Goal: Task Accomplishment & Management: Manage account settings

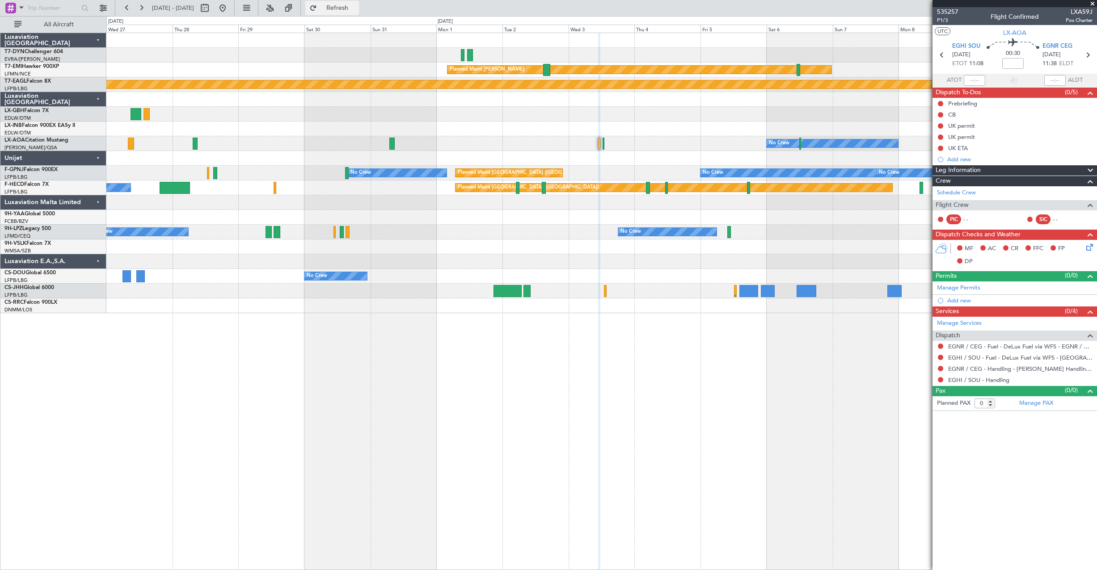
click at [349, 8] on span "Refresh" at bounding box center [338, 8] width 38 height 6
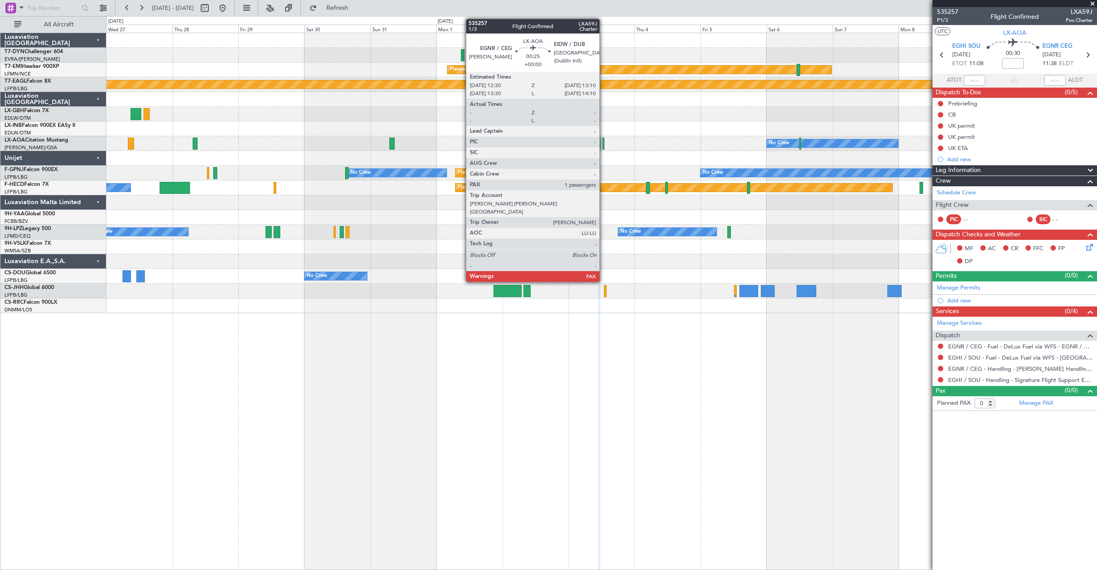
click at [603, 146] on div at bounding box center [604, 144] width 2 height 12
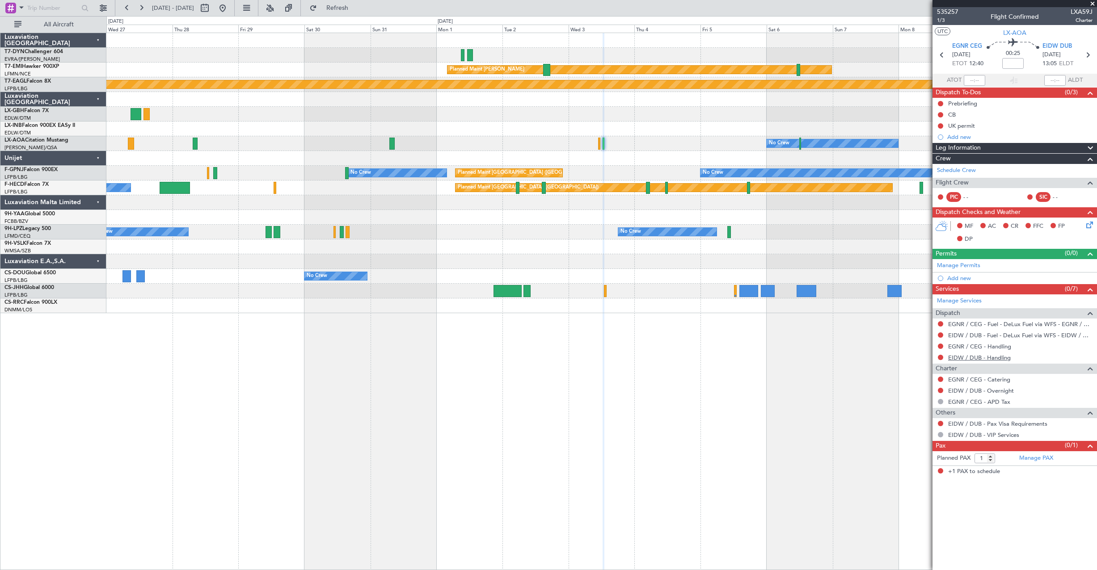
click at [975, 358] on link "EIDW / DUB - Handling" at bounding box center [979, 358] width 63 height 8
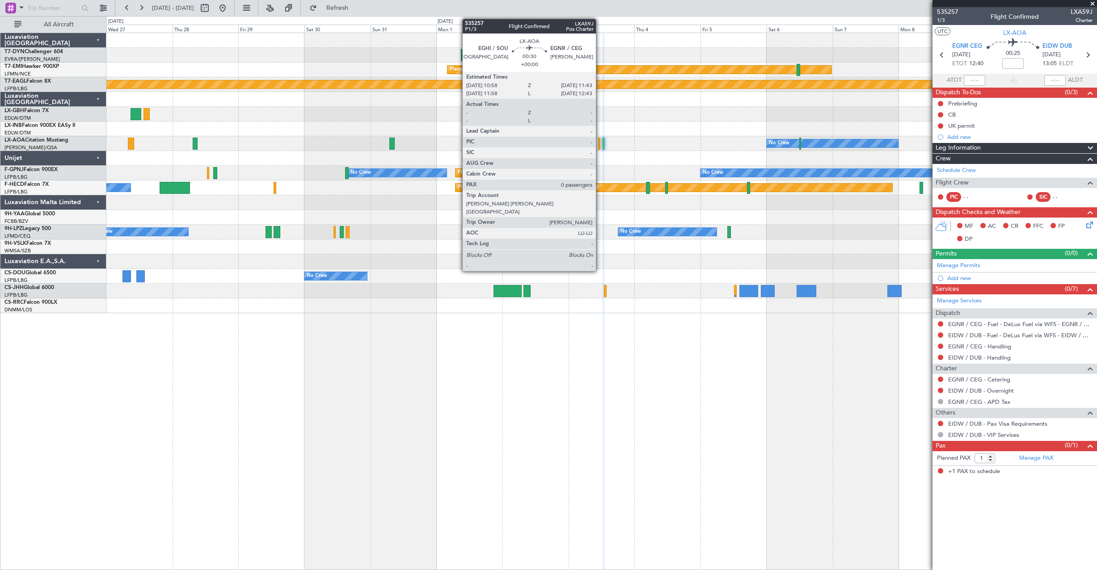
click at [600, 143] on div at bounding box center [599, 144] width 2 height 12
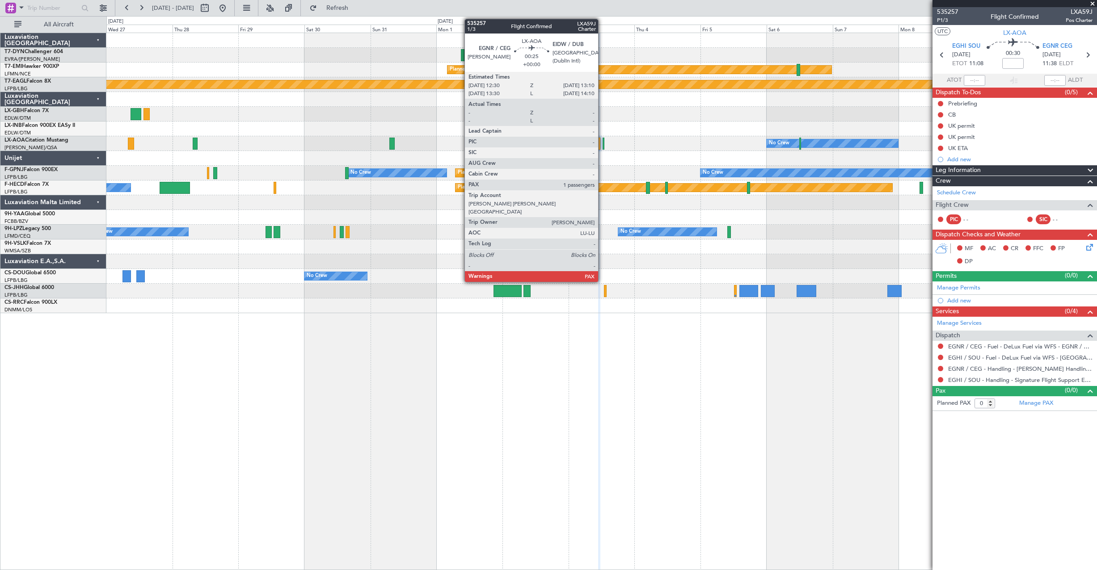
click at [603, 141] on div at bounding box center [604, 144] width 2 height 12
click at [603, 146] on div at bounding box center [604, 144] width 2 height 12
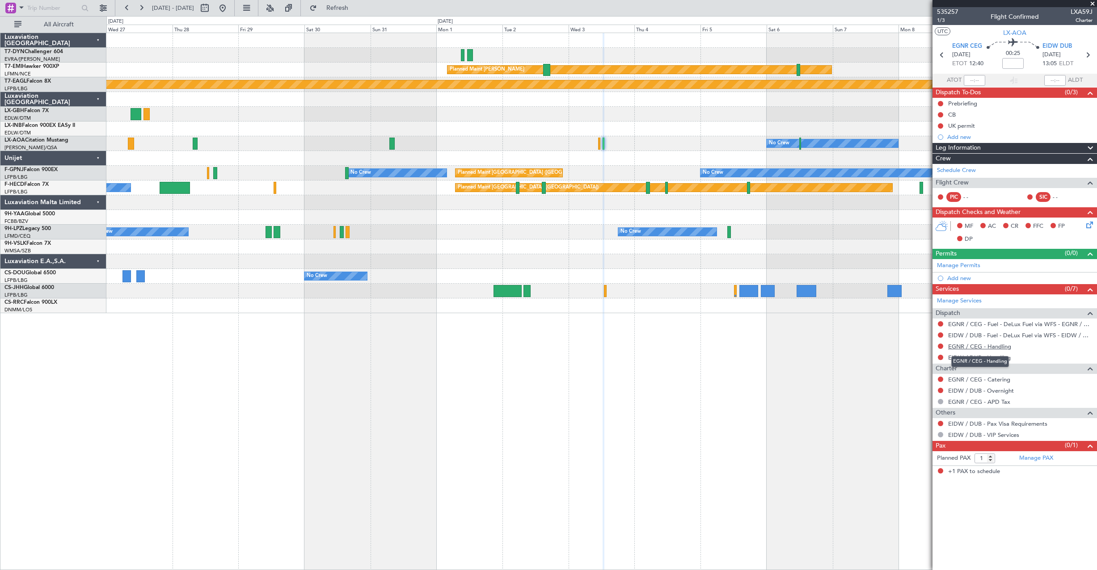
click at [975, 349] on link "EGNR / CEG - Handling" at bounding box center [979, 347] width 63 height 8
click at [339, 8] on button "Refresh" at bounding box center [332, 8] width 54 height 14
click at [966, 359] on link "EIDW / DUB - Handling" at bounding box center [979, 358] width 63 height 8
click at [356, 6] on span "Refresh" at bounding box center [338, 8] width 38 height 6
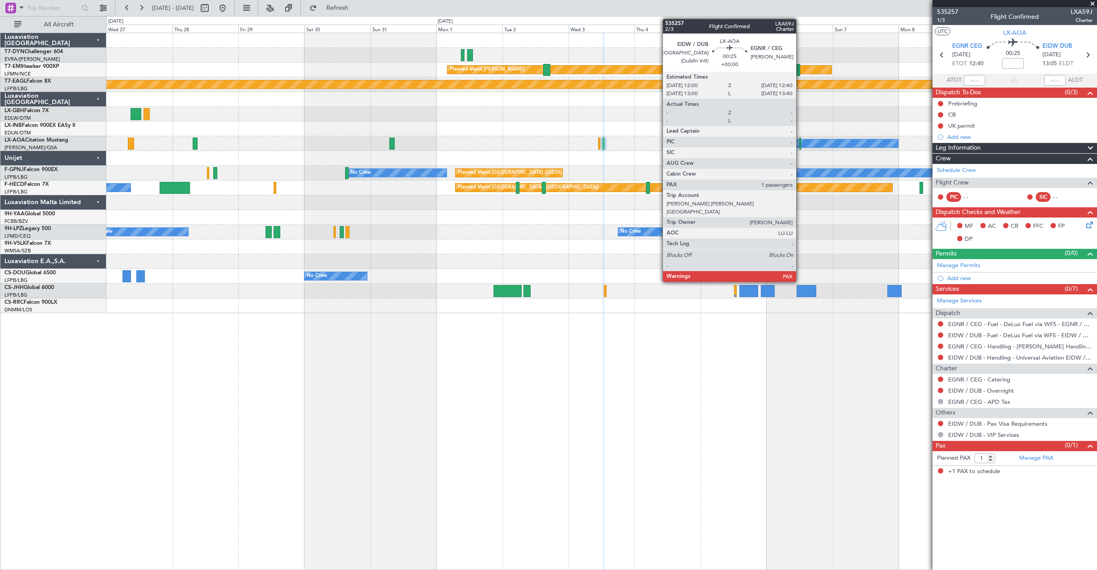
click at [800, 144] on div at bounding box center [800, 144] width 2 height 12
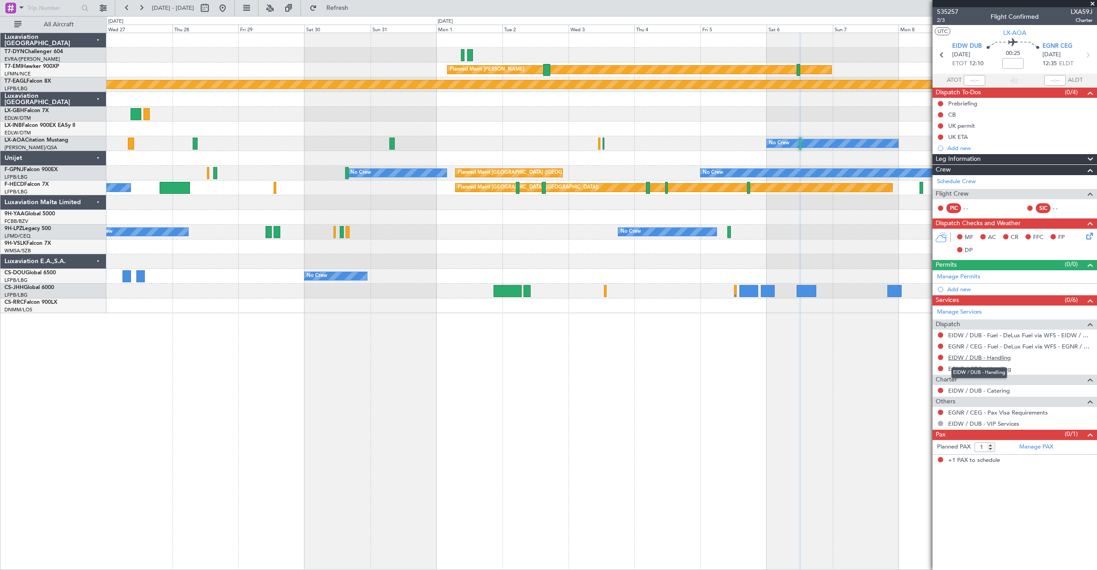
click at [962, 359] on link "EIDW / DUB - Handling" at bounding box center [979, 358] width 63 height 8
click at [970, 366] on link "EGNR / CEG - Handling" at bounding box center [979, 369] width 63 height 8
click at [230, 8] on button at bounding box center [222, 8] width 14 height 14
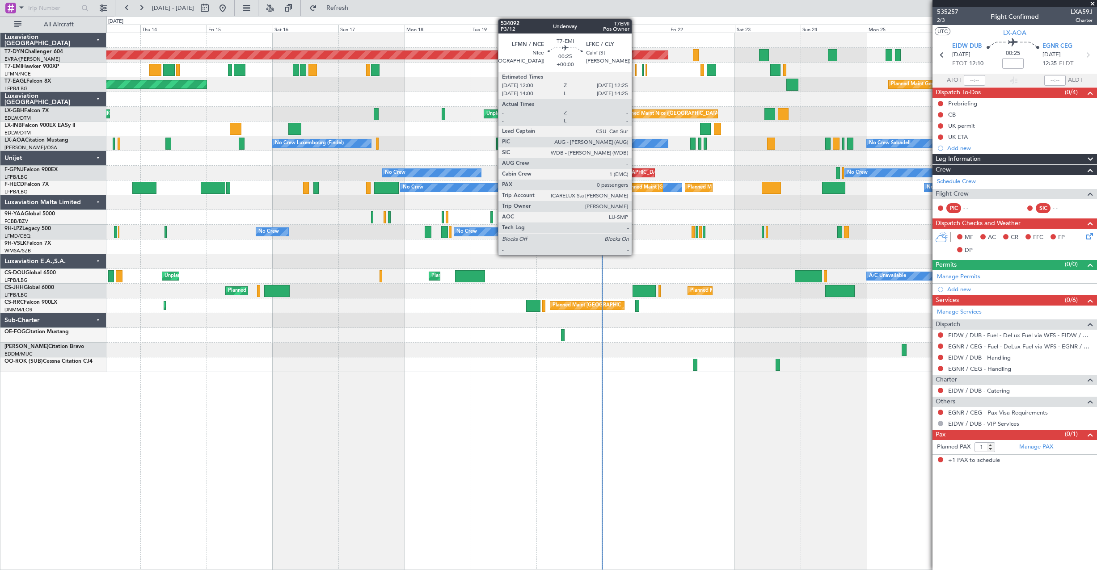
click at [636, 74] on div at bounding box center [635, 70] width 1 height 12
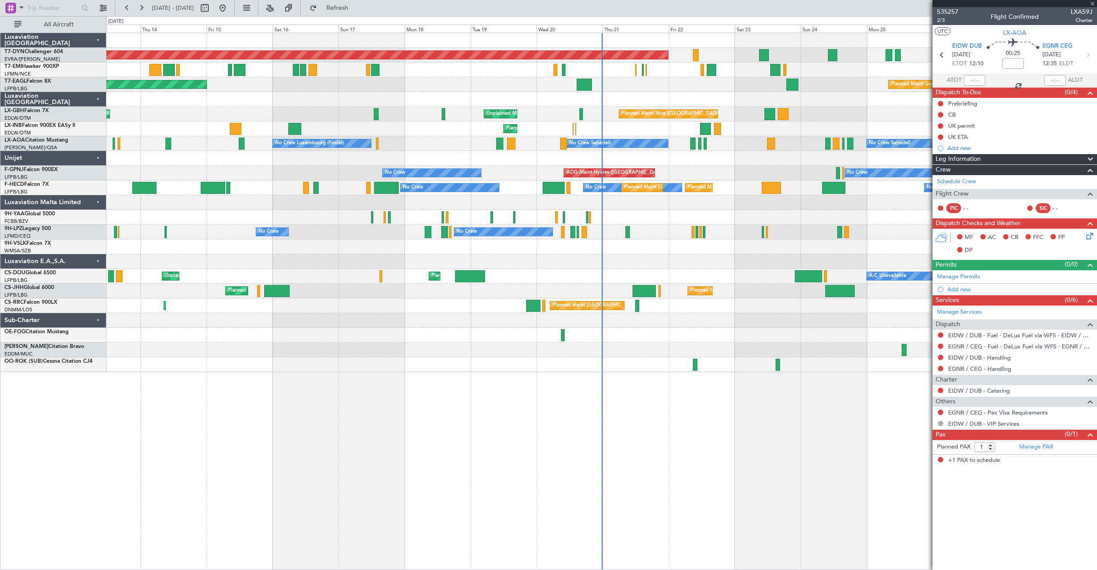
type input "0"
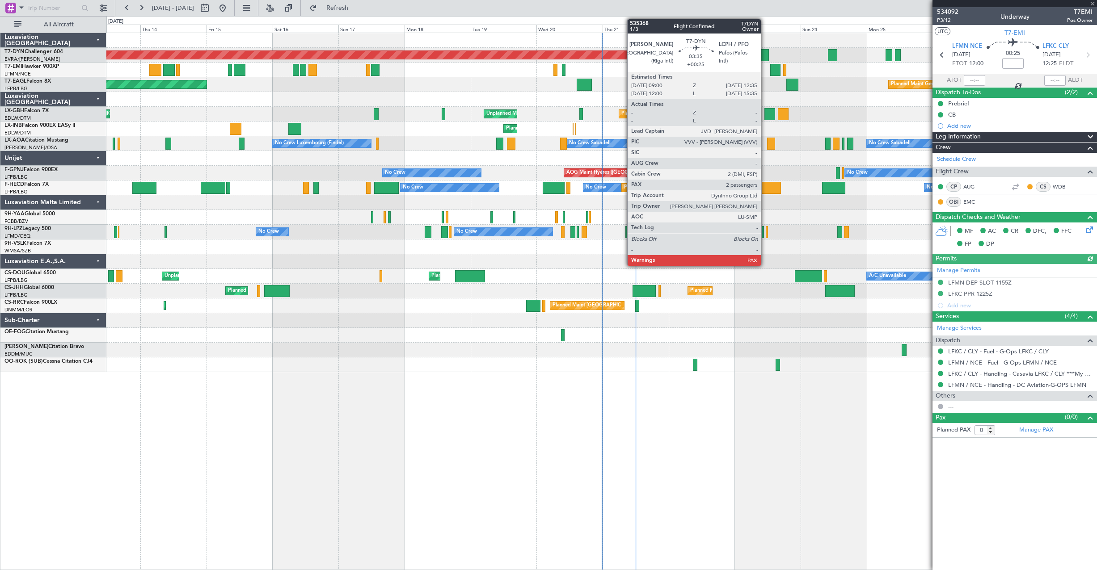
click at [765, 54] on div at bounding box center [764, 55] width 10 height 12
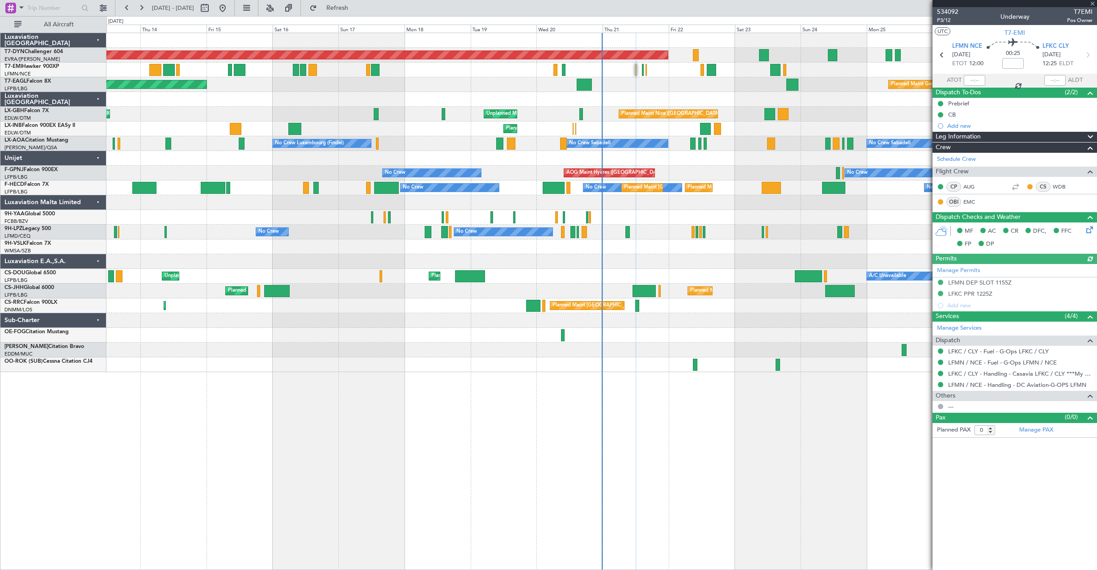
type input "+00:25"
type input "3"
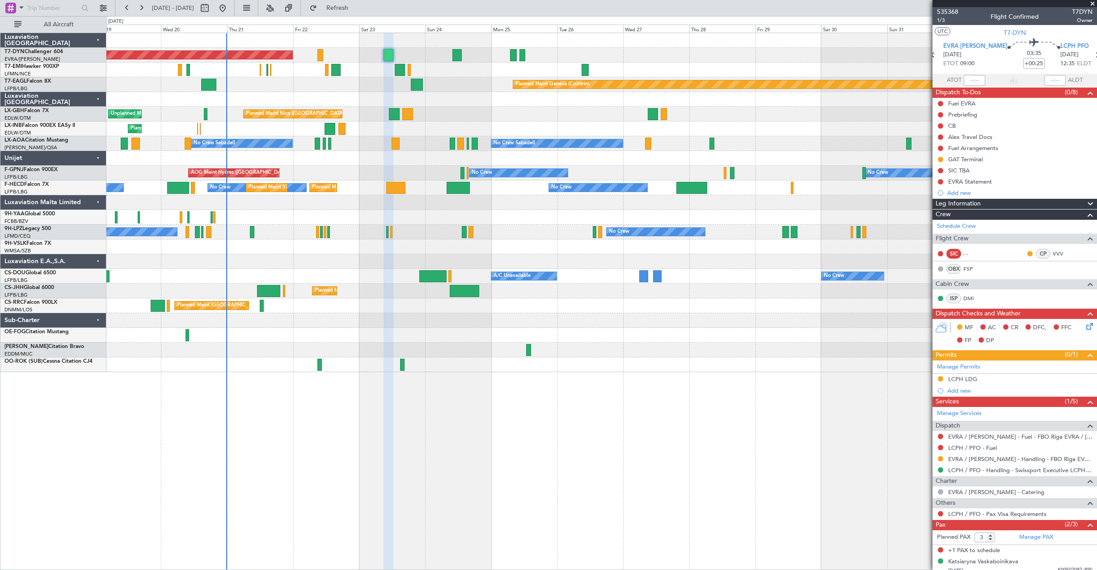
click at [358, 89] on div "Planned Maint [GEOGRAPHIC_DATA]-[GEOGRAPHIC_DATA] Planned Maint [PERSON_NAME] P…" at bounding box center [601, 202] width 990 height 339
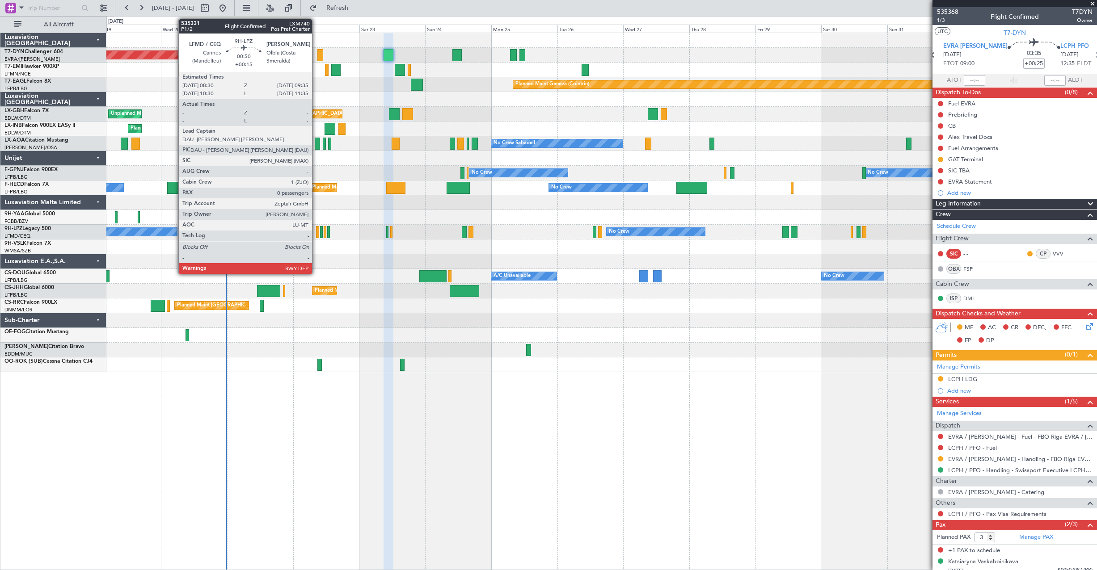
click at [316, 236] on div at bounding box center [317, 232] width 3 height 12
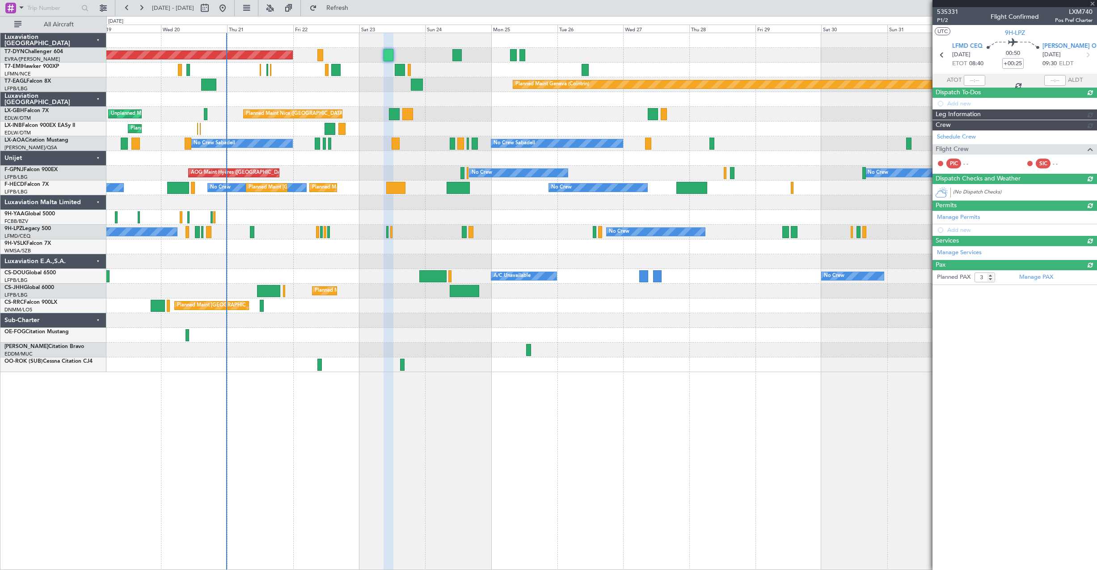
type input "+00:15"
type input "0"
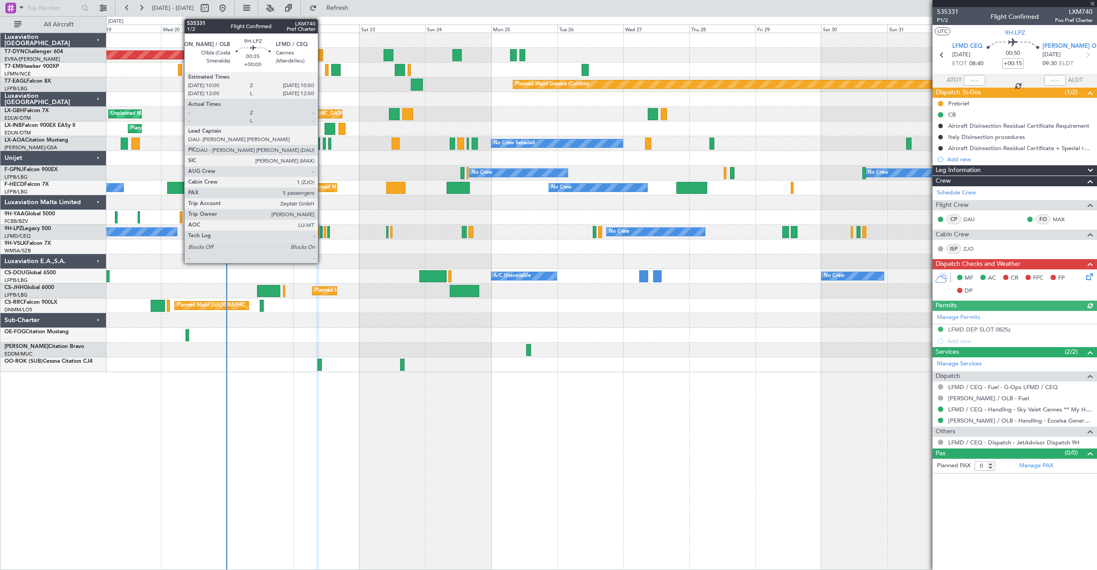
click at [322, 234] on div at bounding box center [321, 232] width 3 height 12
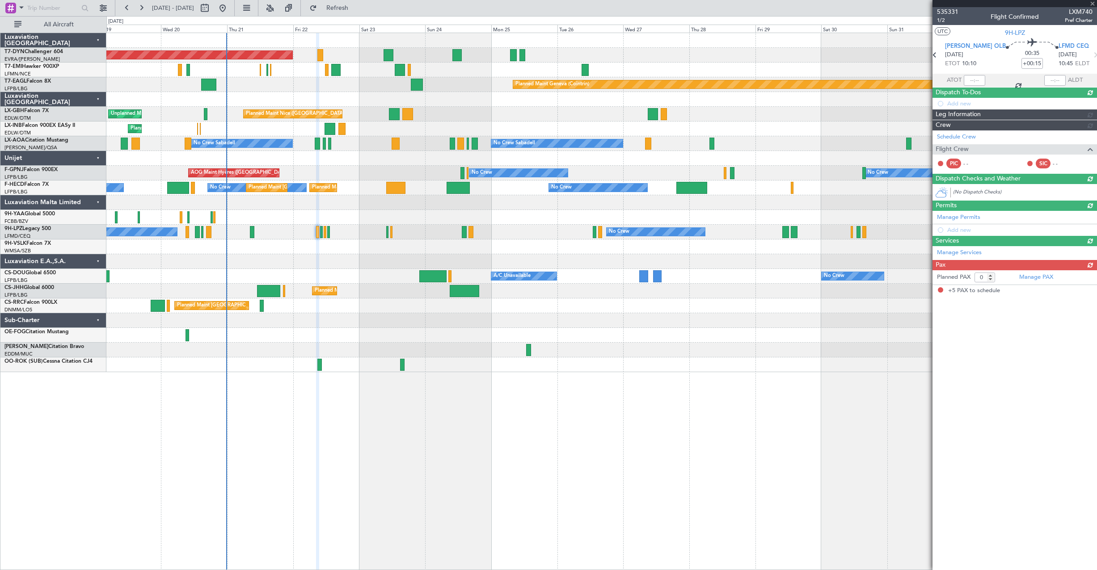
type input "5"
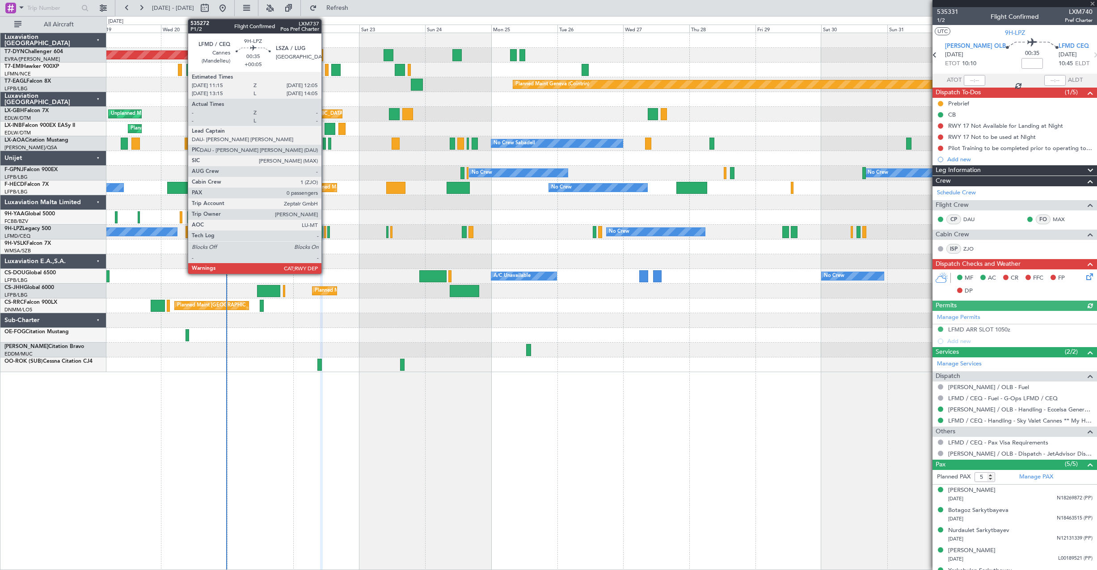
click at [325, 232] on div at bounding box center [325, 232] width 3 height 12
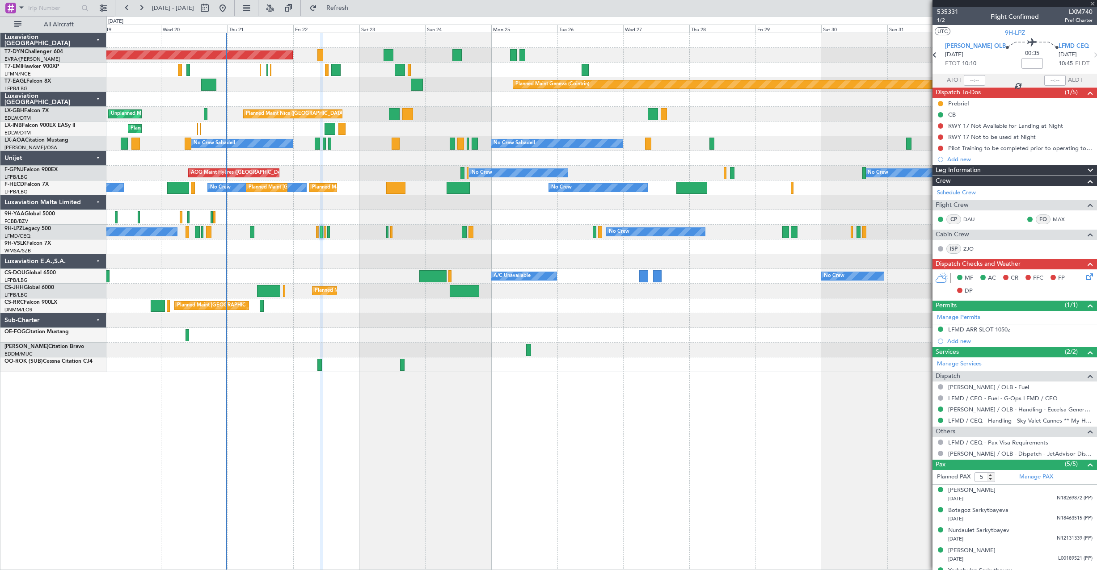
type input "+00:05"
type input "0"
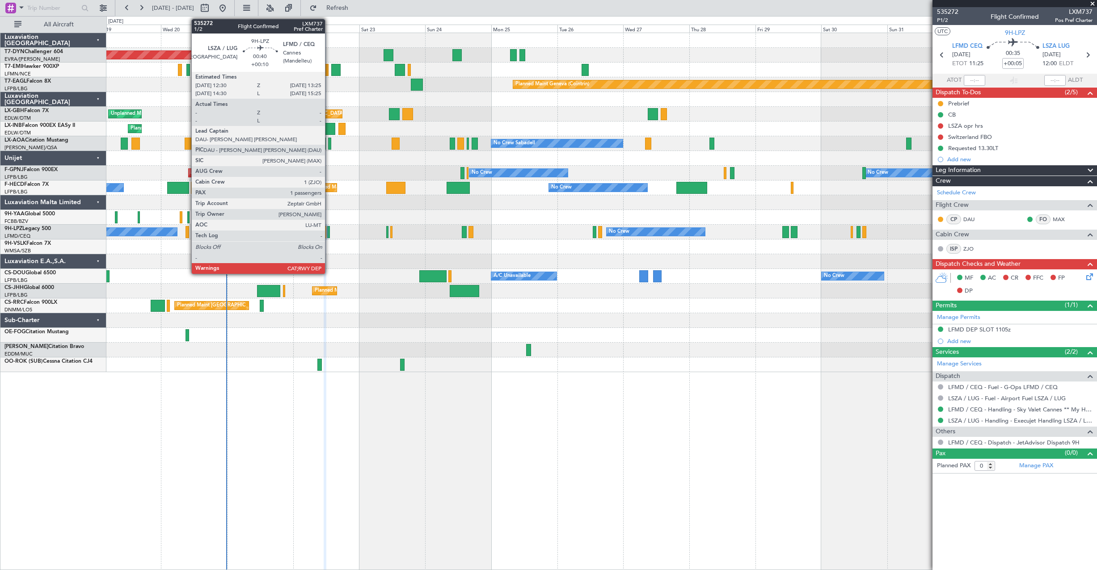
click at [329, 234] on div at bounding box center [328, 232] width 3 height 12
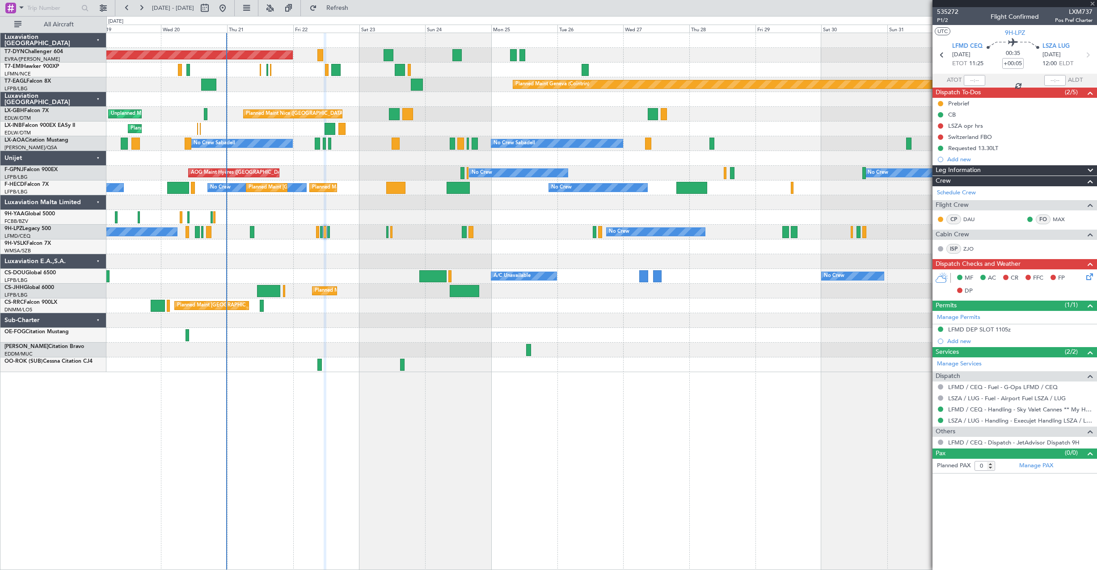
type input "+00:10"
type input "1"
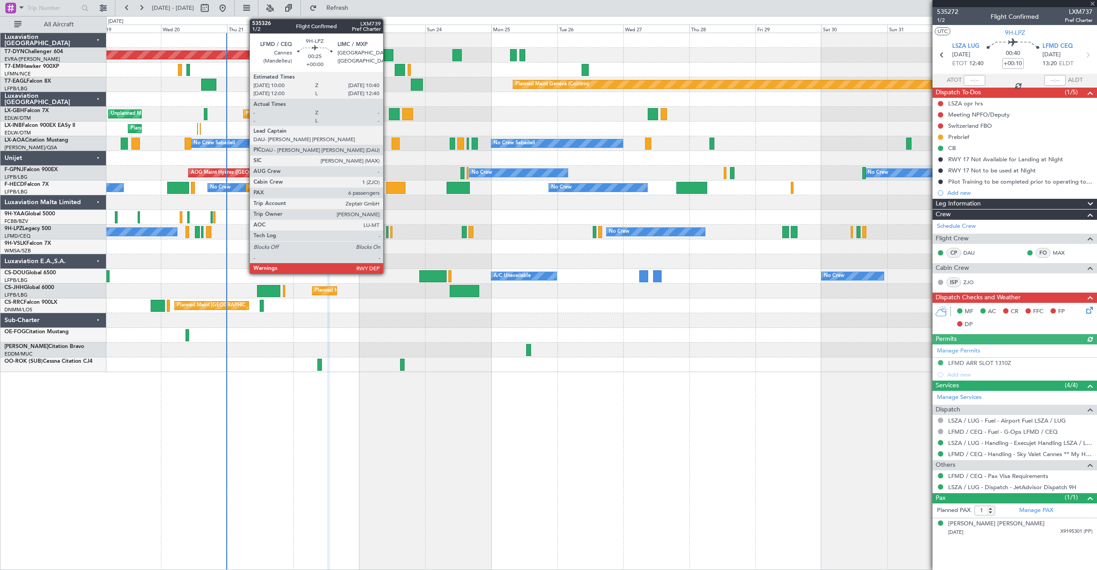
click at [387, 233] on div at bounding box center [387, 232] width 2 height 12
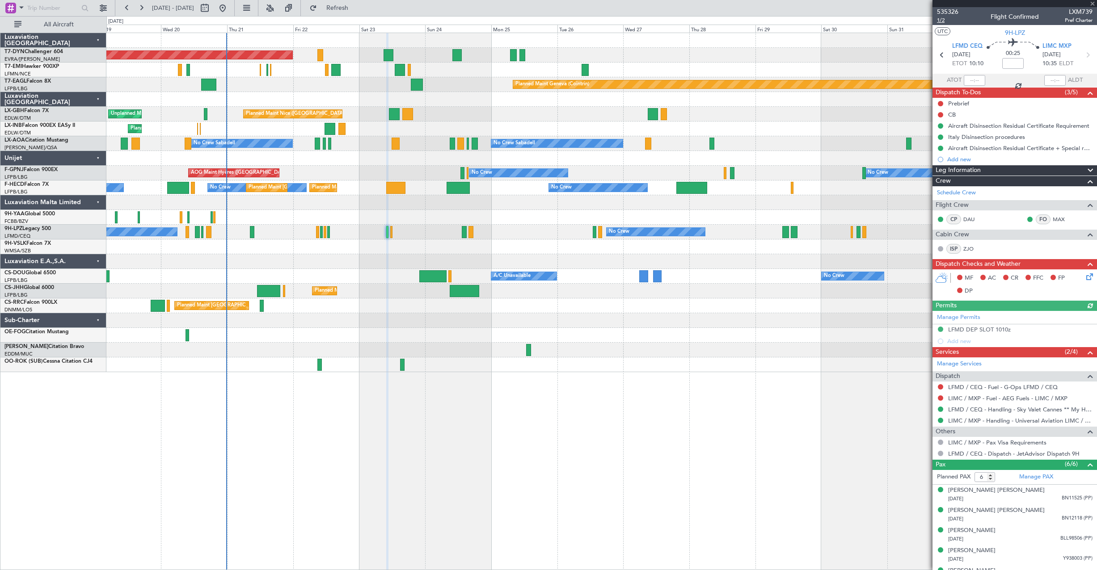
click at [942, 22] on span "1/2" at bounding box center [947, 21] width 21 height 8
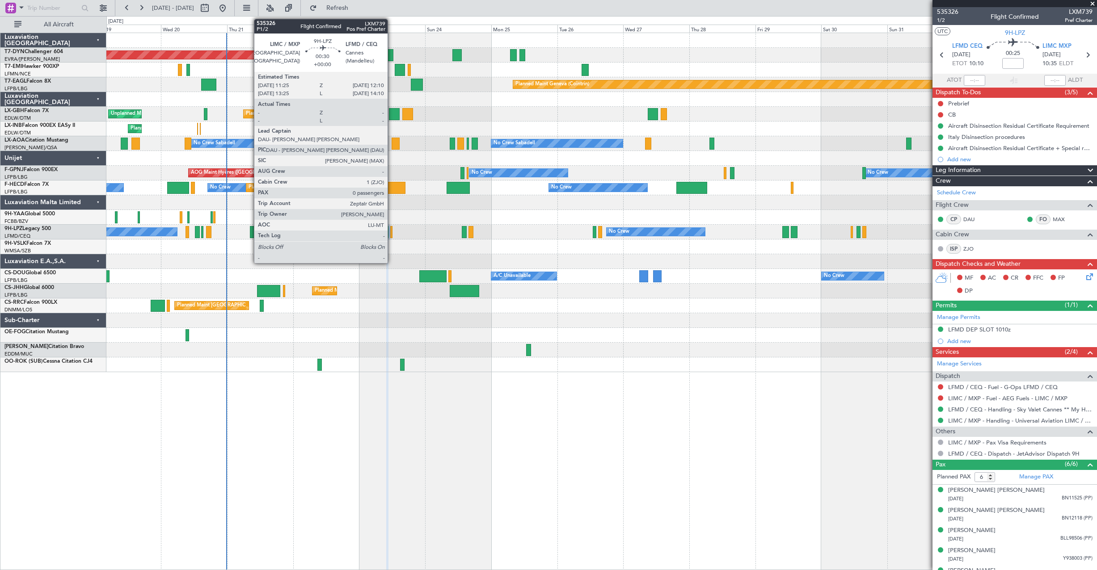
click at [392, 235] on div at bounding box center [391, 232] width 2 height 12
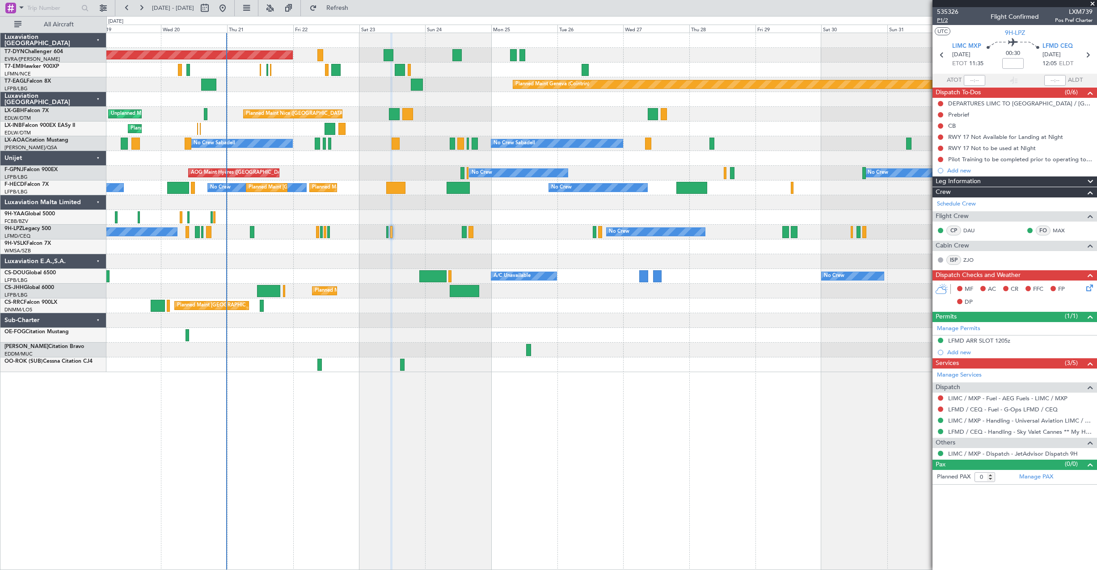
click at [945, 21] on span "P1/2" at bounding box center [947, 21] width 21 height 8
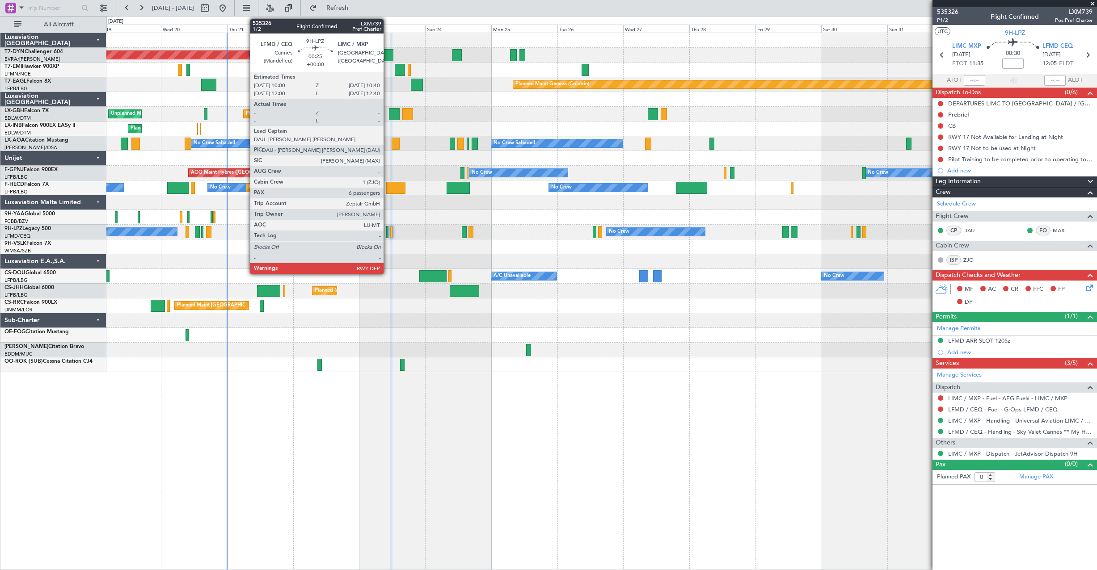
click at [388, 233] on div at bounding box center [387, 232] width 2 height 12
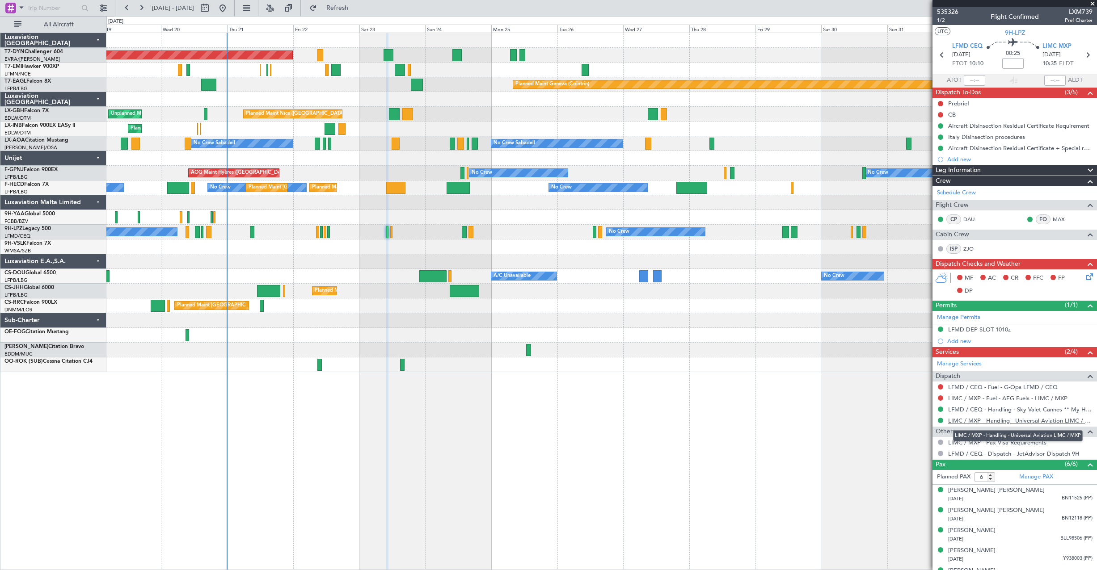
click at [994, 419] on link "LIMC / MXP - Handling - Universal Aviation LIMC / MXP" at bounding box center [1020, 421] width 144 height 8
click at [1085, 278] on icon at bounding box center [1087, 275] width 7 height 7
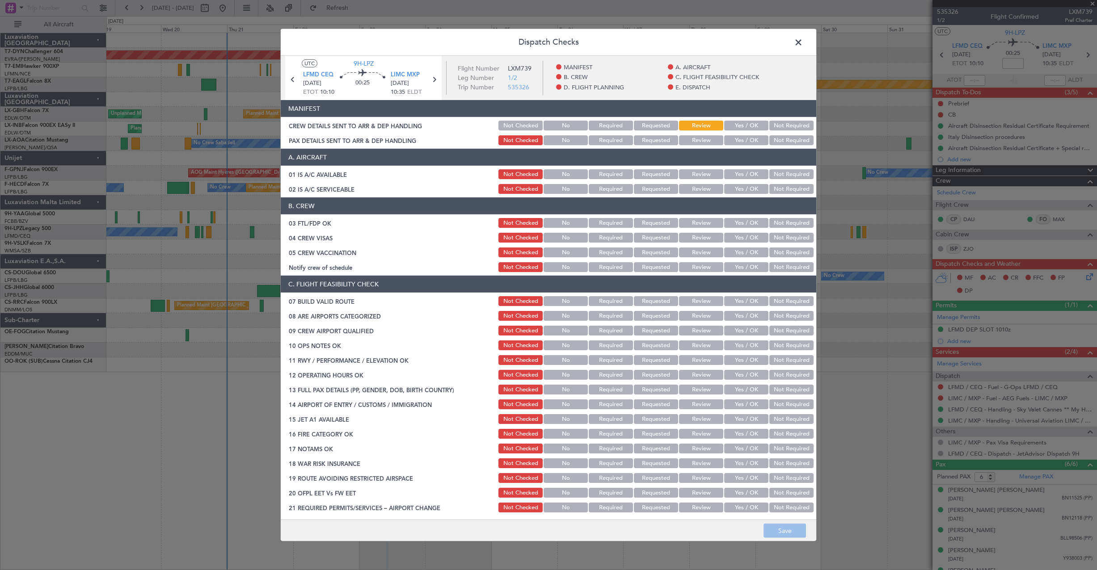
click at [730, 129] on button "Yes / OK" at bounding box center [746, 126] width 44 height 10
click at [733, 137] on button "Yes / OK" at bounding box center [746, 140] width 44 height 10
click at [782, 536] on button "Save" at bounding box center [785, 531] width 42 height 14
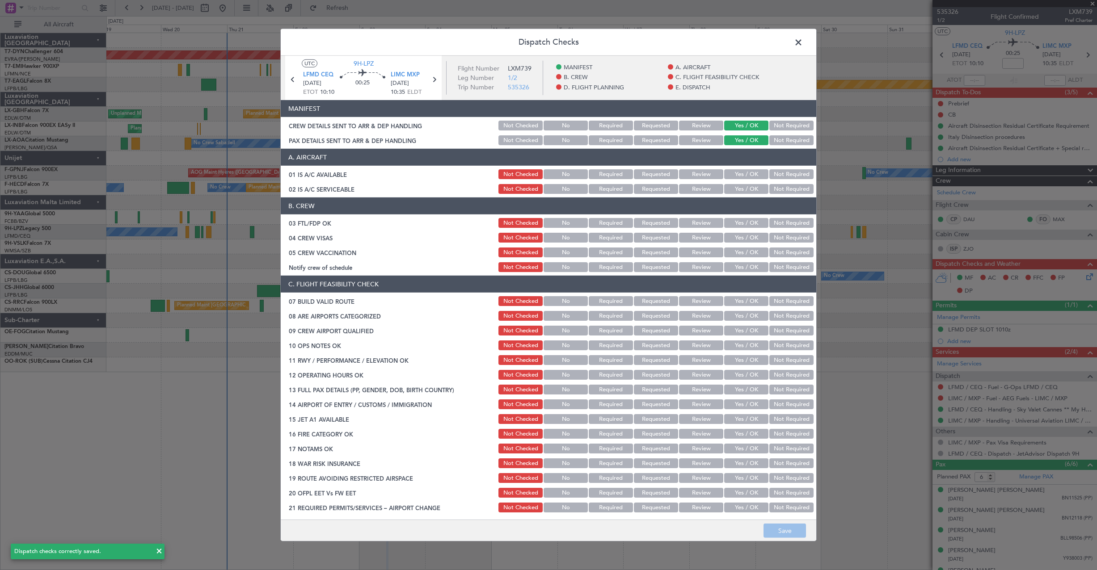
click at [803, 45] on span at bounding box center [803, 45] width 0 height 18
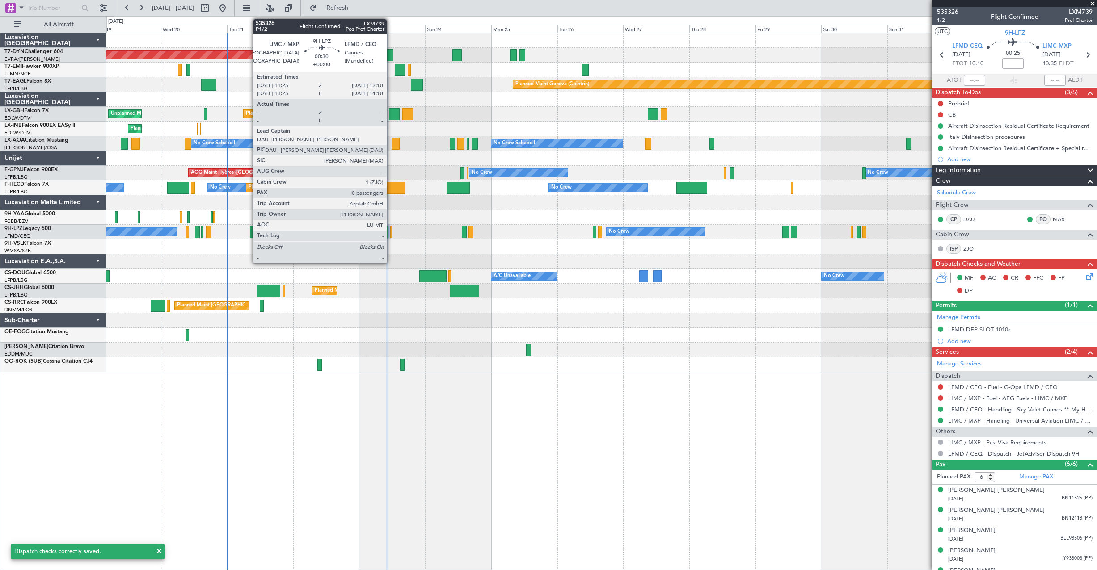
click at [391, 232] on div at bounding box center [391, 232] width 2 height 12
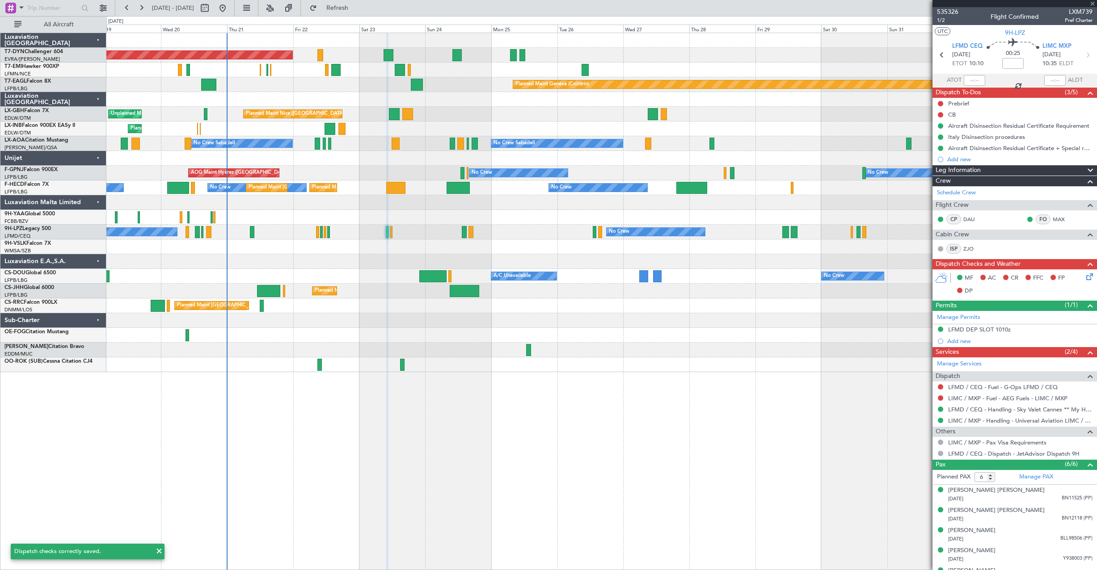
type input "0"
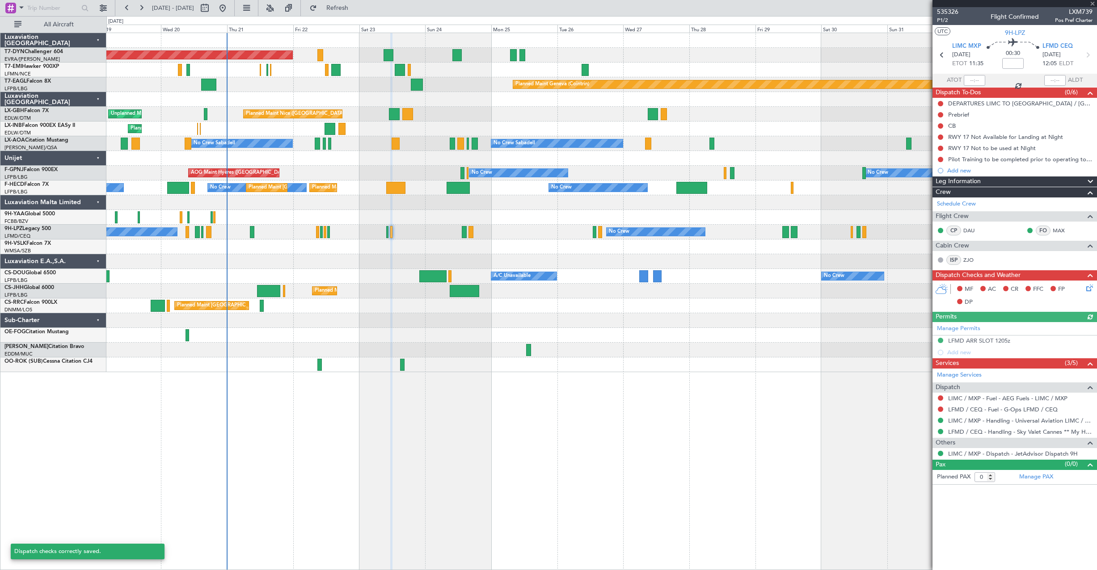
click at [1091, 289] on icon at bounding box center [1087, 286] width 7 height 7
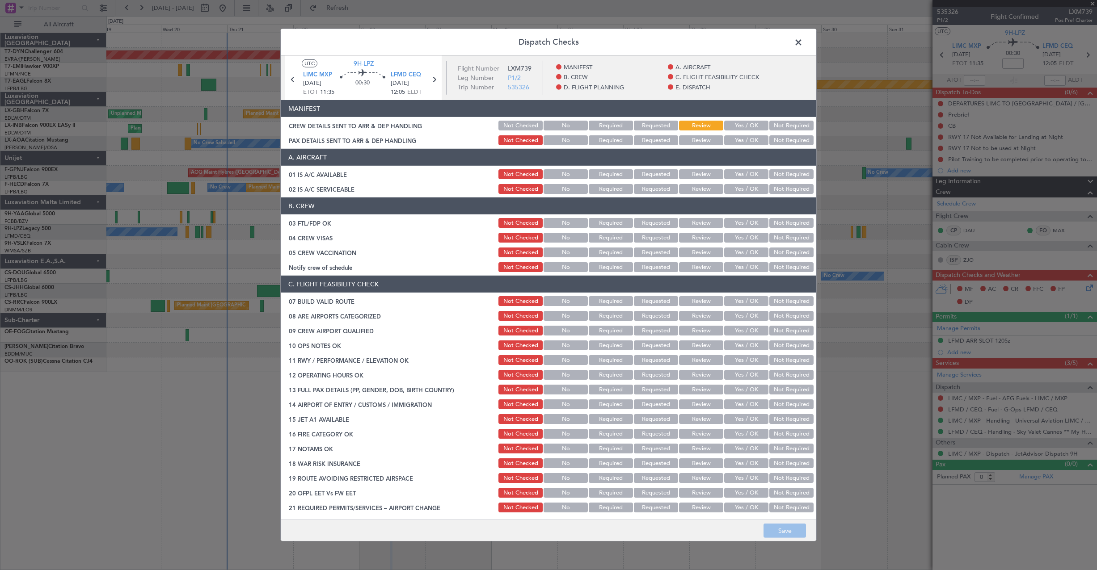
click at [740, 117] on header "MANIFEST" at bounding box center [549, 108] width 536 height 17
click at [741, 124] on button "Yes / OK" at bounding box center [746, 126] width 44 height 10
click at [740, 142] on button "Yes / OK" at bounding box center [746, 140] width 44 height 10
click at [780, 533] on button "Save" at bounding box center [785, 531] width 42 height 14
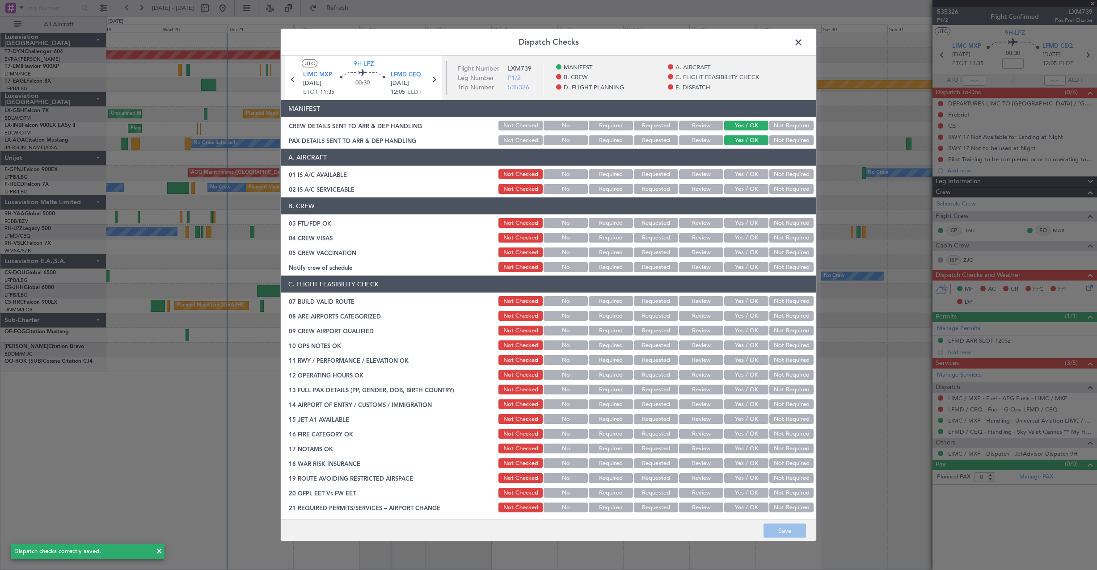
click at [803, 42] on span at bounding box center [803, 45] width 0 height 18
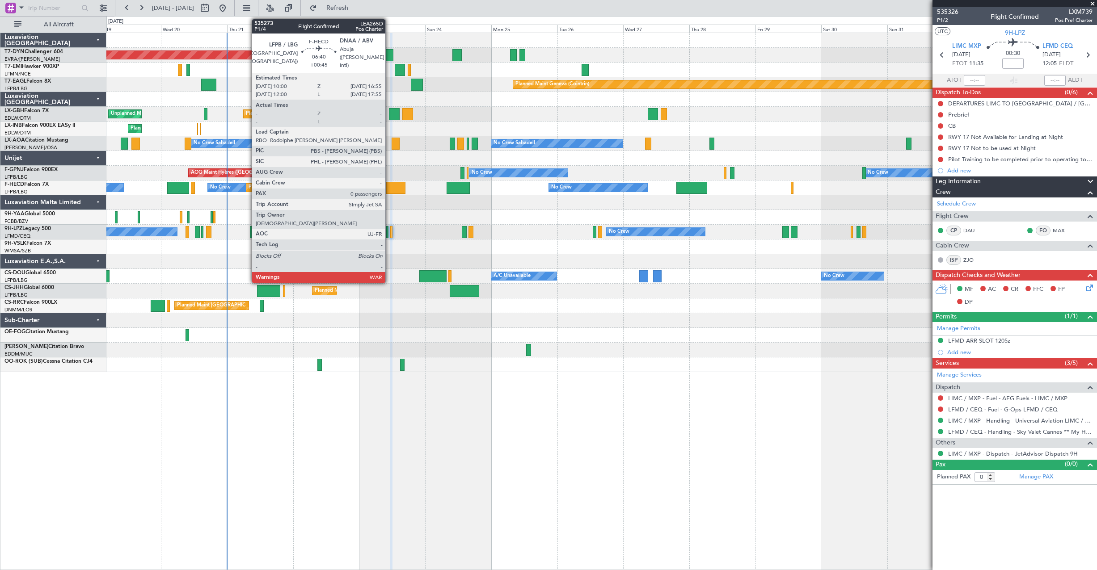
click at [389, 187] on div at bounding box center [395, 188] width 19 height 12
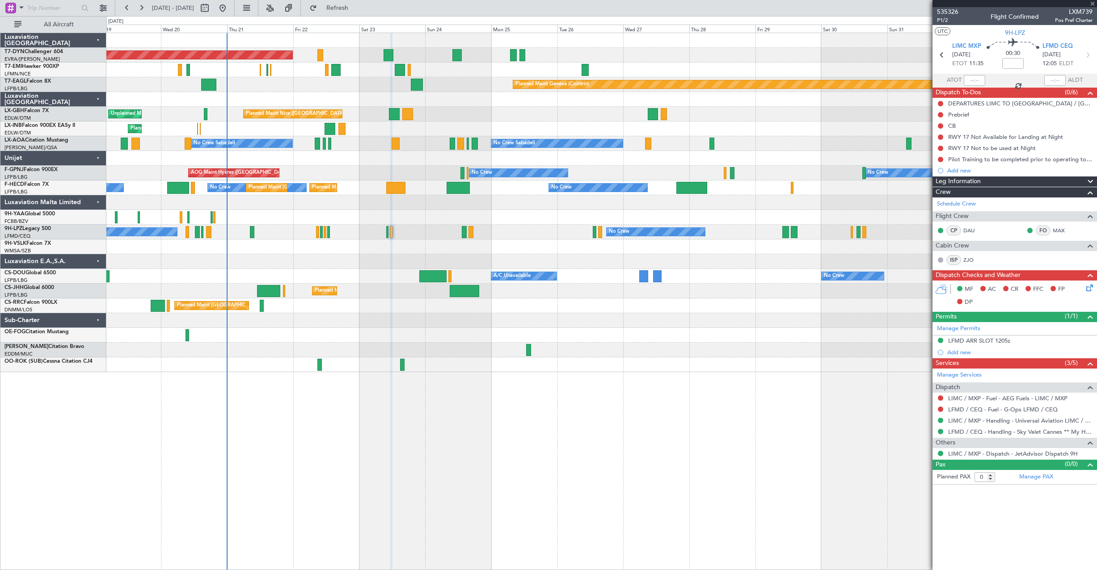
type input "+00:45"
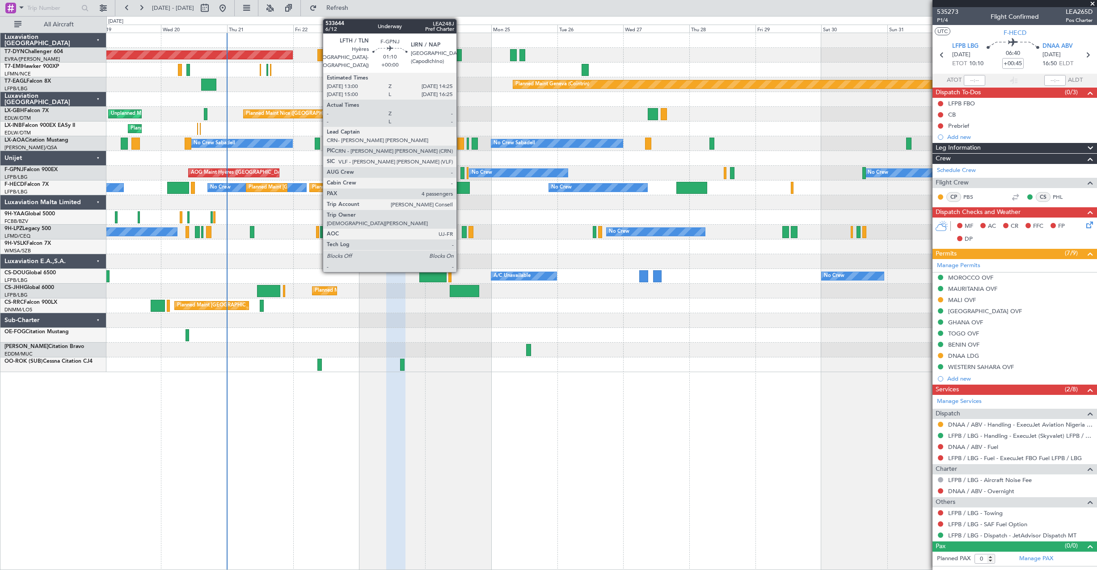
click at [460, 175] on div at bounding box center [462, 173] width 4 height 12
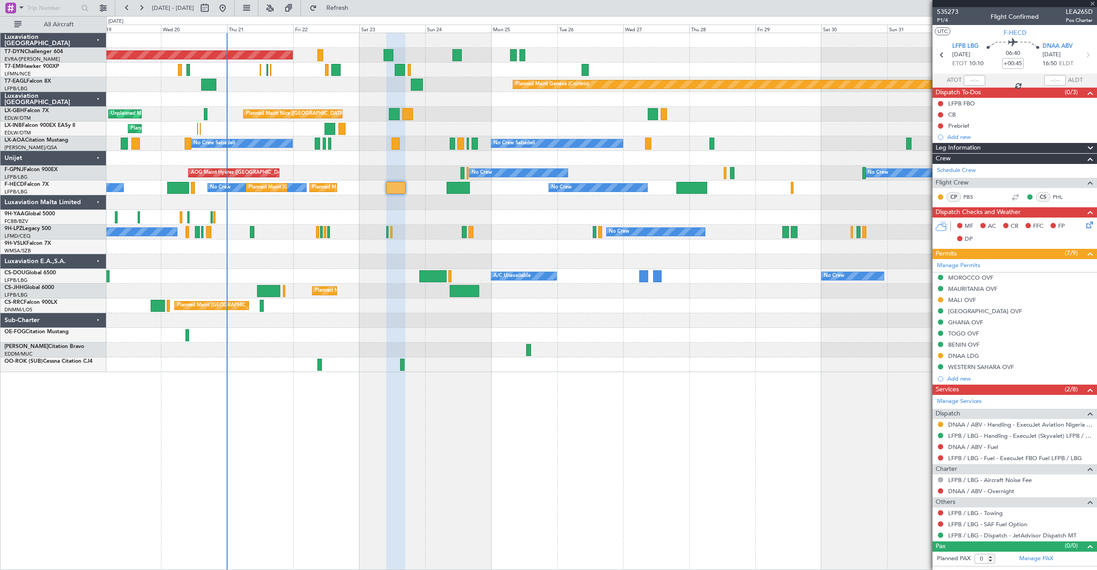
type input "4"
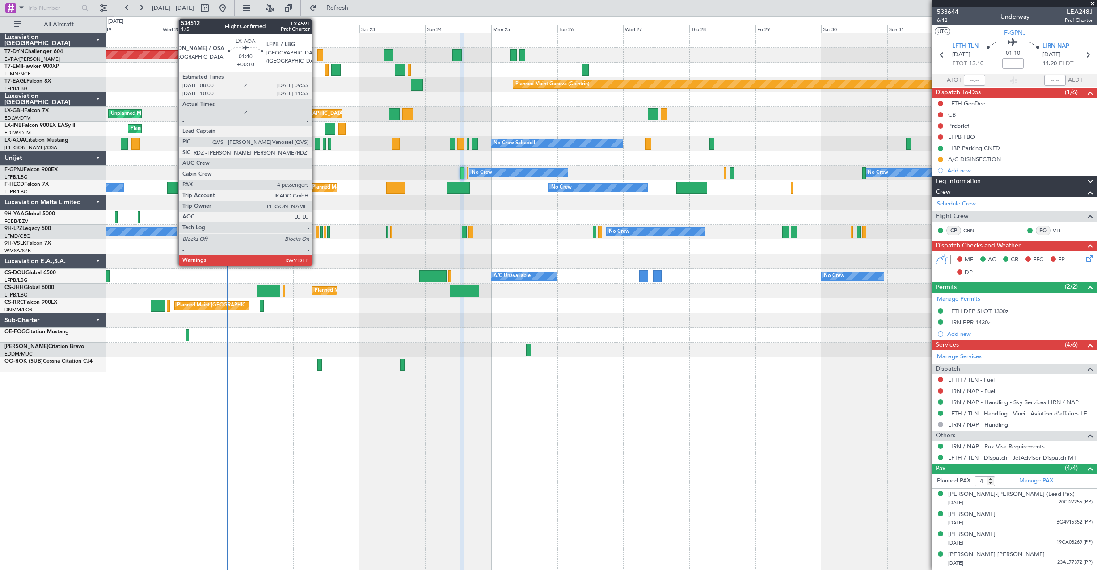
click at [316, 143] on div at bounding box center [317, 144] width 5 height 12
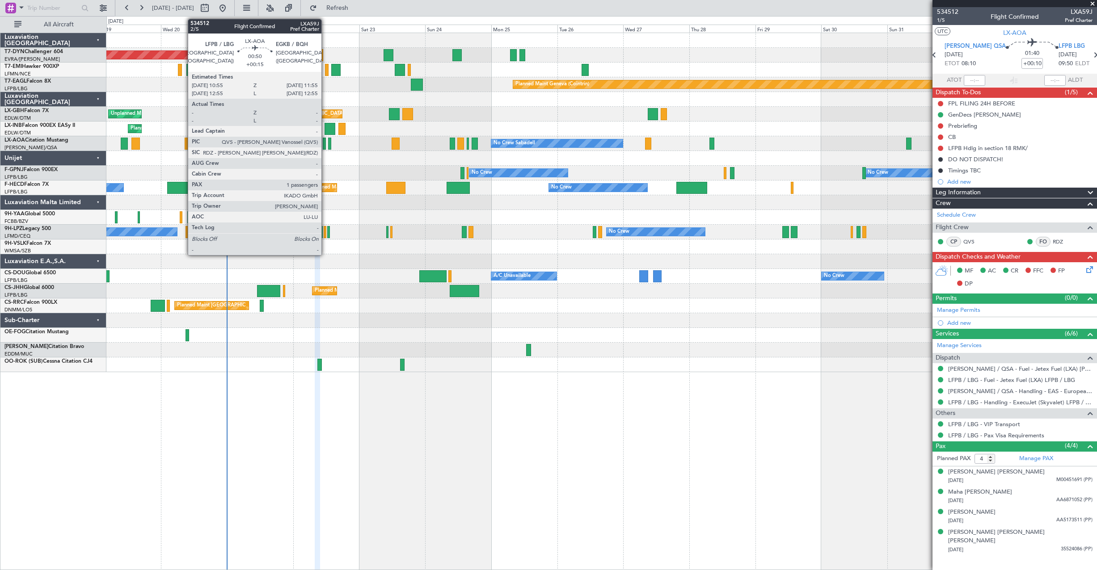
click at [325, 143] on div at bounding box center [324, 144] width 3 height 12
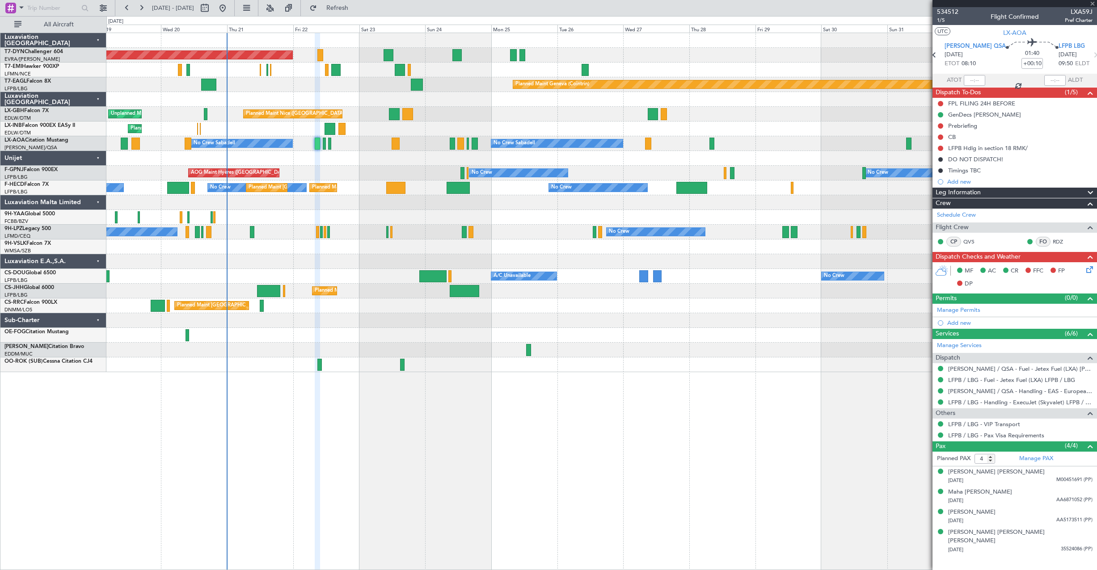
type input "+00:15"
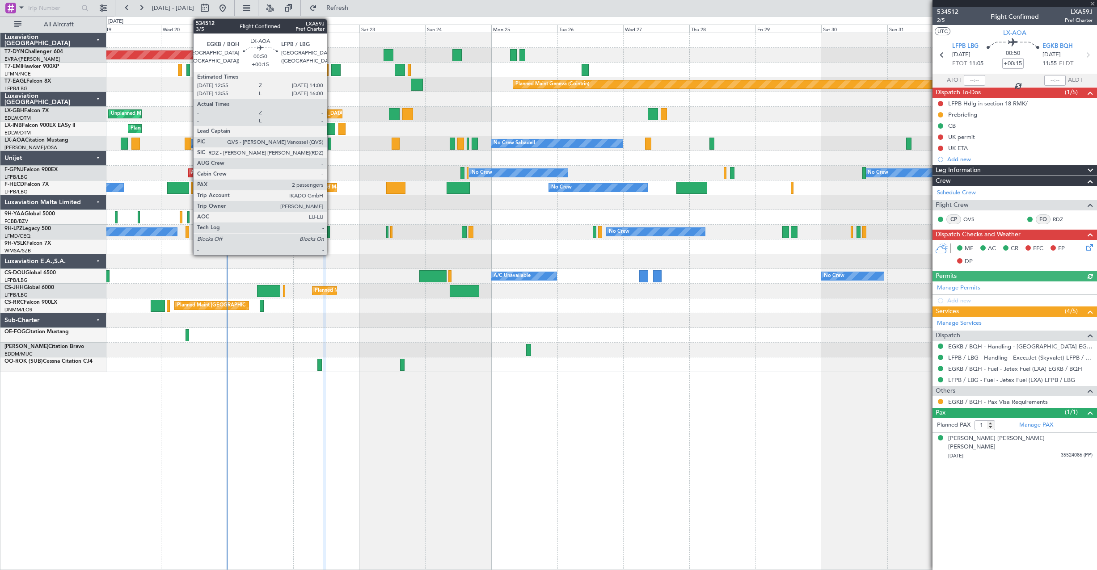
click at [331, 146] on div at bounding box center [329, 144] width 3 height 12
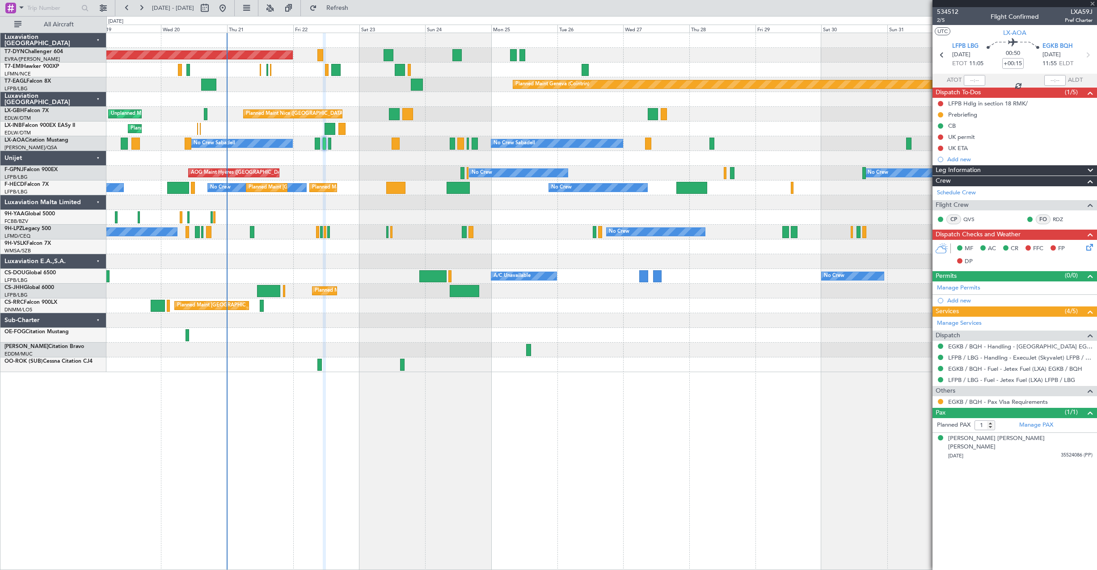
type input "2"
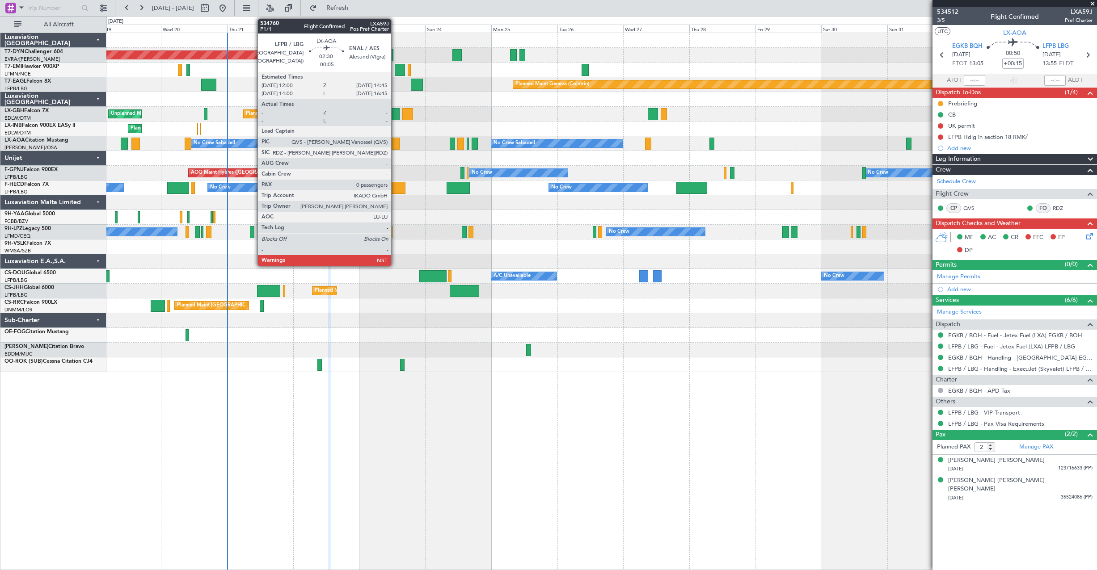
click at [395, 145] on div at bounding box center [396, 144] width 8 height 12
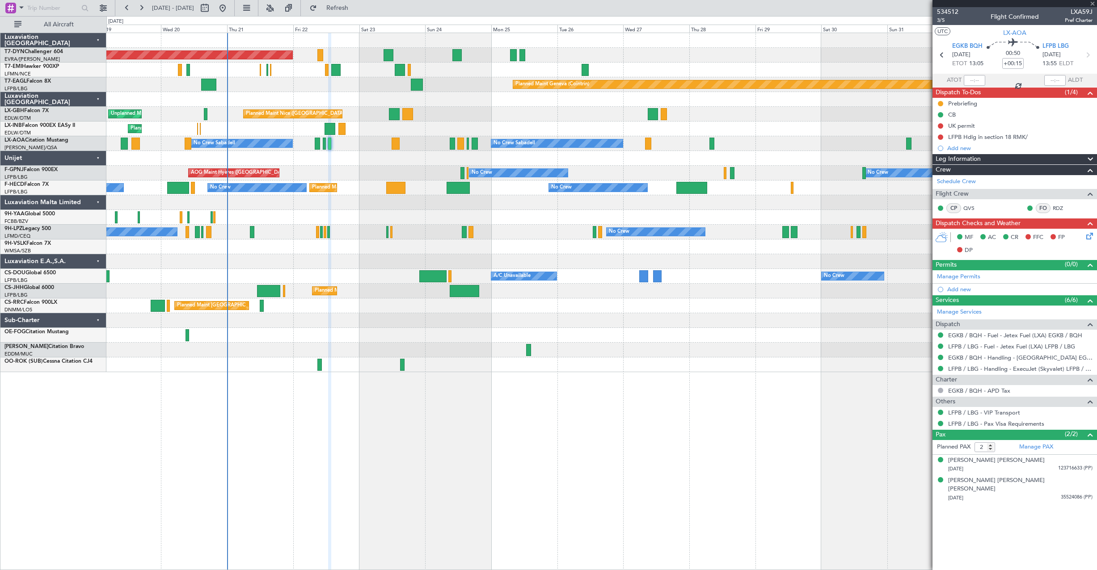
type input "-00:05"
type input "0"
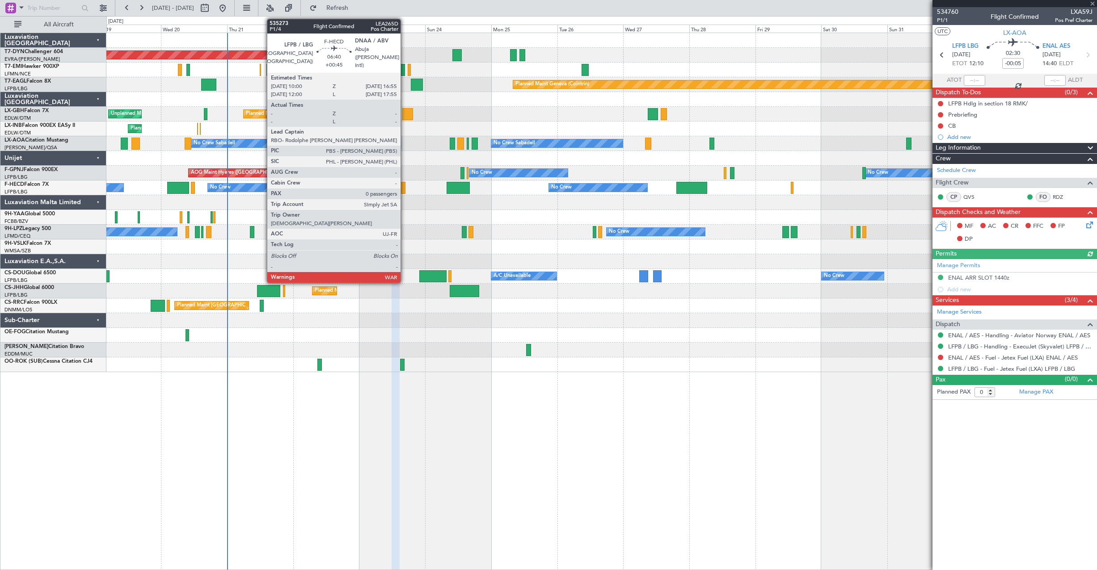
click at [405, 190] on div at bounding box center [395, 188] width 19 height 12
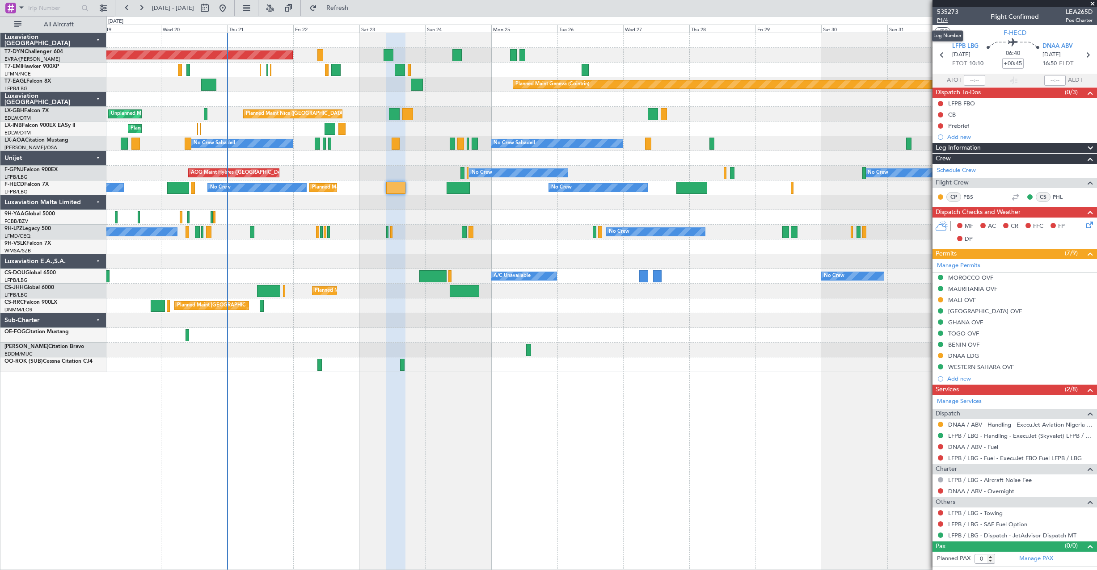
click at [949, 21] on span "P1/4" at bounding box center [947, 21] width 21 height 8
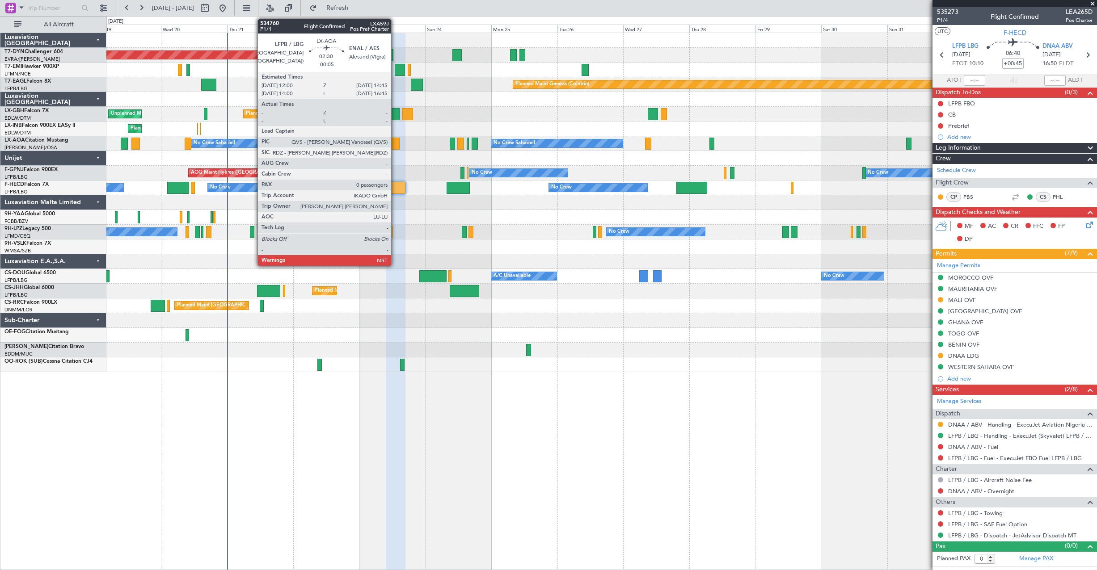
click at [395, 145] on div at bounding box center [396, 144] width 8 height 12
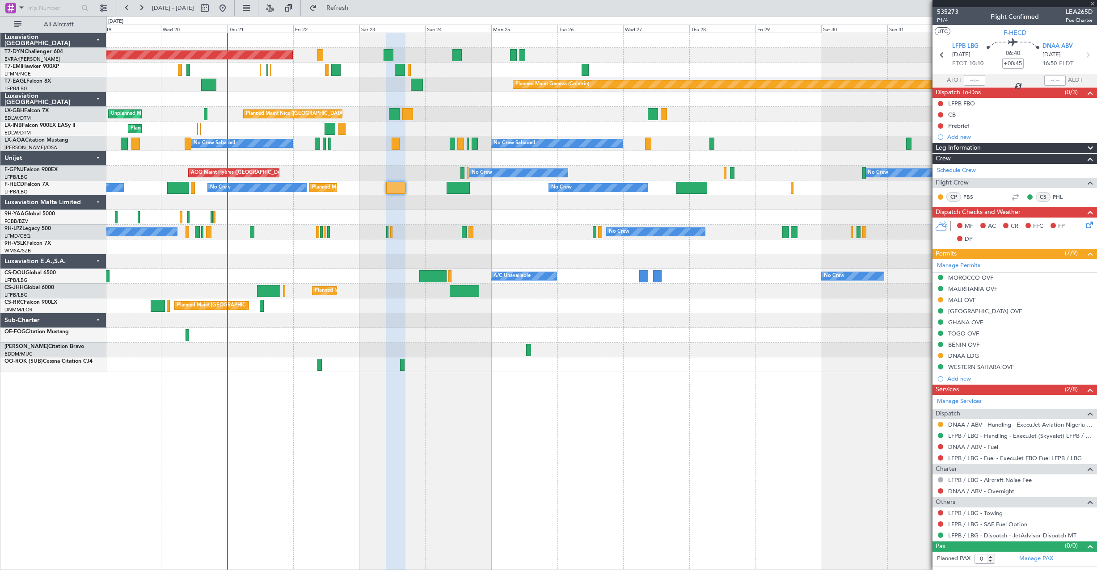
type input "-00:05"
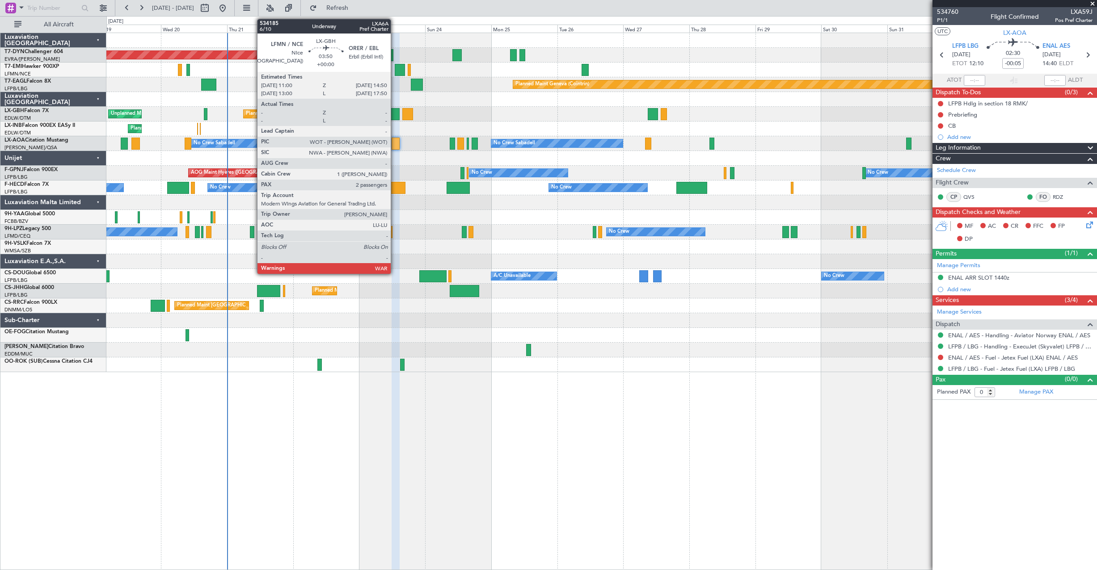
click at [395, 115] on div at bounding box center [394, 114] width 11 height 12
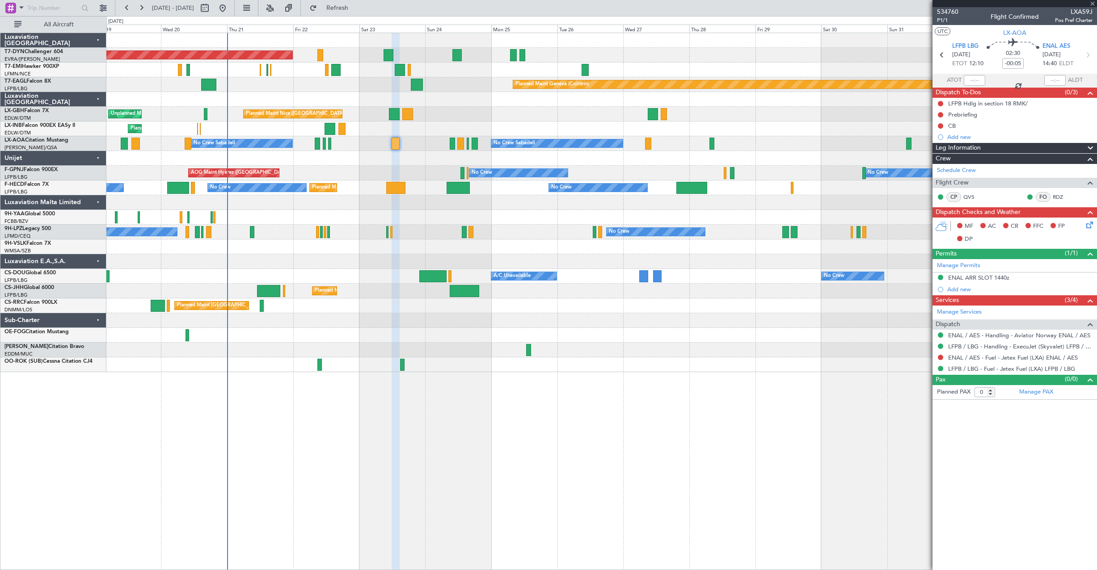
type input "2"
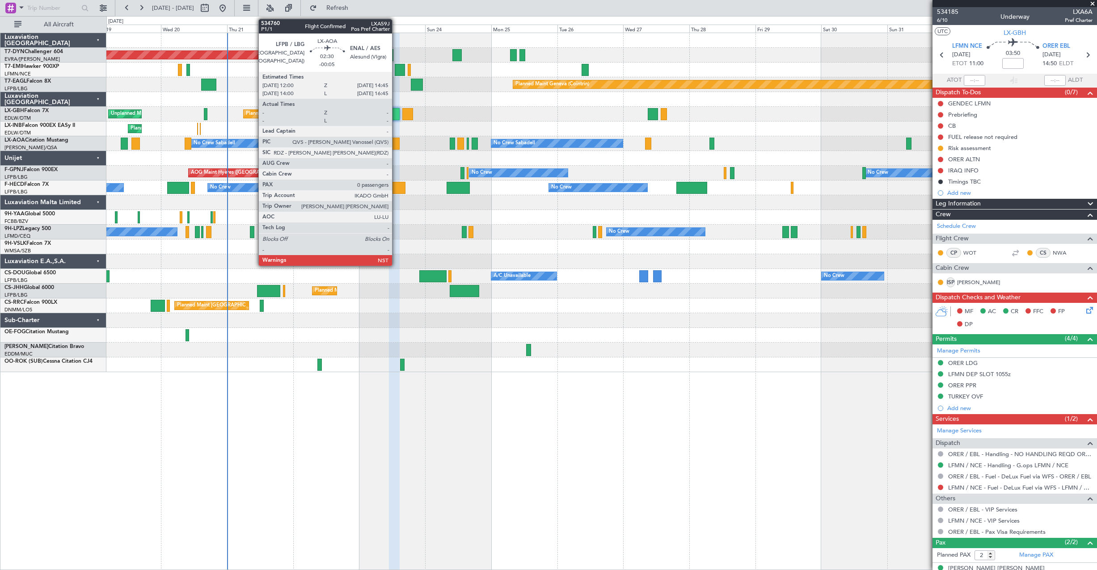
click at [396, 148] on div at bounding box center [396, 144] width 8 height 12
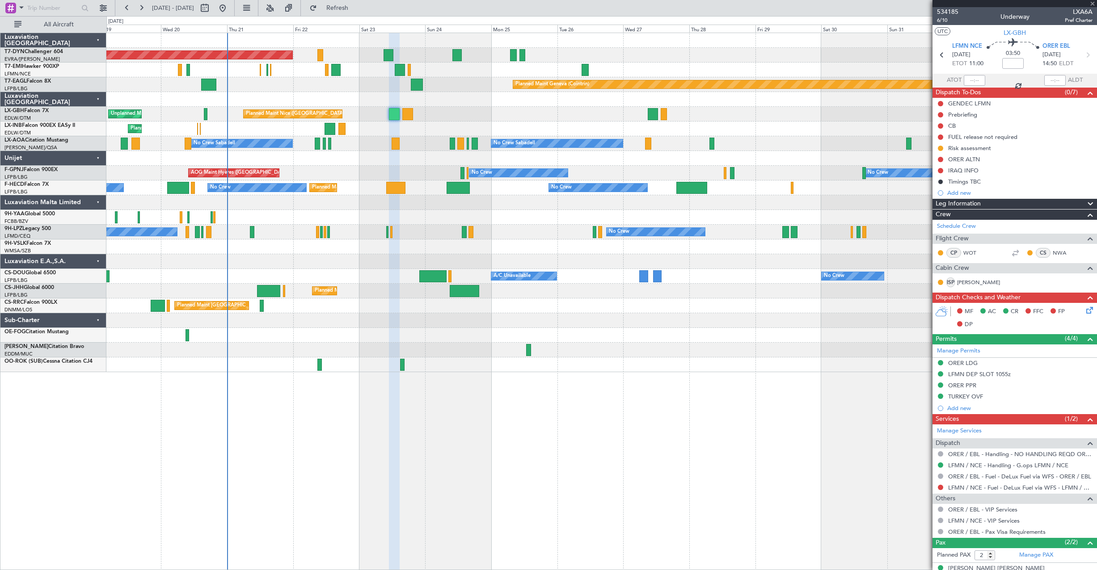
type input "-00:05"
type input "0"
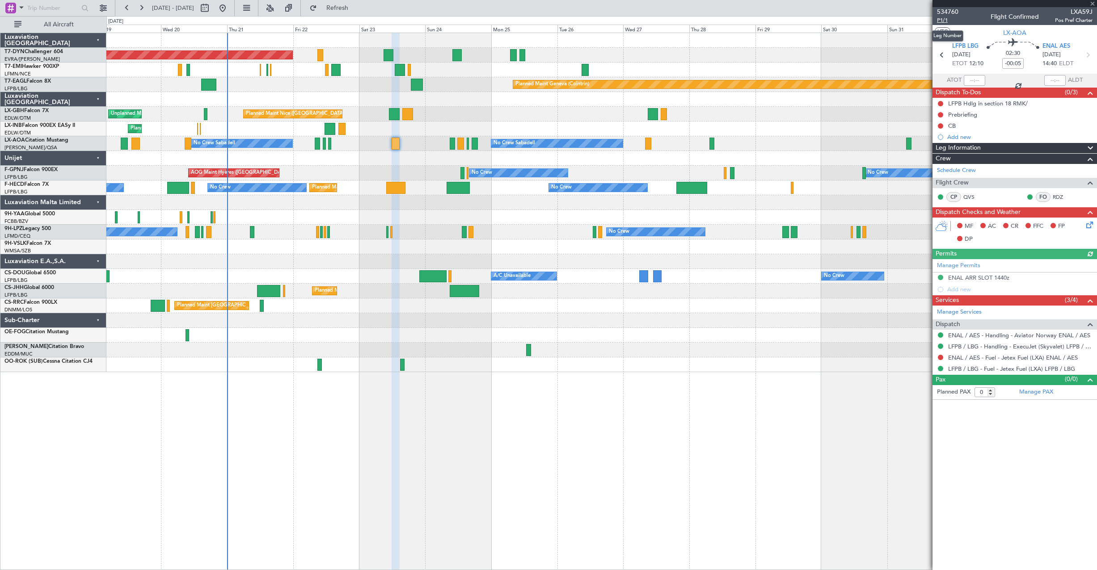
click at [944, 20] on span "P1/1" at bounding box center [947, 21] width 21 height 8
click at [947, 22] on span "P1/1" at bounding box center [947, 21] width 21 height 8
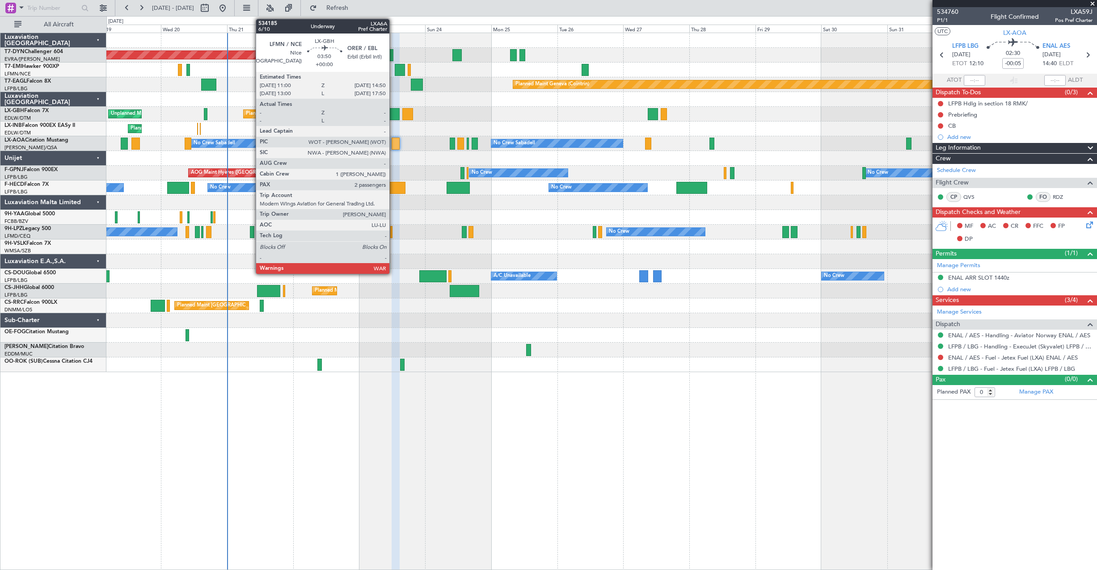
click at [393, 116] on div at bounding box center [394, 114] width 11 height 12
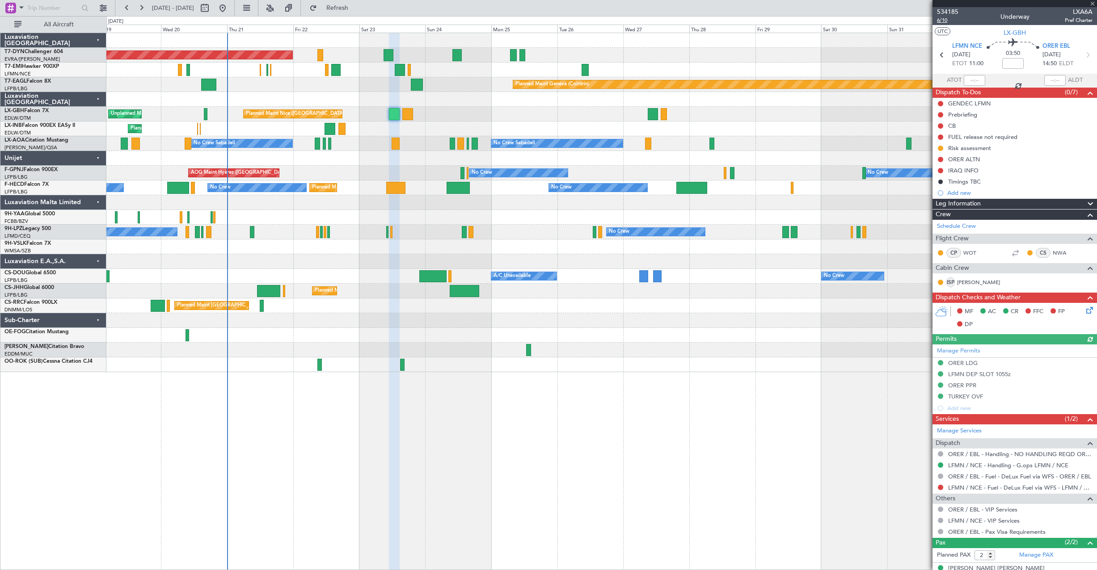
click at [941, 20] on span "6/10" at bounding box center [947, 21] width 21 height 8
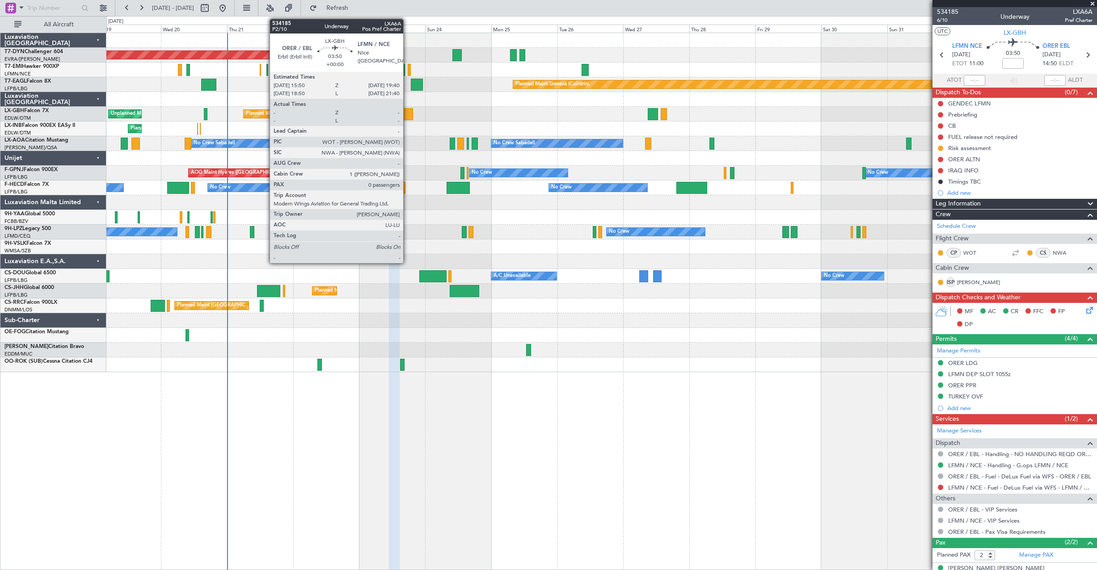
click at [407, 112] on div at bounding box center [407, 114] width 11 height 12
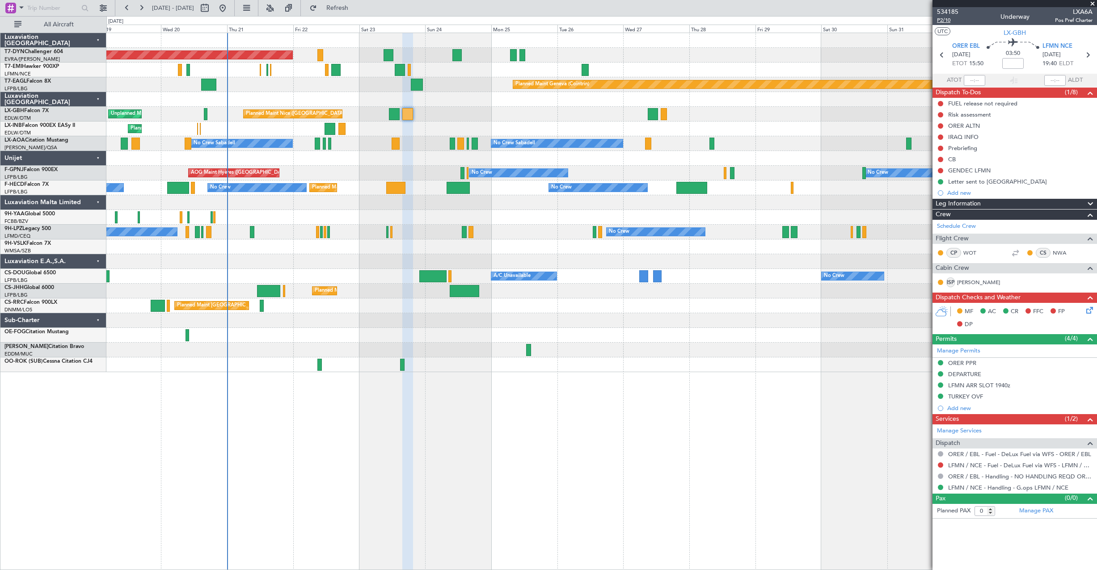
click at [941, 21] on span "P2/10" at bounding box center [947, 21] width 21 height 8
click at [982, 489] on link "LFMN / NCE - Handling - G.ops LFMN / NCE" at bounding box center [1008, 488] width 120 height 8
click at [1092, 308] on icon at bounding box center [1087, 308] width 7 height 7
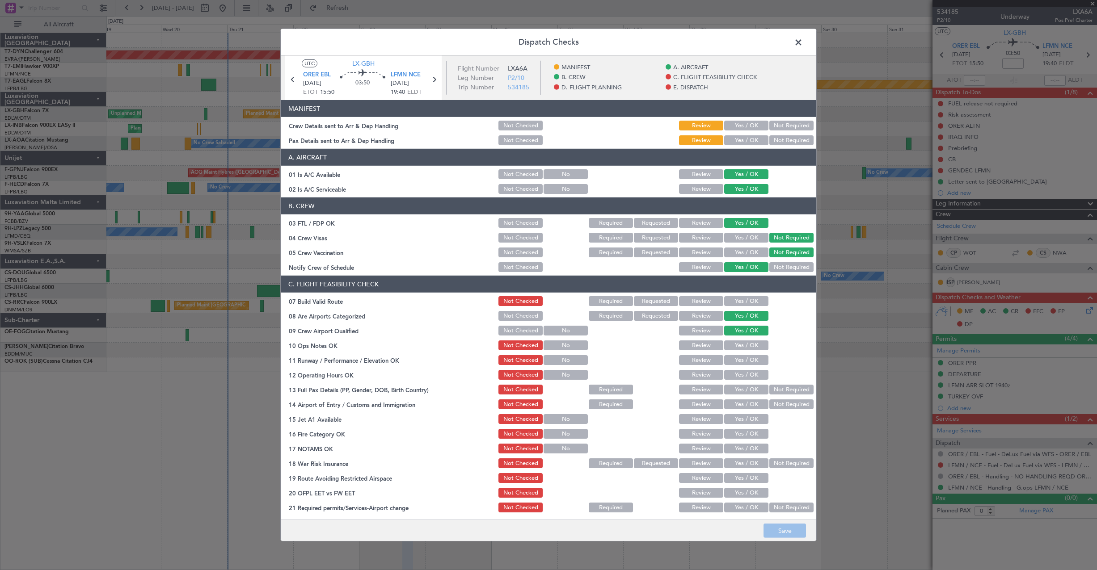
click at [737, 125] on button "Yes / OK" at bounding box center [746, 126] width 44 height 10
click at [736, 143] on button "Yes / OK" at bounding box center [746, 140] width 44 height 10
click at [774, 530] on button "Save" at bounding box center [785, 531] width 42 height 14
click at [803, 45] on span at bounding box center [803, 45] width 0 height 18
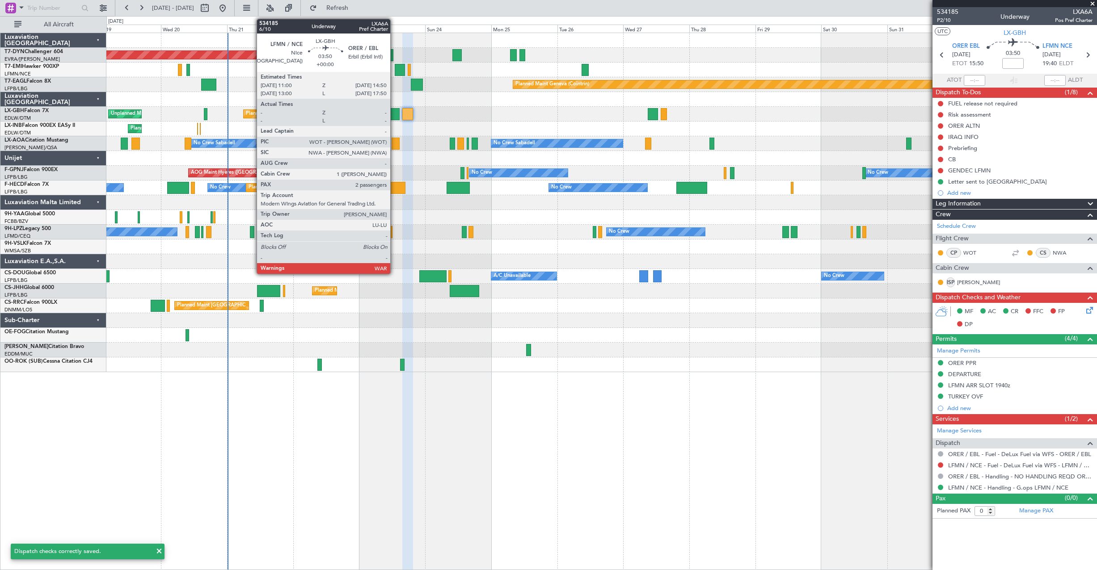
click at [394, 114] on div at bounding box center [394, 114] width 11 height 12
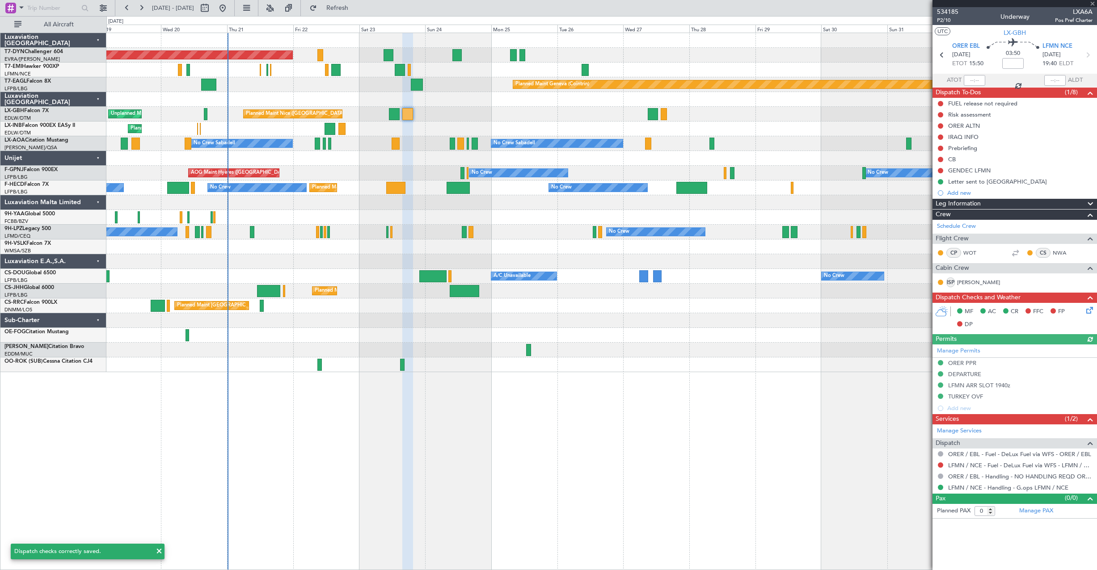
type input "2"
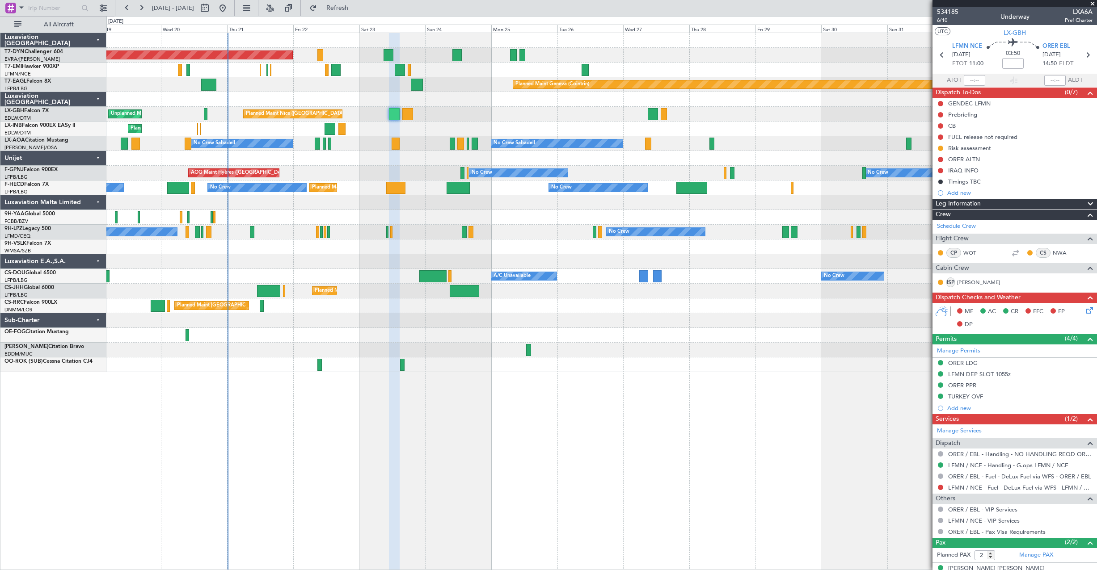
click at [1084, 307] on icon at bounding box center [1087, 308] width 7 height 7
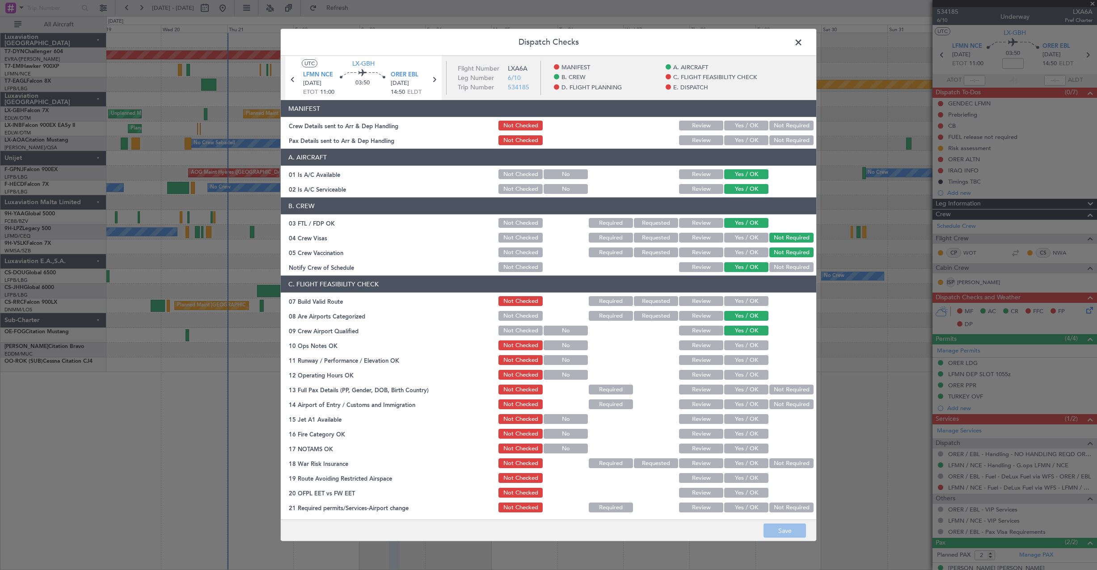
click at [746, 123] on button "Yes / OK" at bounding box center [746, 126] width 44 height 10
click at [744, 142] on button "Yes / OK" at bounding box center [746, 140] width 44 height 10
click at [789, 528] on button "Save" at bounding box center [785, 531] width 42 height 14
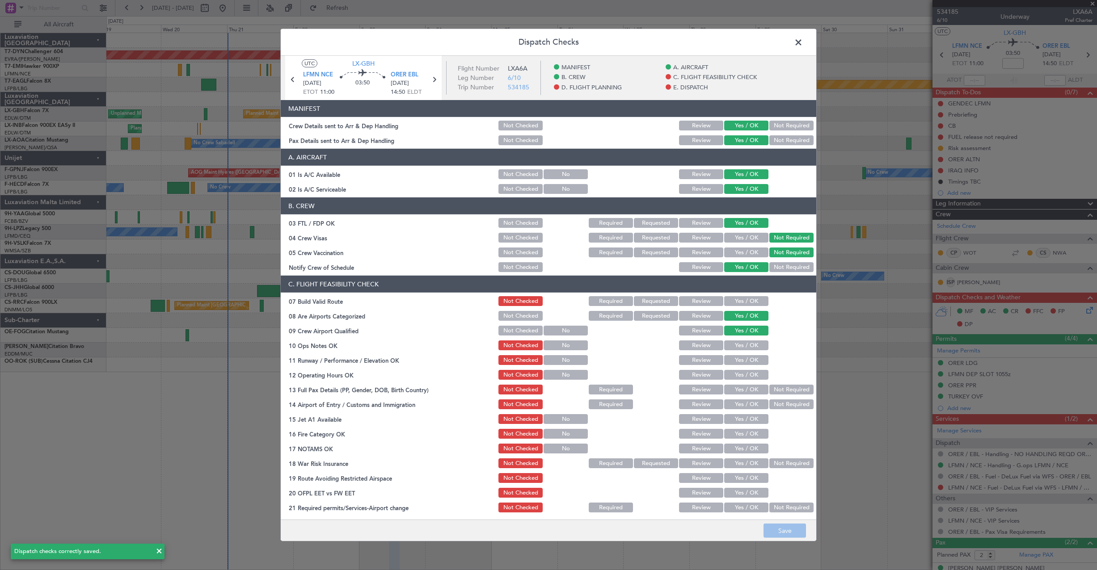
click at [803, 43] on span at bounding box center [803, 45] width 0 height 18
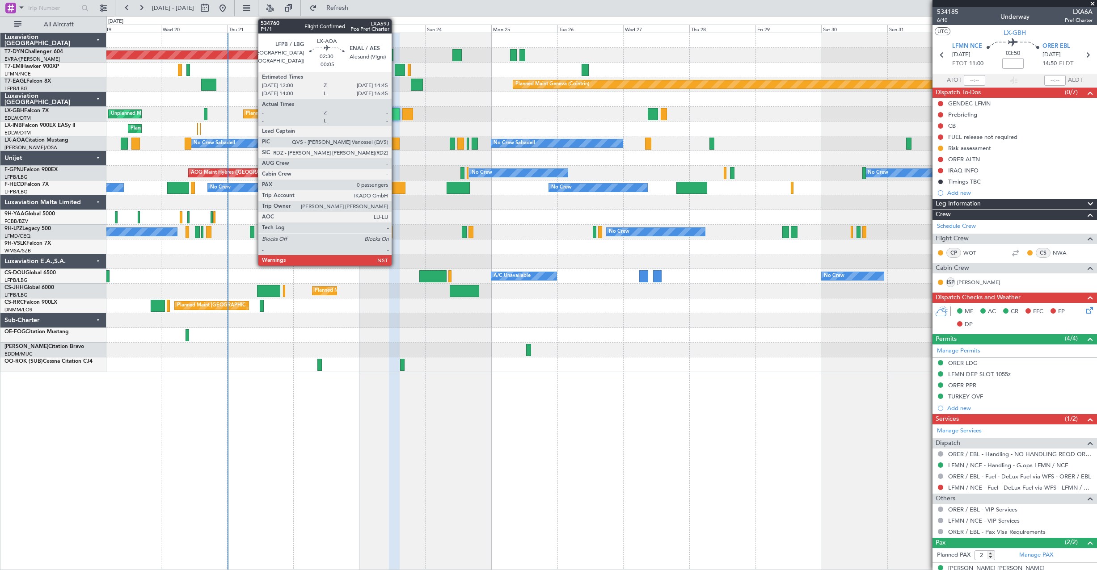
click at [396, 145] on div at bounding box center [396, 144] width 8 height 12
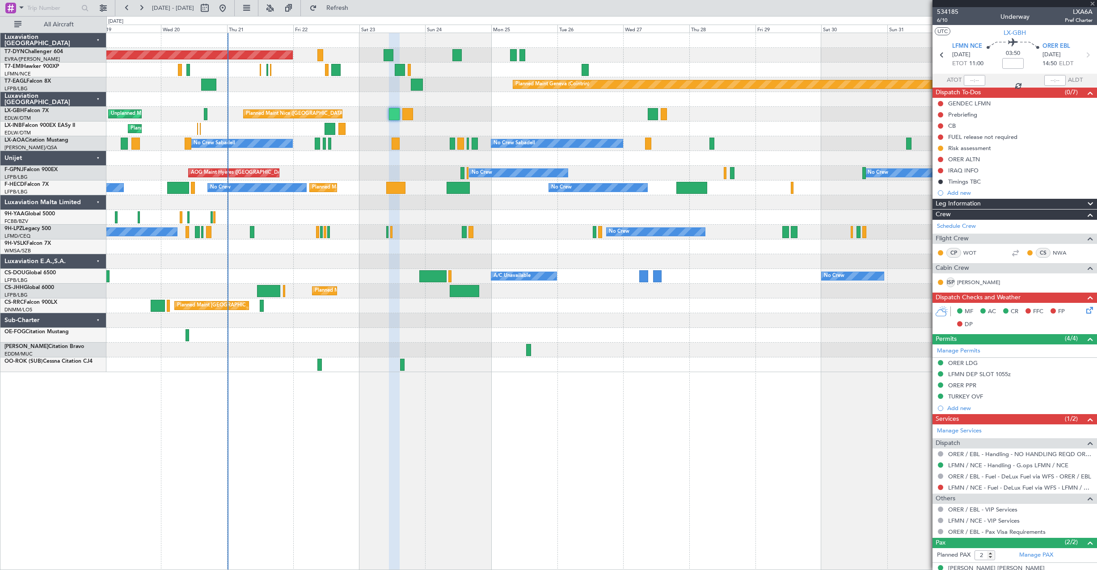
type input "-00:05"
type input "0"
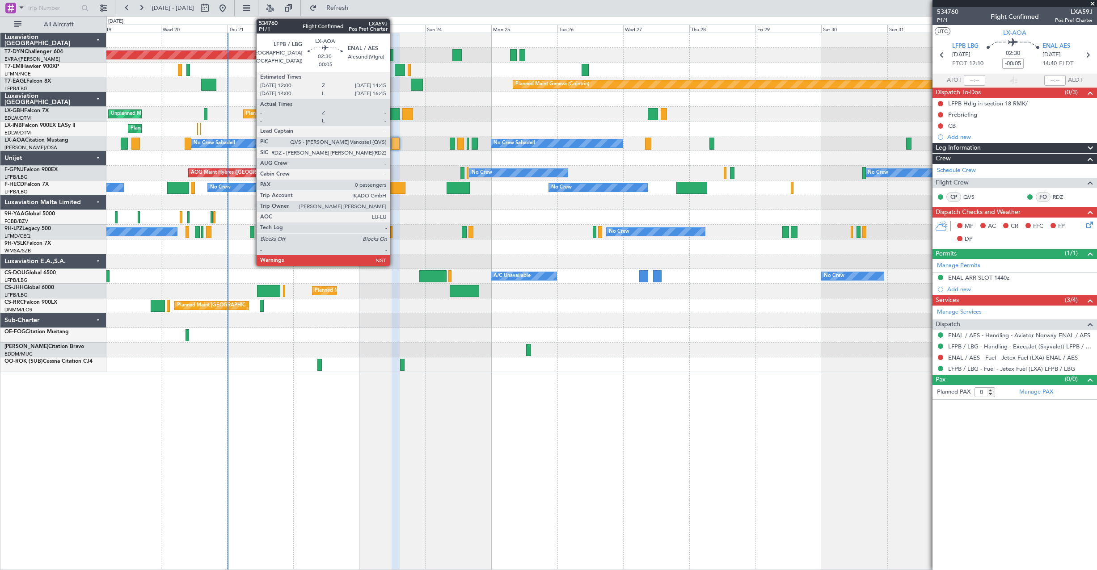
click at [394, 142] on div at bounding box center [396, 144] width 8 height 12
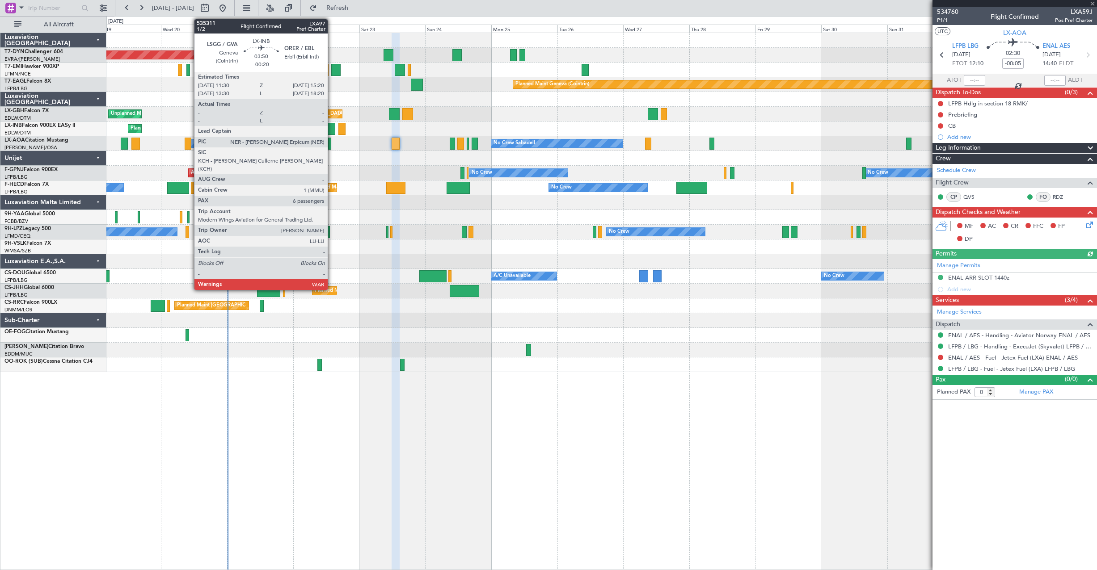
click at [332, 131] on div at bounding box center [330, 129] width 11 height 12
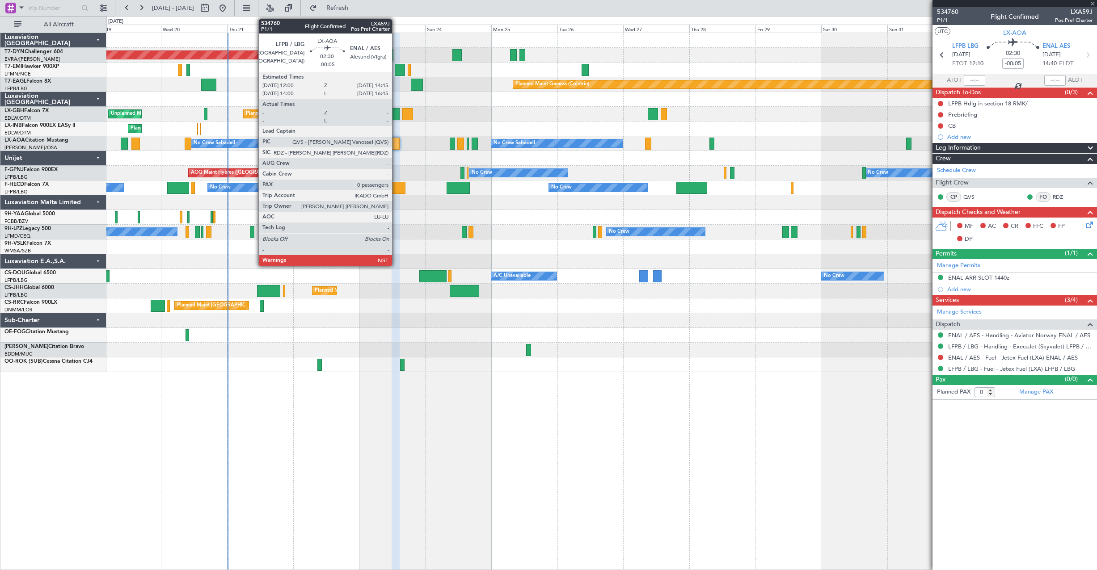
type input "-00:20"
type input "6"
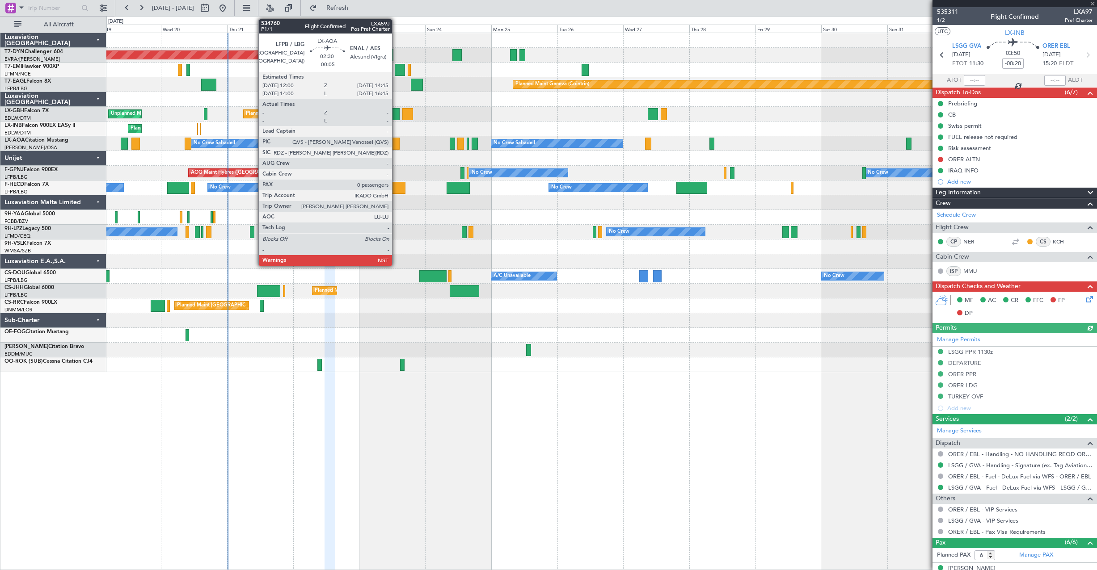
click at [396, 147] on div at bounding box center [396, 144] width 8 height 12
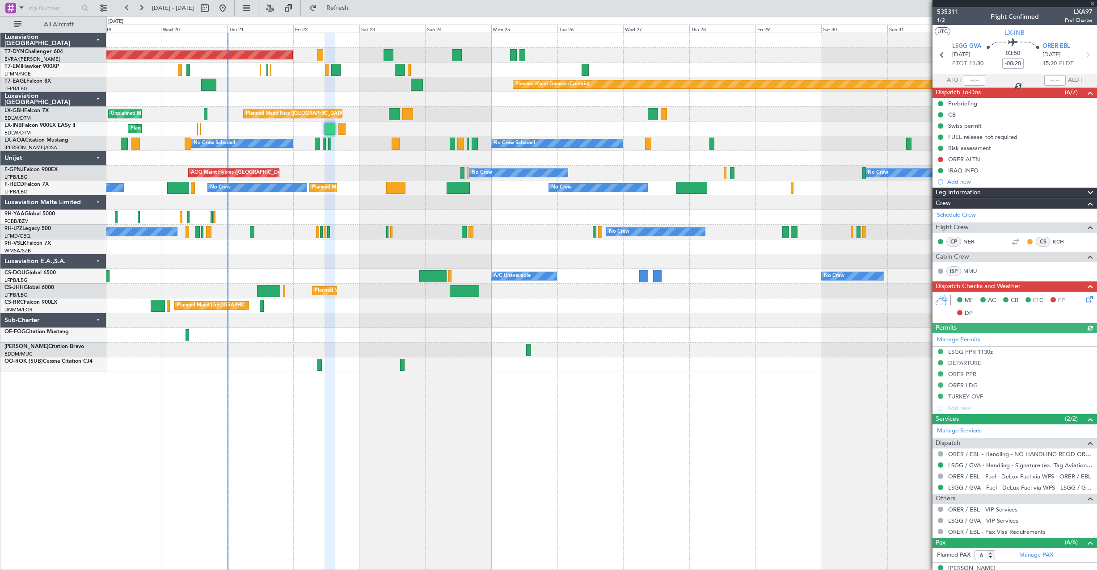
type input "-00:05"
type input "0"
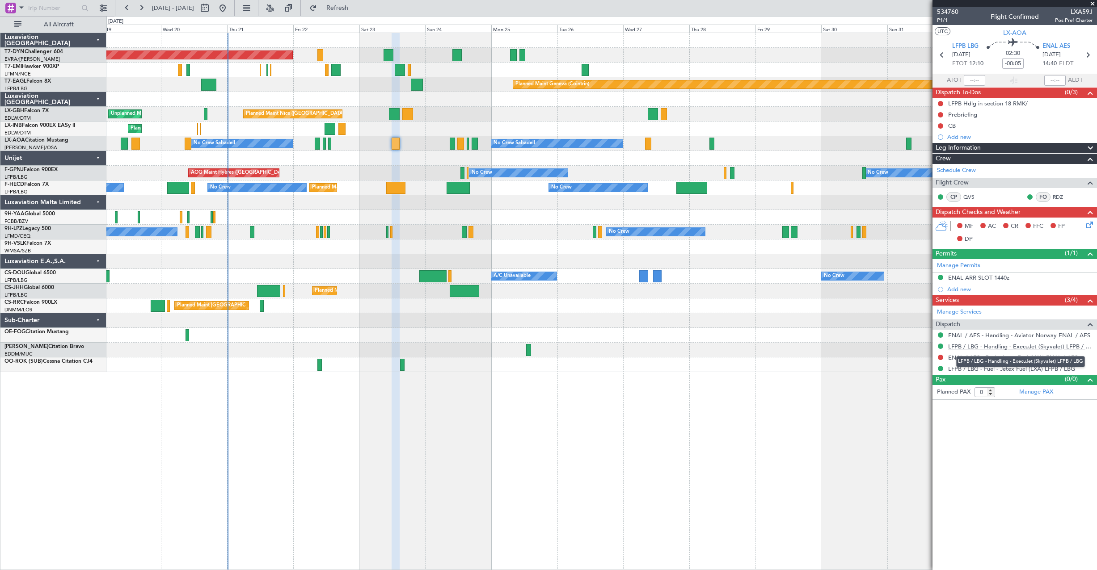
click at [957, 346] on link "LFPB / LBG - Handling - ExecuJet (Skyvalet) LFPB / LBG" at bounding box center [1020, 347] width 144 height 8
click at [1090, 227] on icon at bounding box center [1087, 223] width 7 height 7
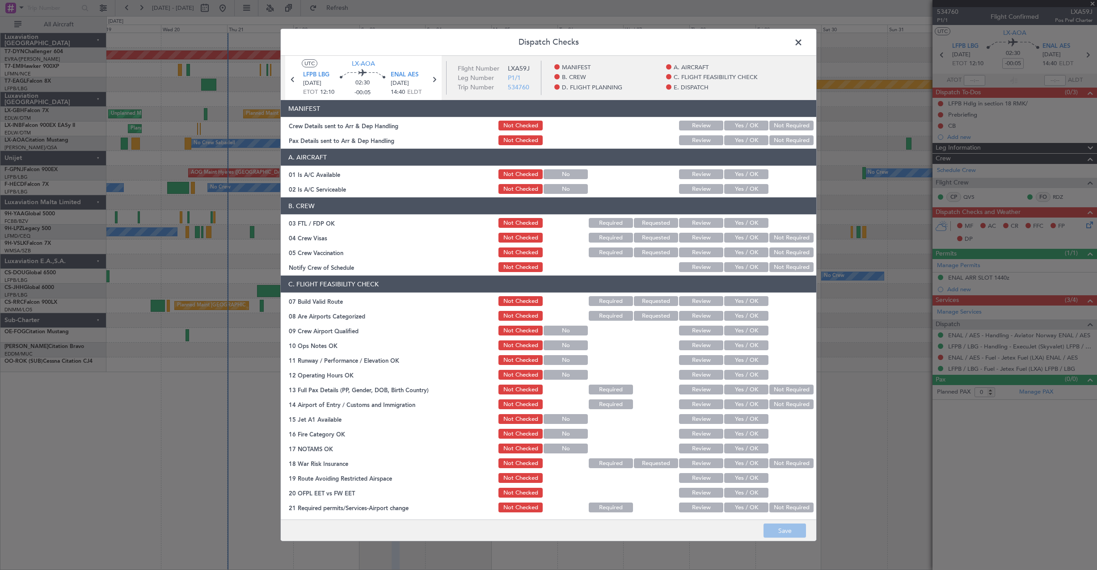
drag, startPoint x: 729, startPoint y: 123, endPoint x: 731, endPoint y: 132, distance: 9.6
click at [729, 123] on button "Yes / OK" at bounding box center [746, 126] width 44 height 10
click at [733, 139] on button "Yes / OK" at bounding box center [746, 140] width 44 height 10
click at [783, 531] on button "Save" at bounding box center [785, 531] width 42 height 14
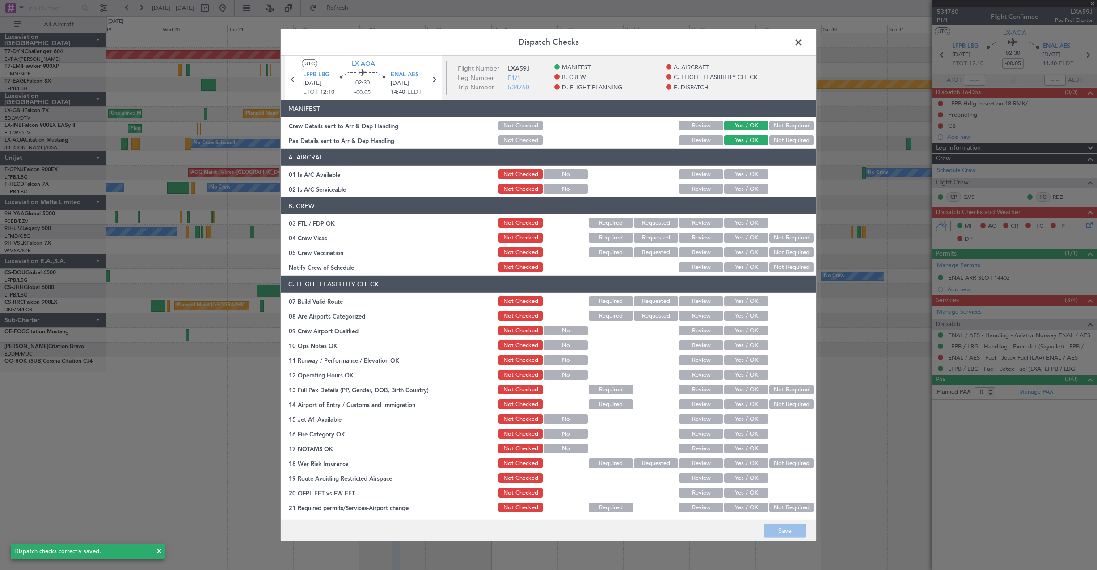
click at [803, 45] on span at bounding box center [803, 45] width 0 height 18
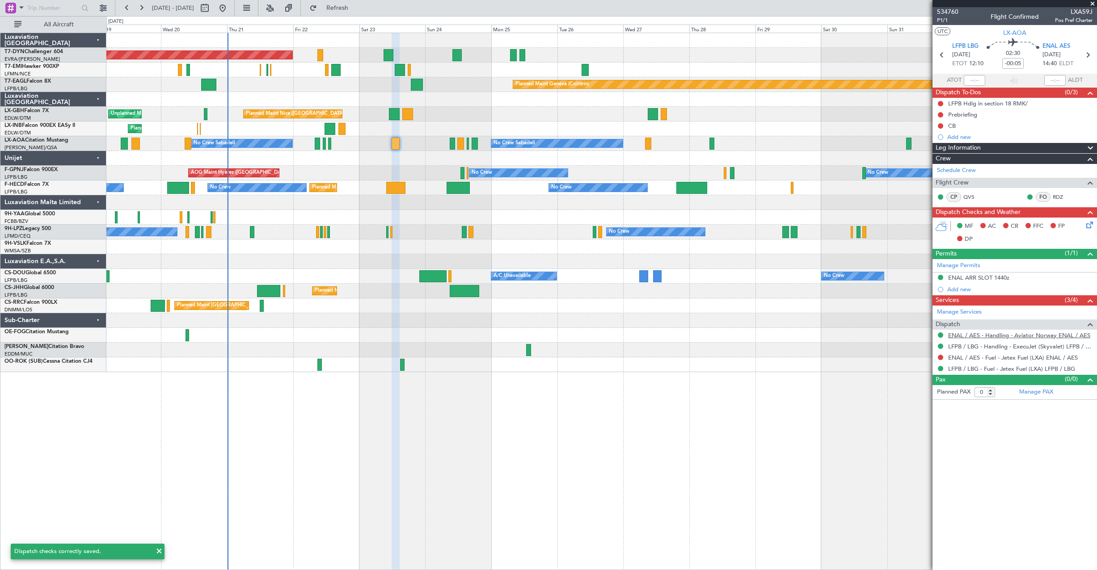
click at [1010, 336] on link "ENAL / AES - Handling - Aviator Norway ENAL / AES" at bounding box center [1019, 336] width 142 height 8
click at [317, 150] on div "No Crew Sabadell No Crew Sabadell No Crew Luxembourg (Findel) No Crew" at bounding box center [601, 143] width 990 height 15
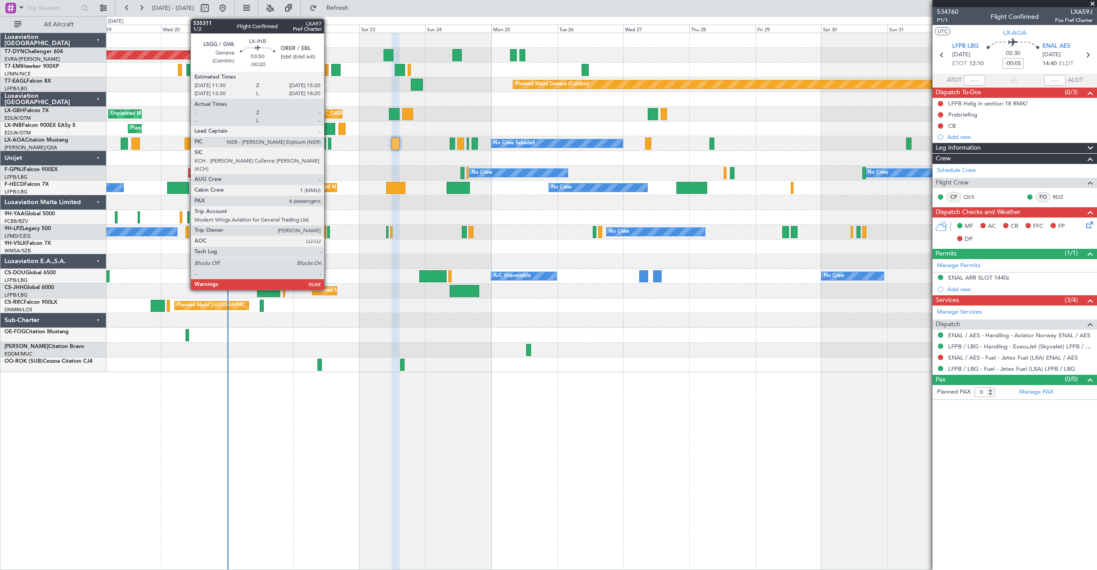
click at [328, 133] on div at bounding box center [330, 129] width 11 height 12
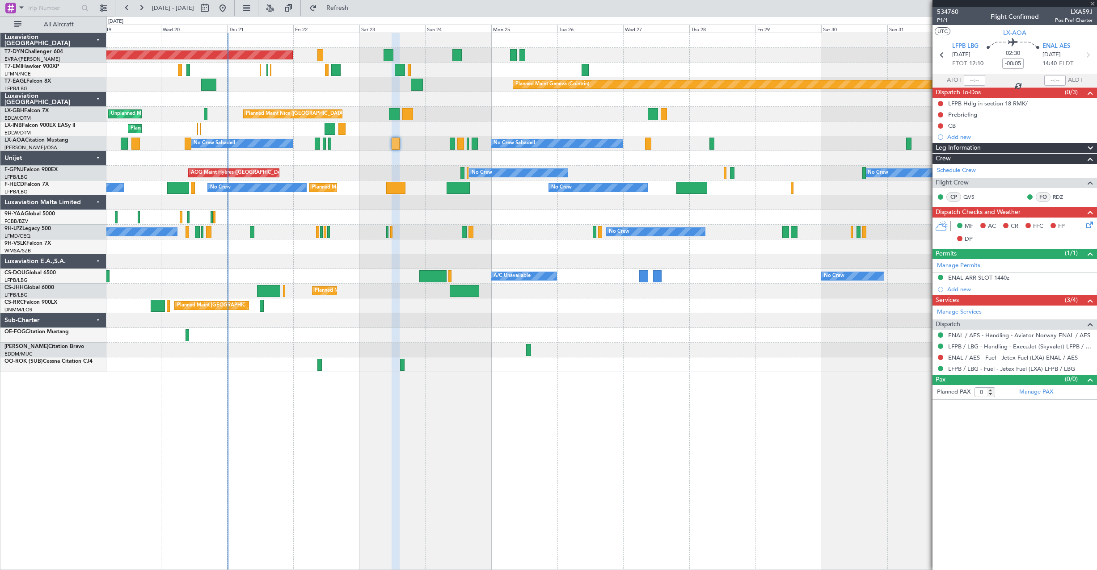
type input "-00:20"
type input "6"
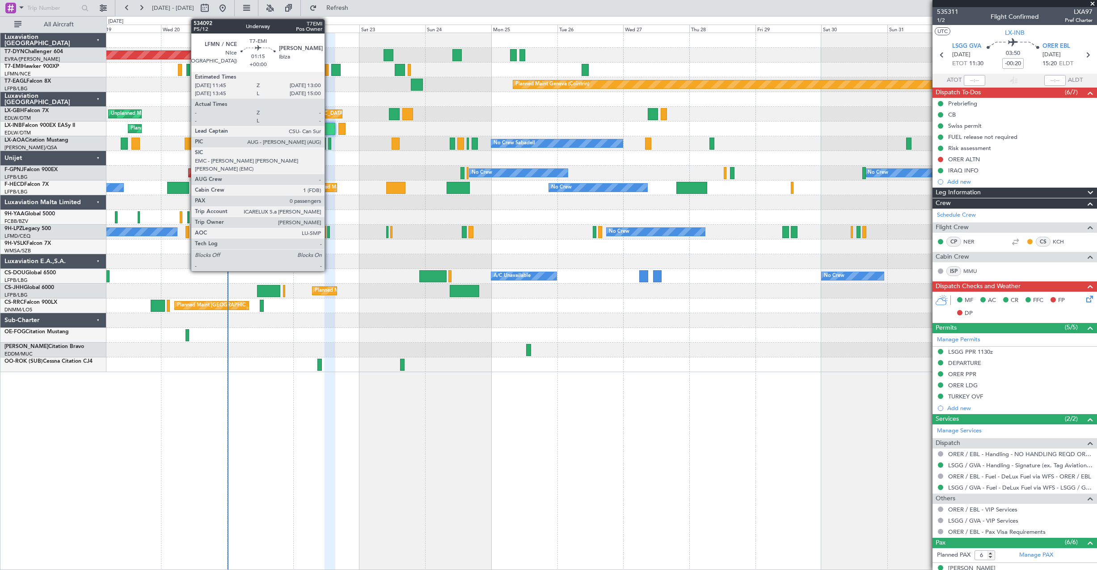
click at [329, 74] on div at bounding box center [327, 70] width 4 height 12
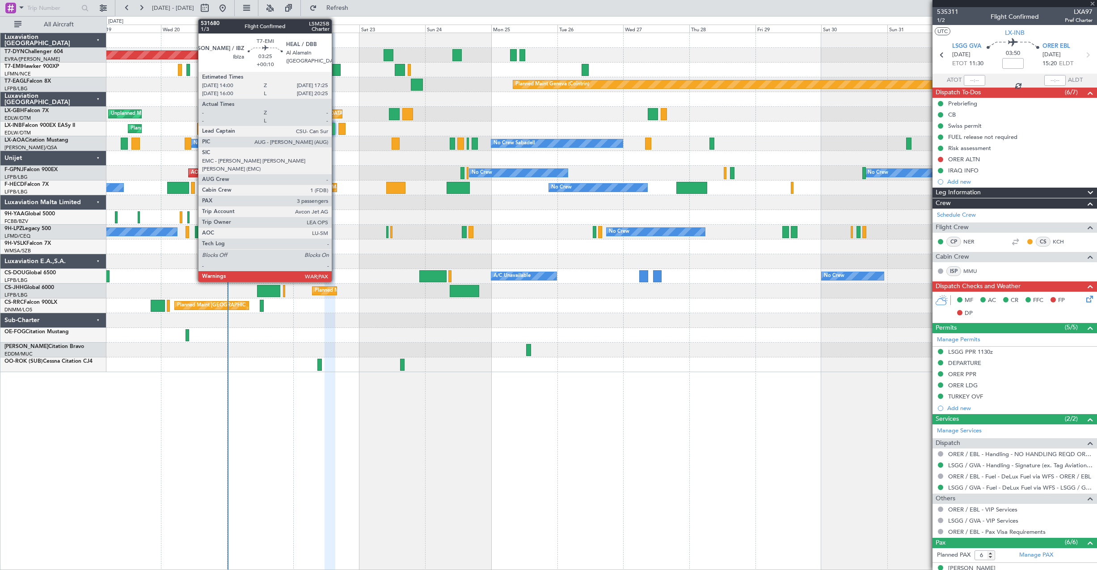
type input "0"
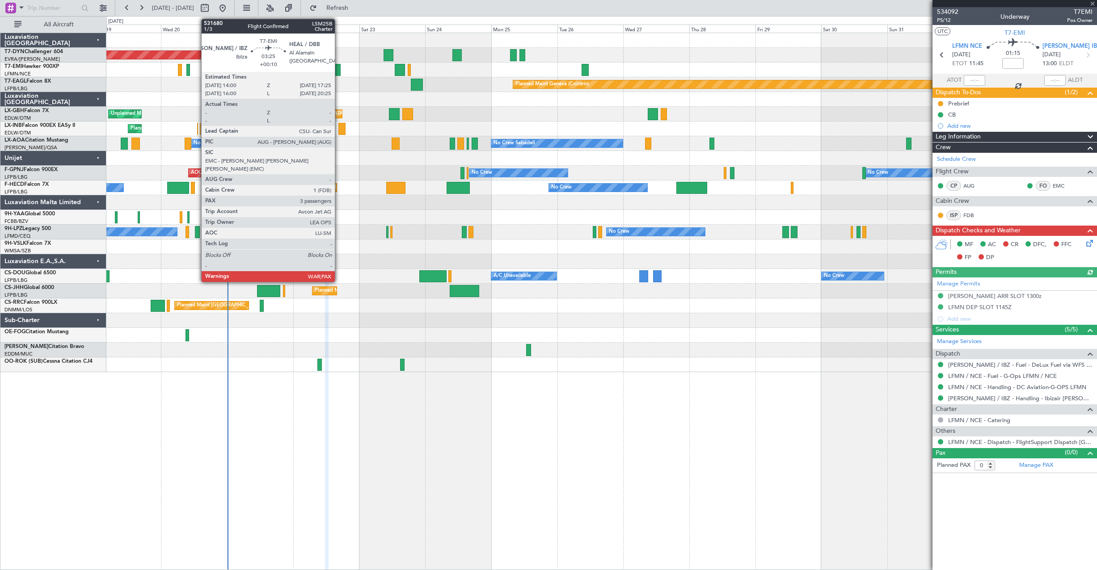
click at [339, 68] on div at bounding box center [336, 70] width 10 height 12
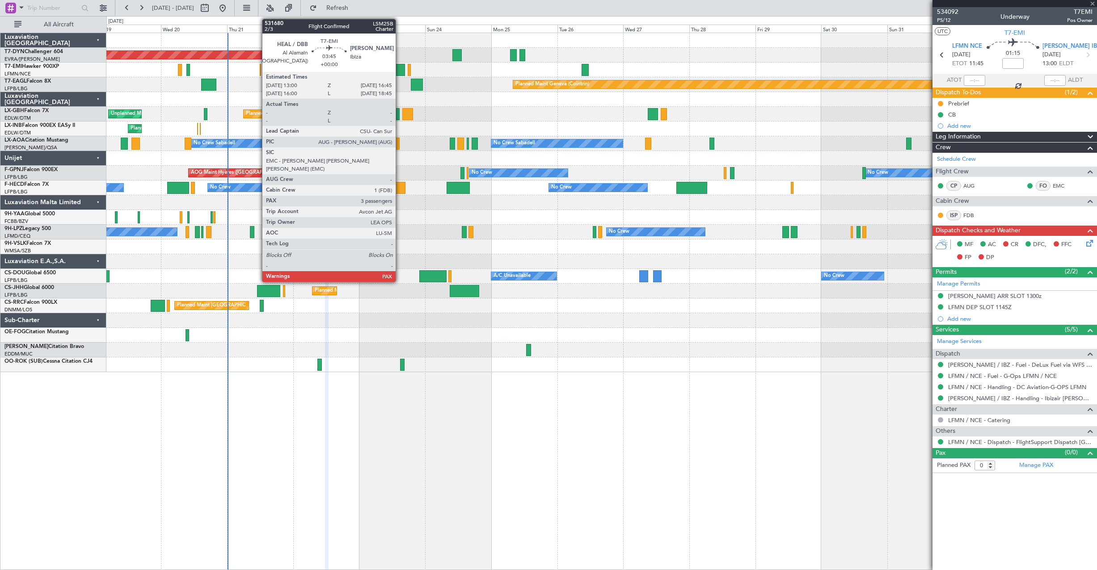
type input "+00:10"
type input "3"
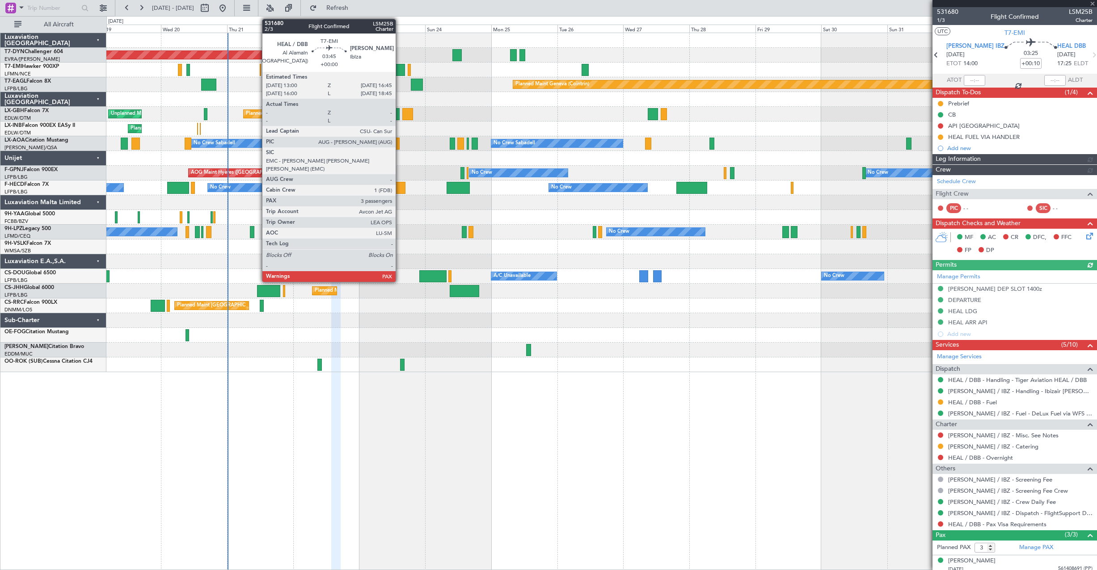
click at [400, 69] on div at bounding box center [400, 70] width 11 height 12
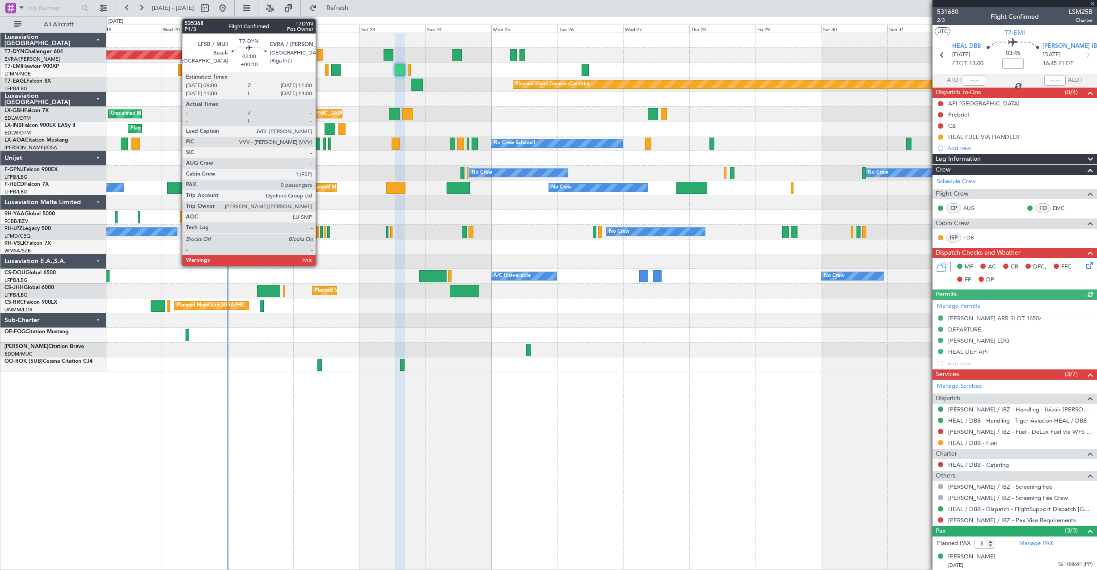
click at [320, 54] on div at bounding box center [320, 55] width 6 height 12
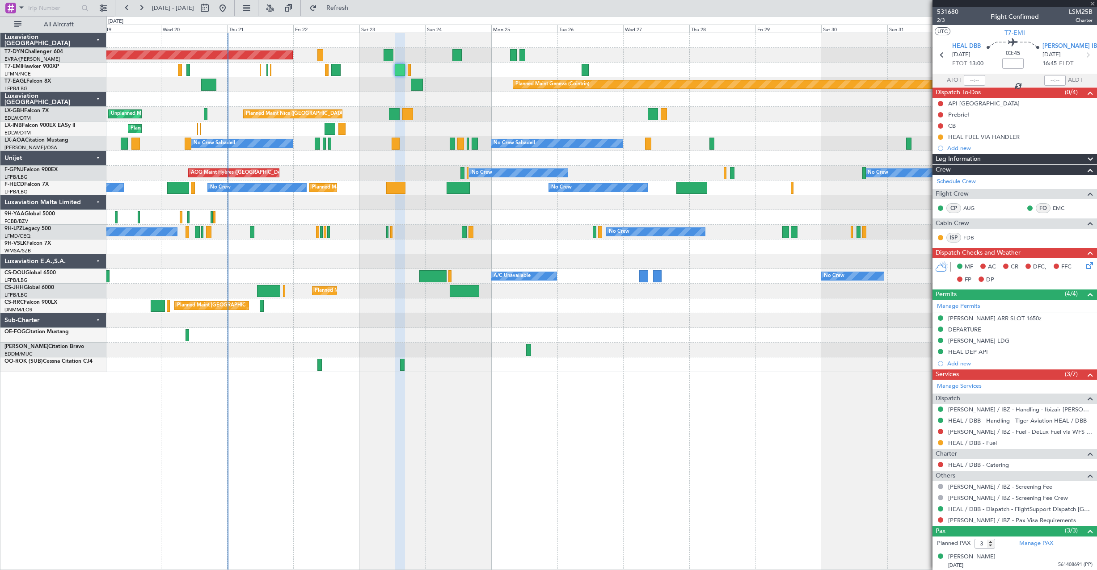
type input "+00:10"
type input "0"
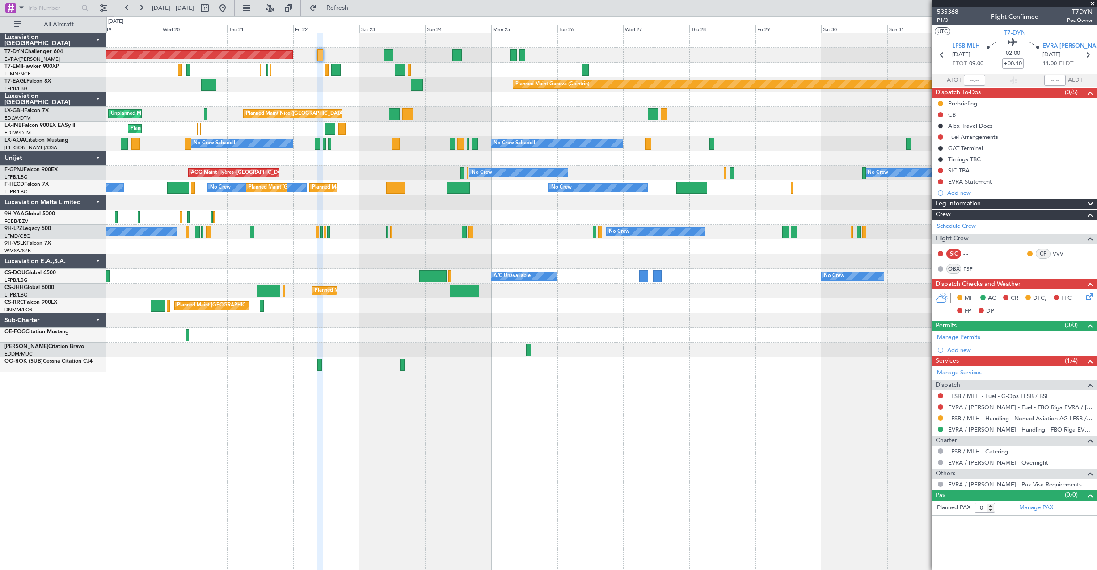
click at [470, 188] on div "Planned Maint [GEOGRAPHIC_DATA] ([GEOGRAPHIC_DATA]) No Crew No Crew Planned Mai…" at bounding box center [601, 188] width 990 height 15
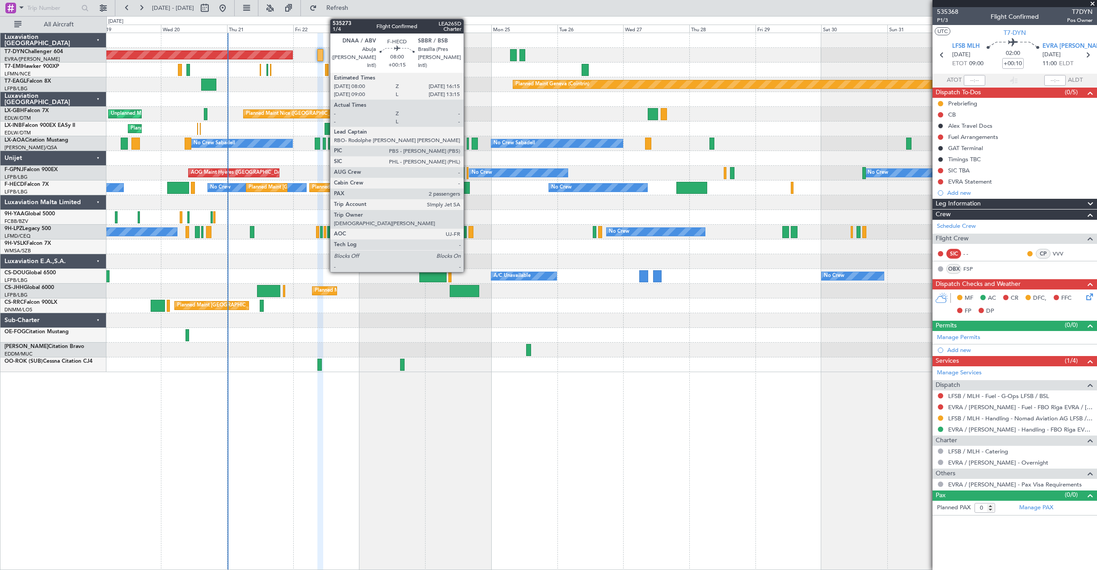
click at [467, 186] on div at bounding box center [458, 188] width 23 height 12
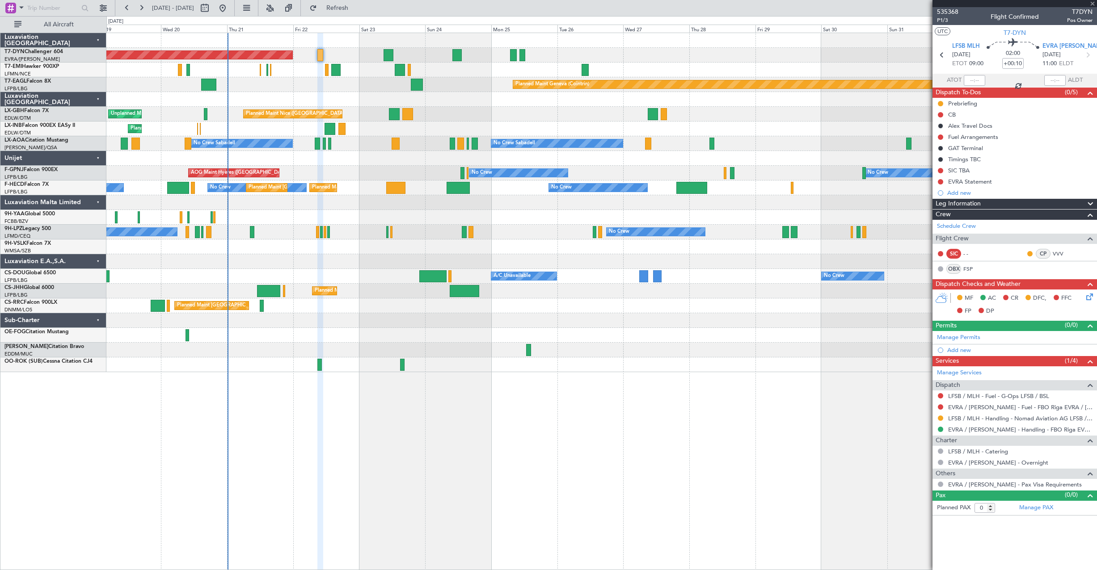
type input "+00:15"
type input "2"
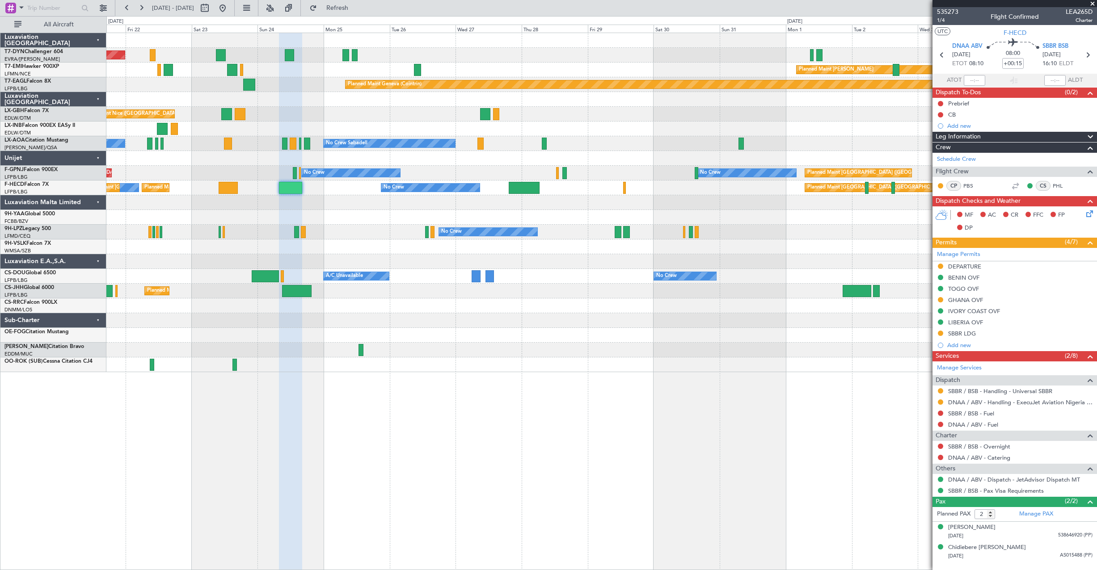
click at [507, 308] on div "Planned Maint [GEOGRAPHIC_DATA]-[GEOGRAPHIC_DATA] Planned Maint [PERSON_NAME] P…" at bounding box center [601, 202] width 990 height 339
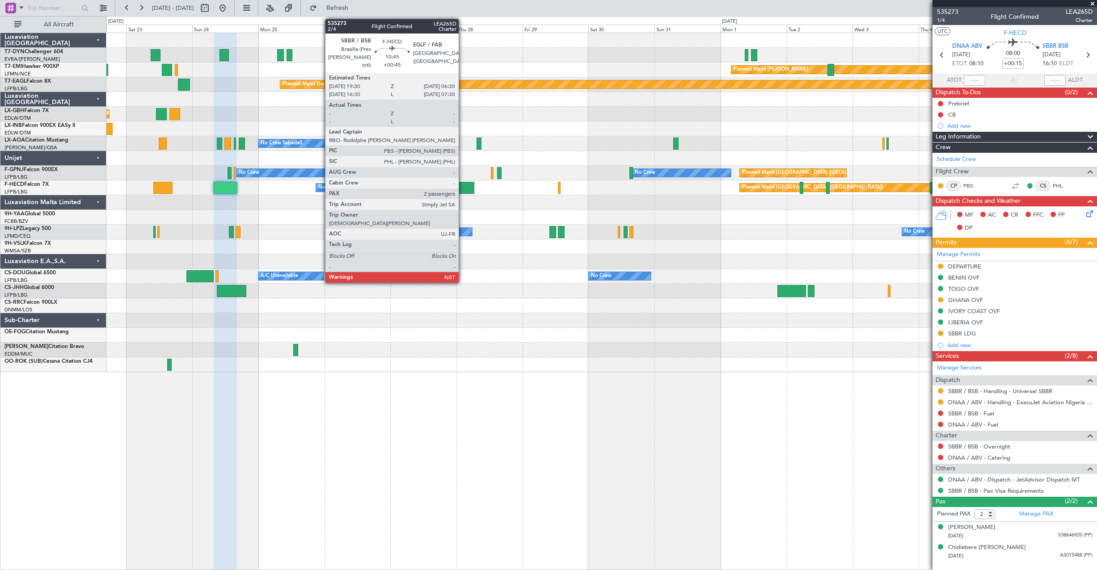
click at [463, 186] on div at bounding box center [458, 188] width 30 height 12
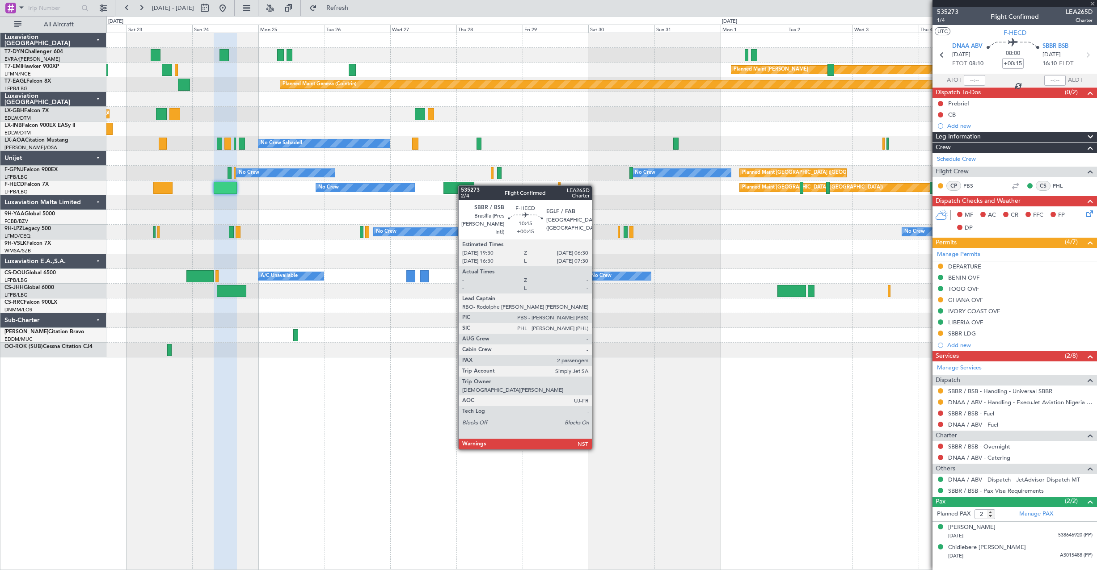
type input "+00:45"
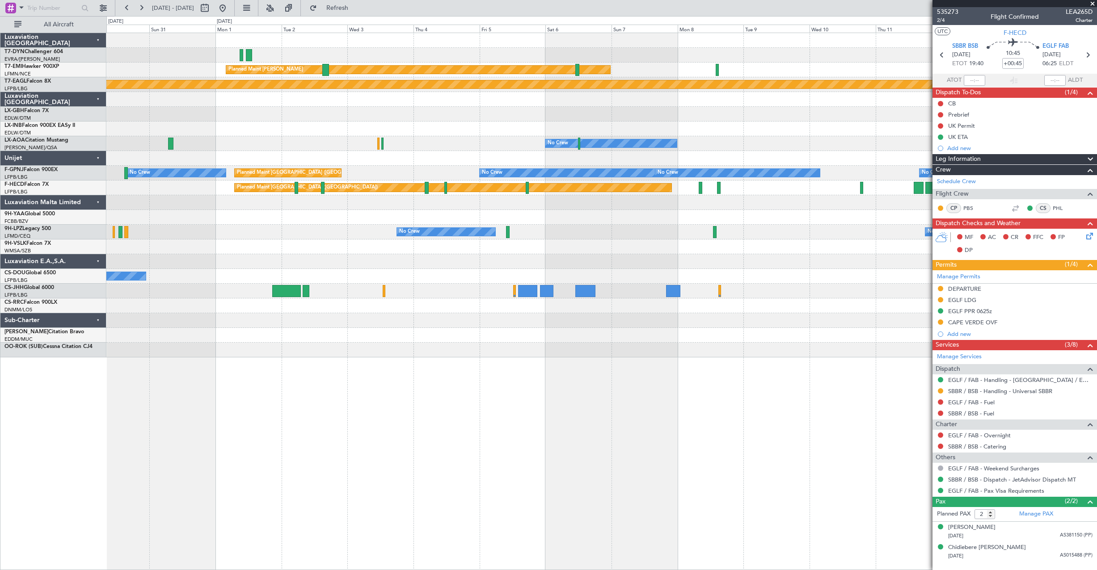
click at [112, 126] on div at bounding box center [601, 129] width 990 height 15
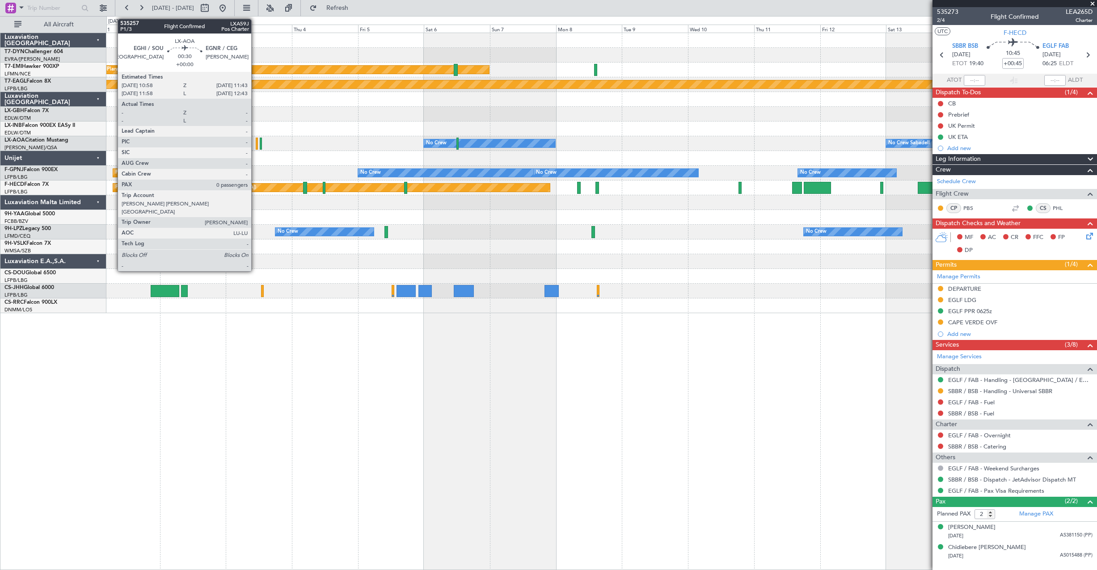
click at [256, 141] on div at bounding box center [257, 144] width 2 height 12
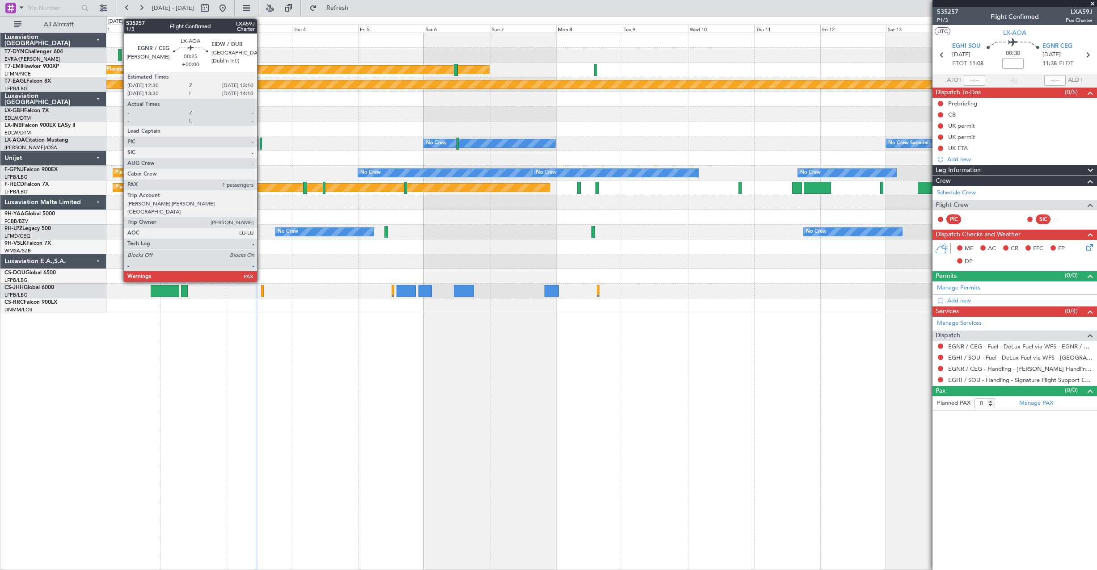
click at [260, 147] on div at bounding box center [261, 144] width 2 height 12
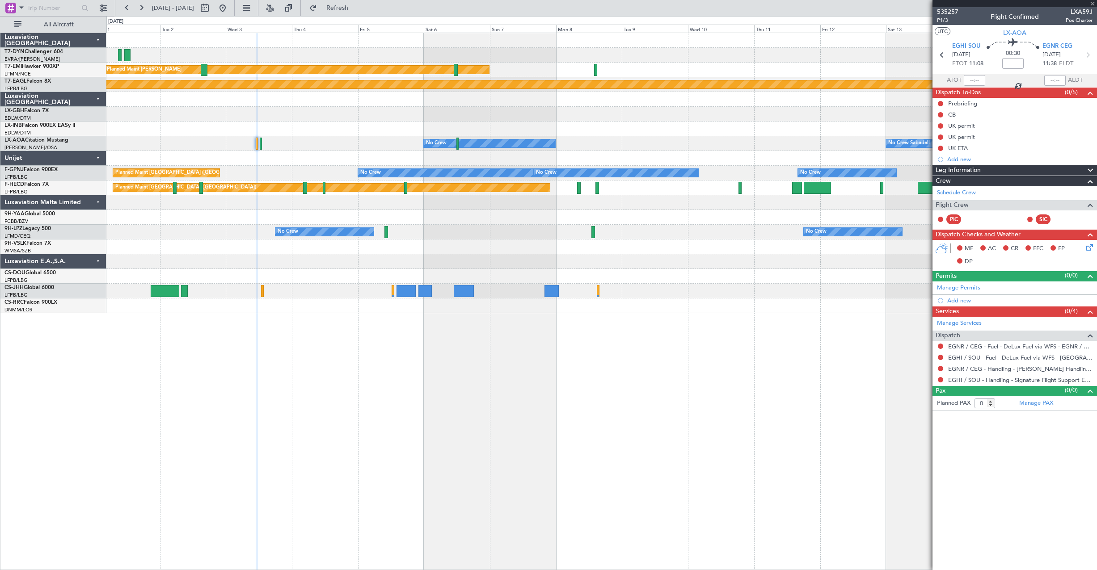
type input "1"
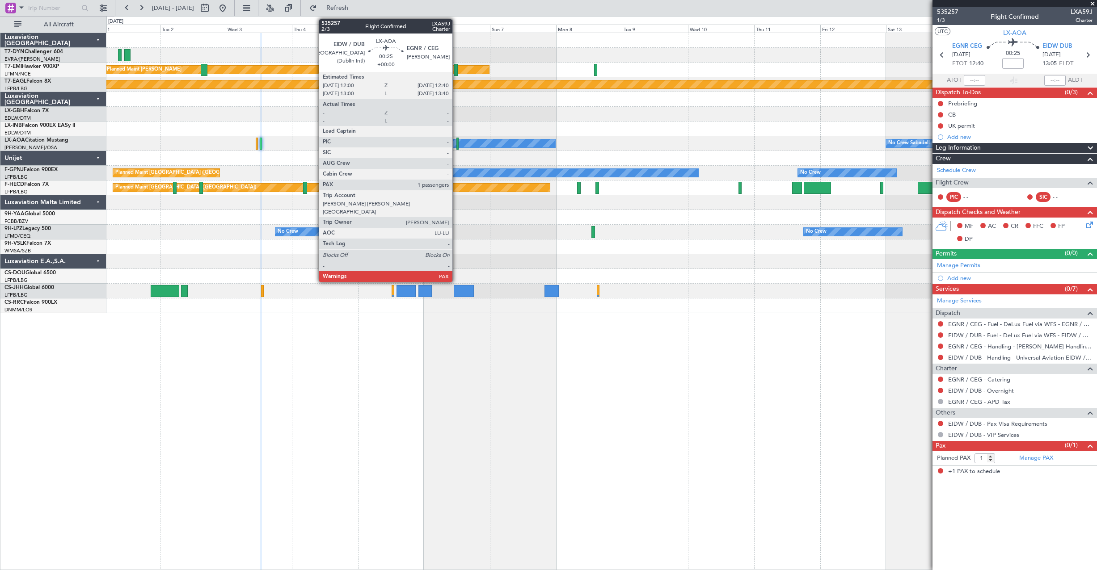
click at [456, 140] on div at bounding box center [457, 144] width 2 height 12
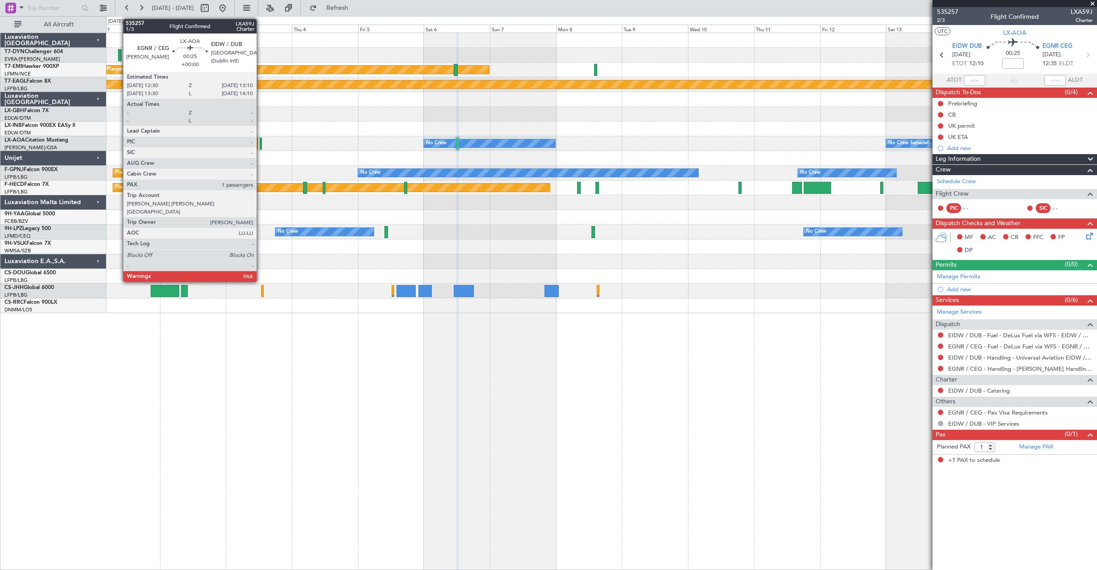
click at [261, 143] on div at bounding box center [261, 144] width 2 height 12
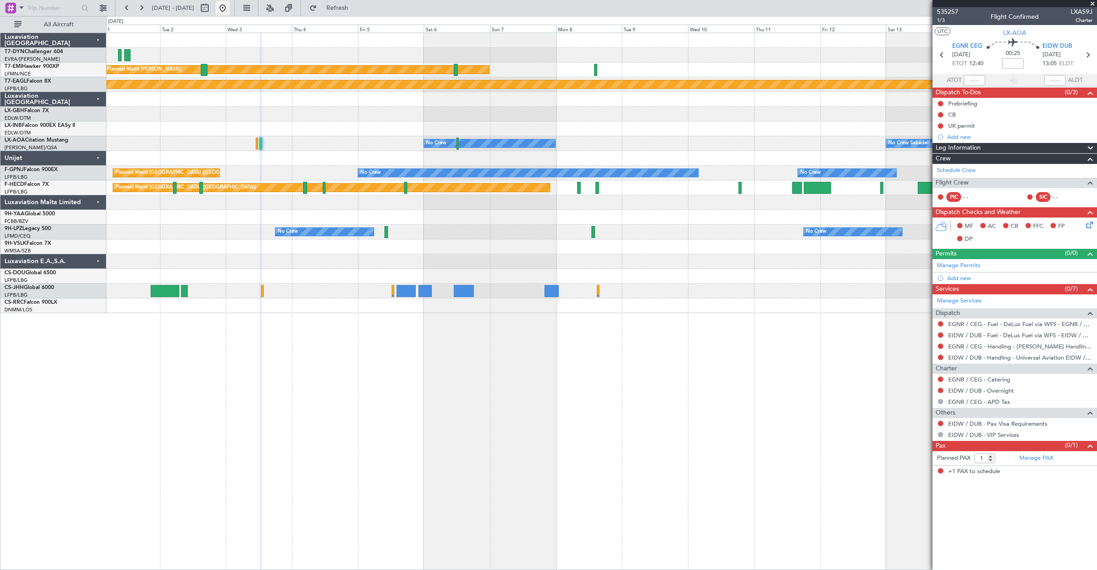
click at [230, 10] on button at bounding box center [222, 8] width 14 height 14
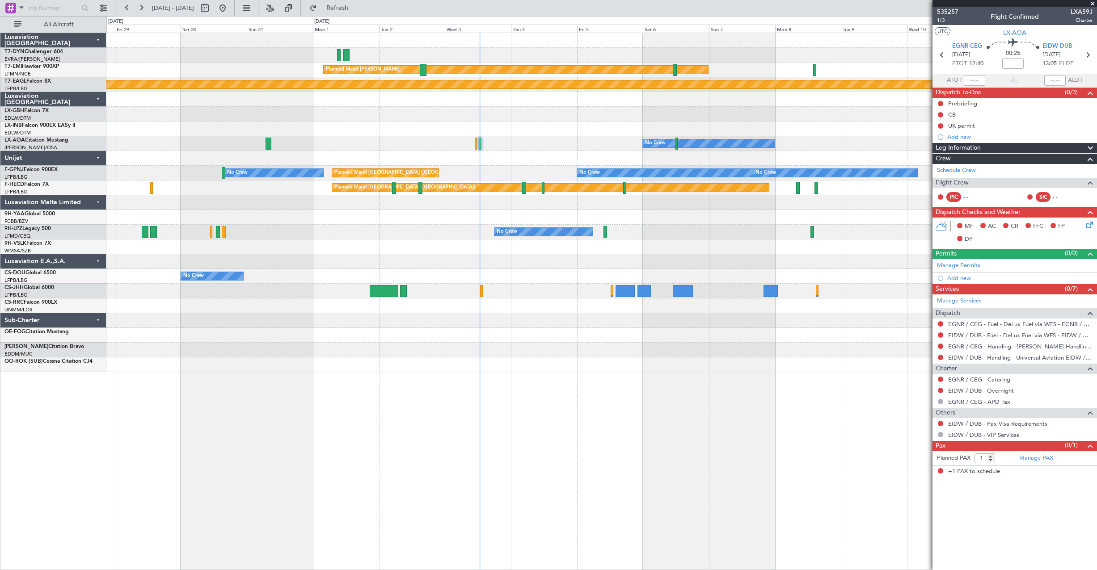
click at [87, 111] on div "Planned Maint Chester Planned Maint Geneva (Cointrin) No Crew No Crew Sabadell …" at bounding box center [548, 293] width 1097 height 554
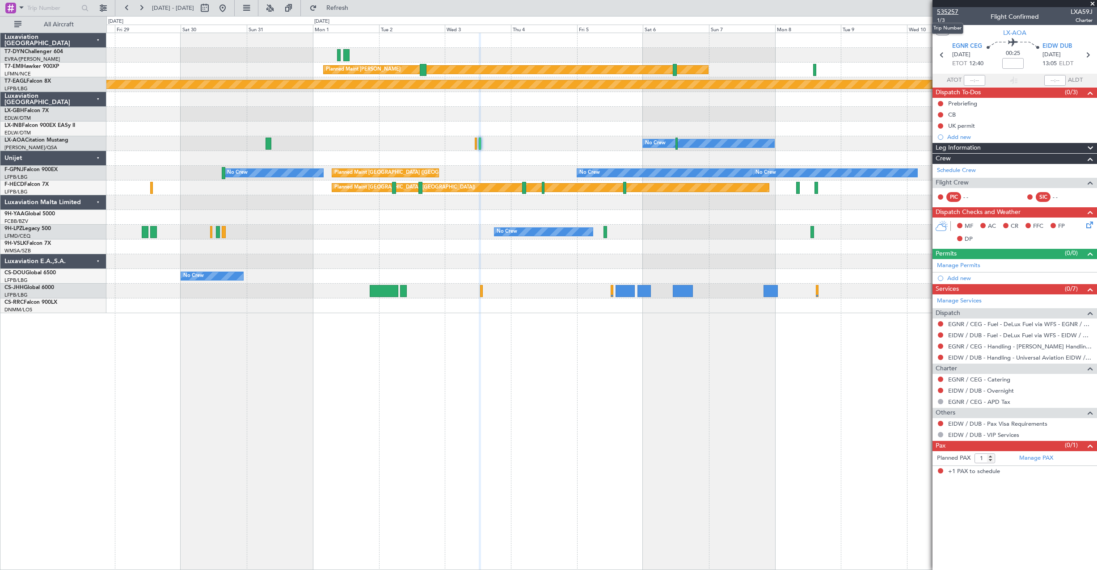
click at [954, 12] on span "535257" at bounding box center [947, 11] width 21 height 9
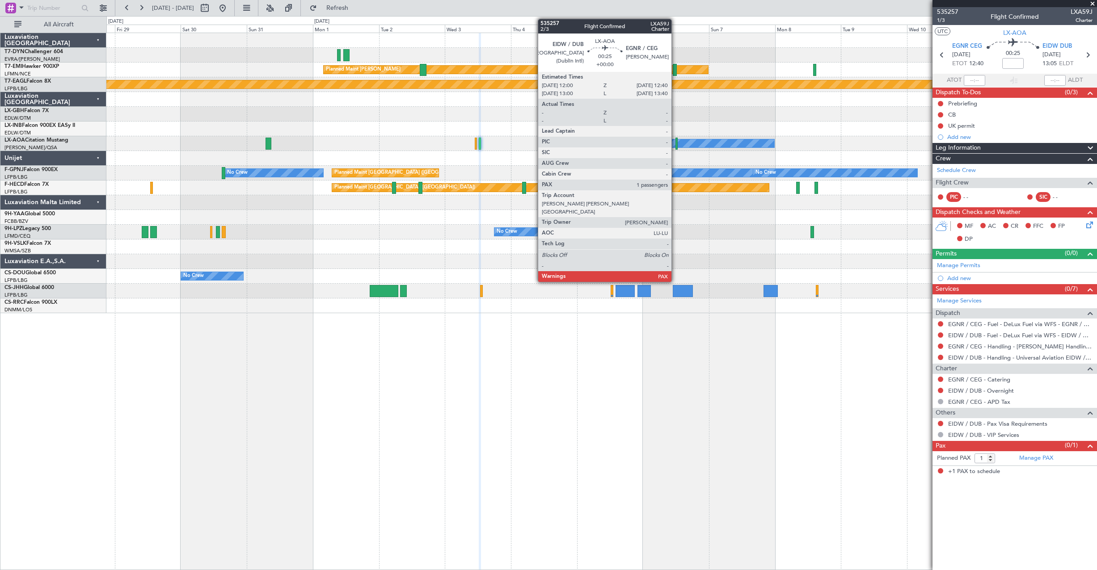
click at [675, 145] on div at bounding box center [676, 144] width 2 height 12
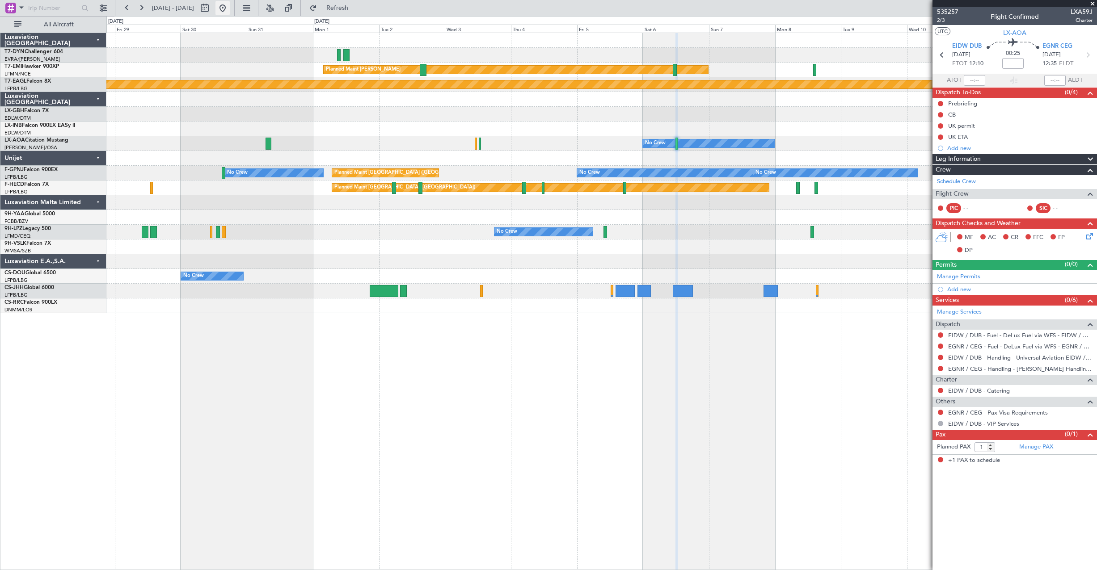
click at [230, 8] on button at bounding box center [222, 8] width 14 height 14
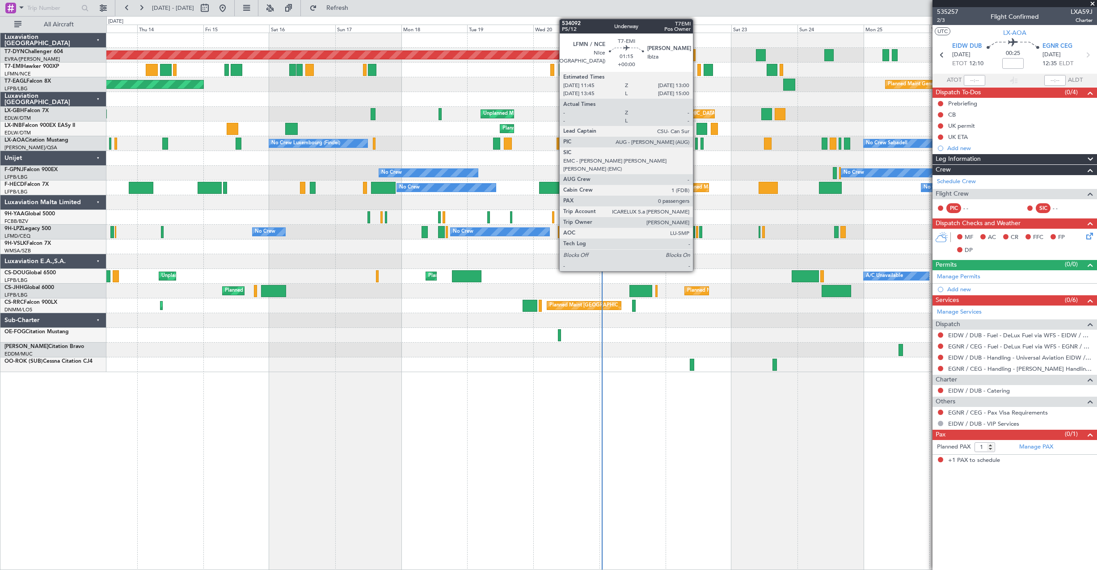
click at [697, 73] on div at bounding box center [699, 70] width 4 height 12
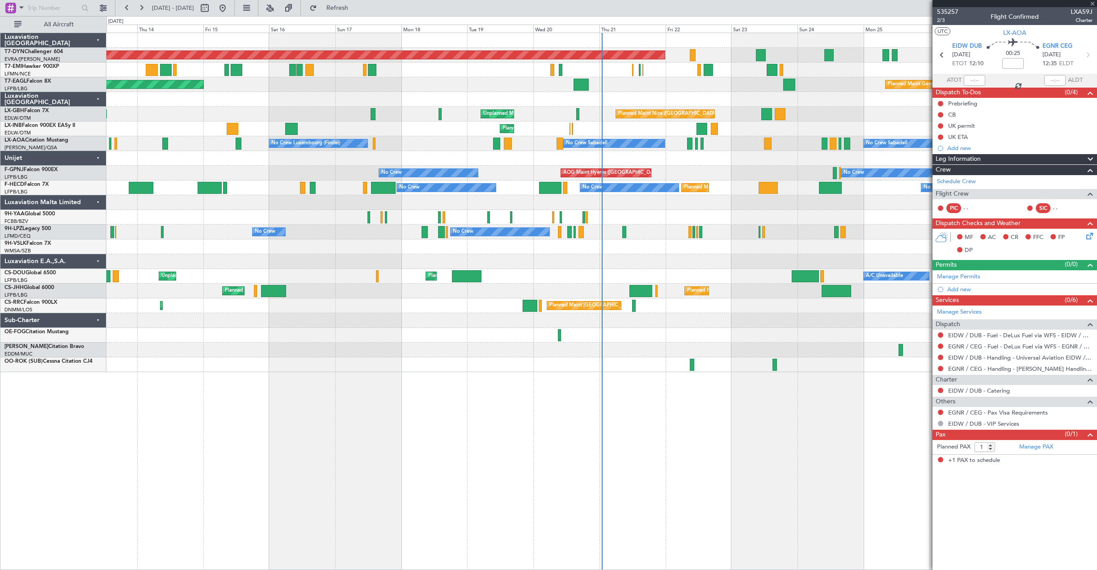
type input "0"
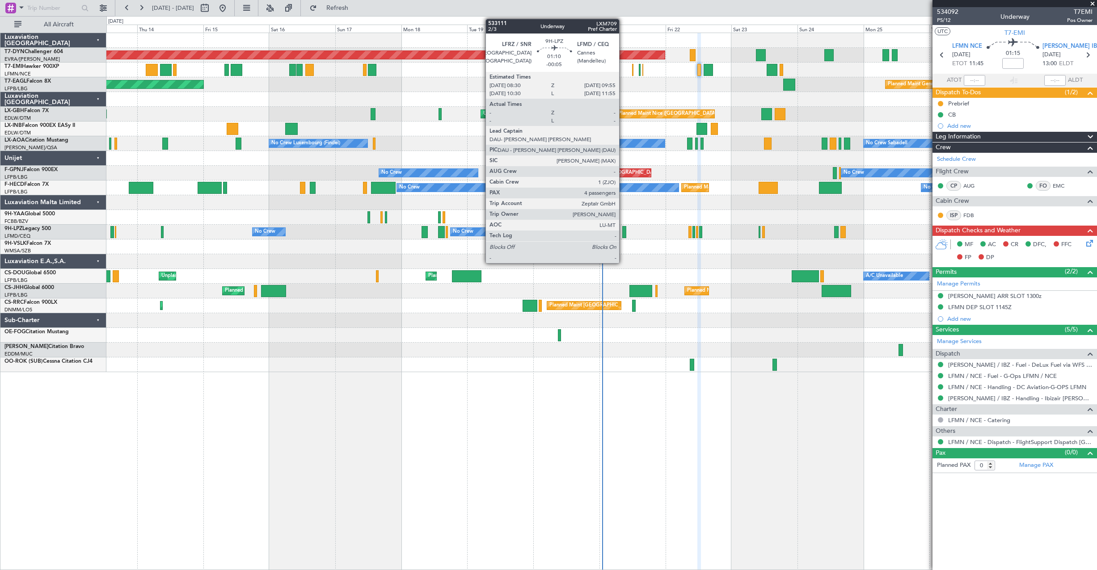
click at [623, 235] on div at bounding box center [624, 232] width 4 height 12
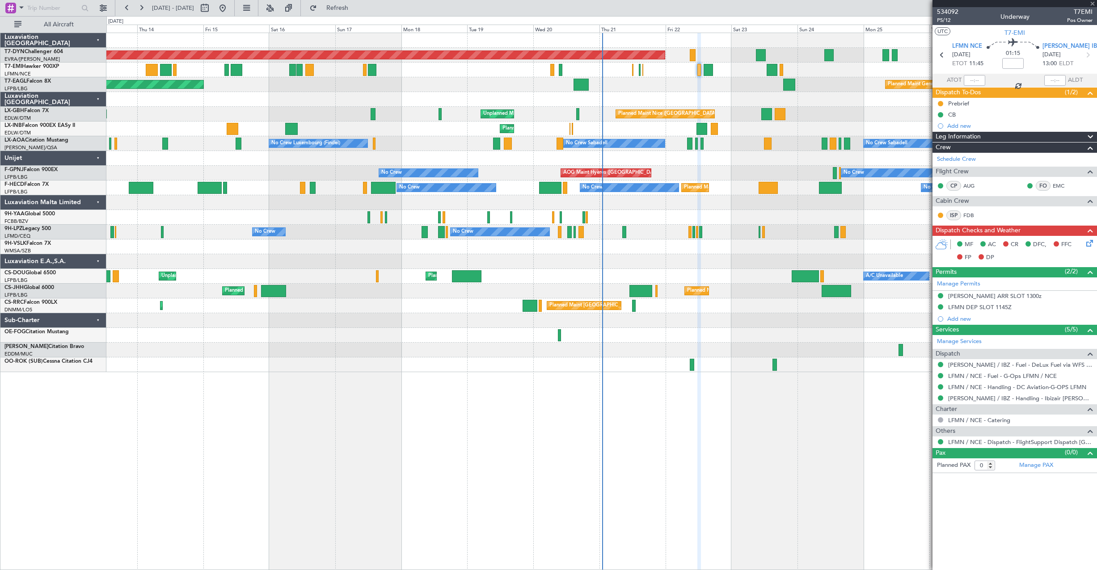
type input "-00:05"
type input "4"
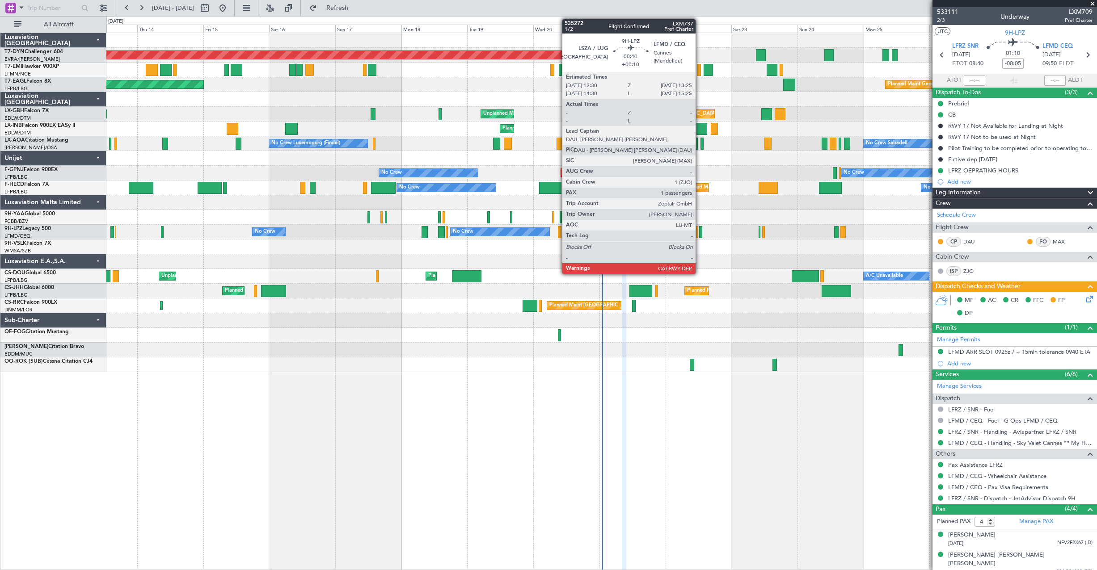
click at [700, 234] on div at bounding box center [700, 232] width 3 height 12
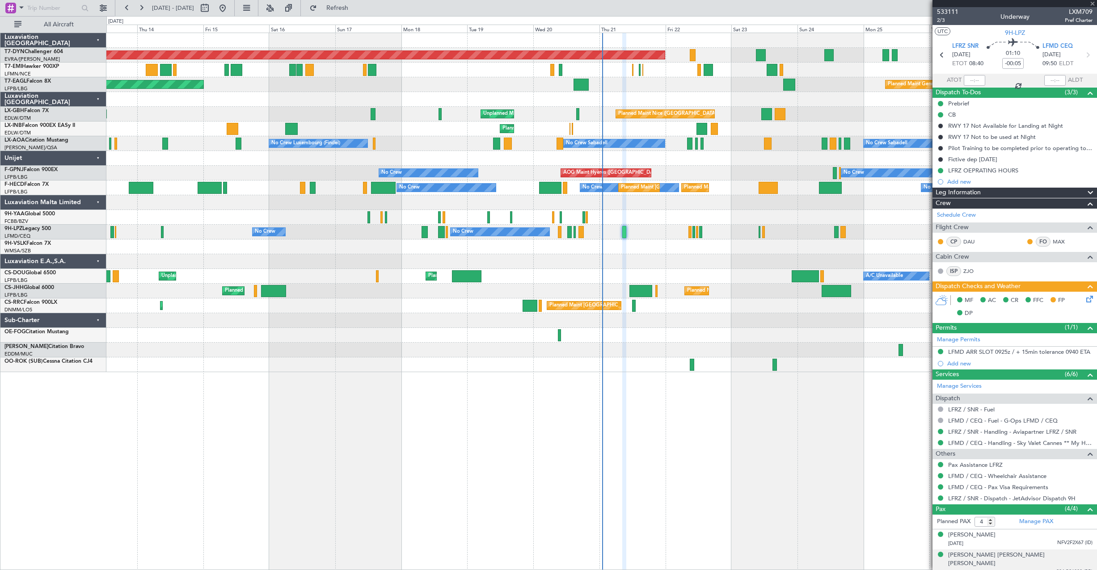
type input "+00:10"
type input "1"
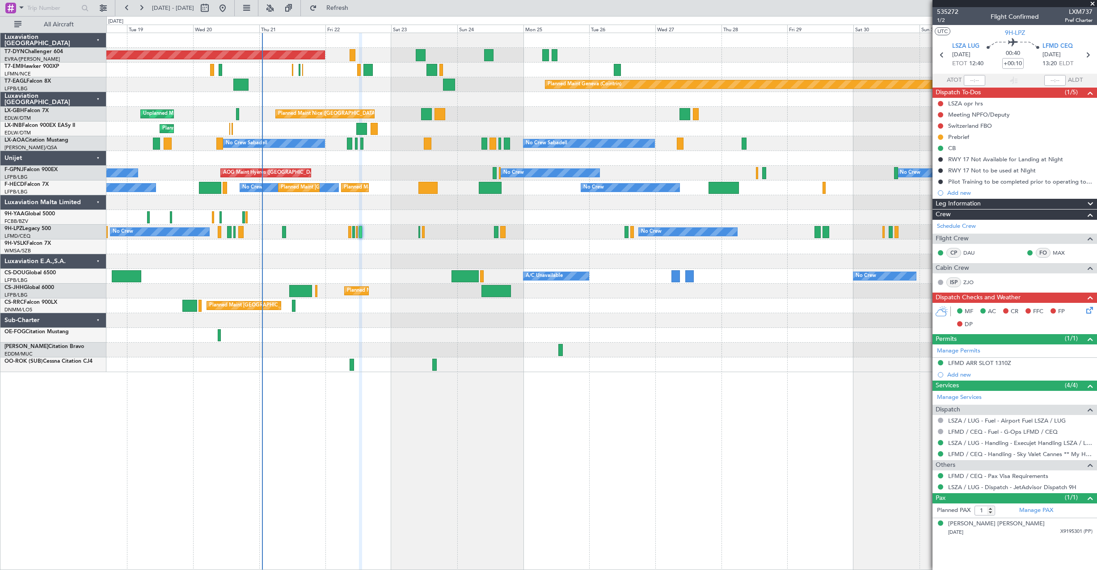
click at [464, 172] on div "Planned Maint Basel-Mulhouse Planned Maint Chester Planned Maint Geneva (Cointr…" at bounding box center [601, 202] width 990 height 339
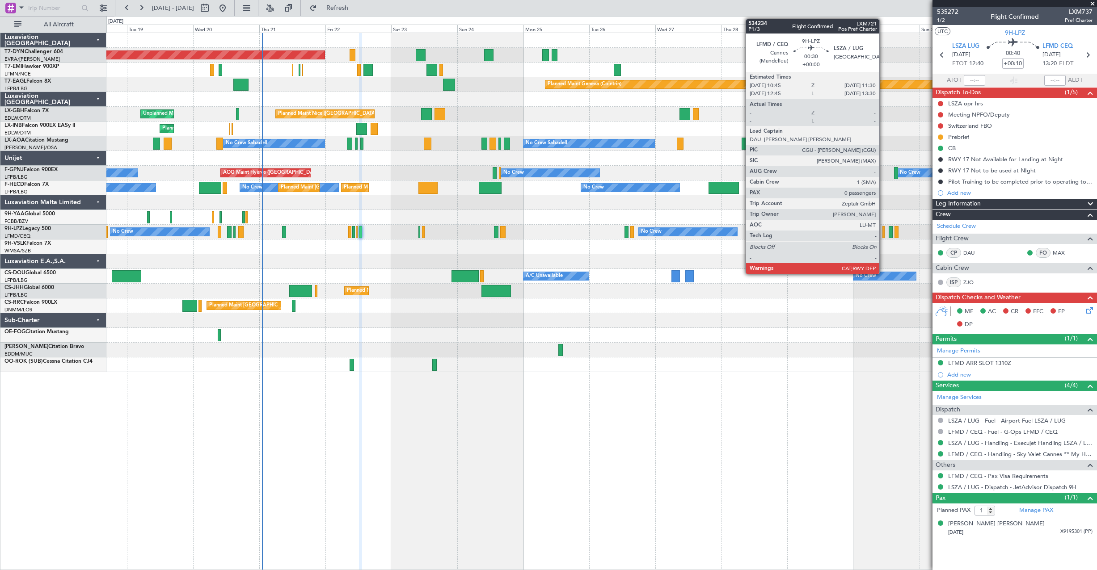
click at [883, 229] on div at bounding box center [883, 232] width 2 height 12
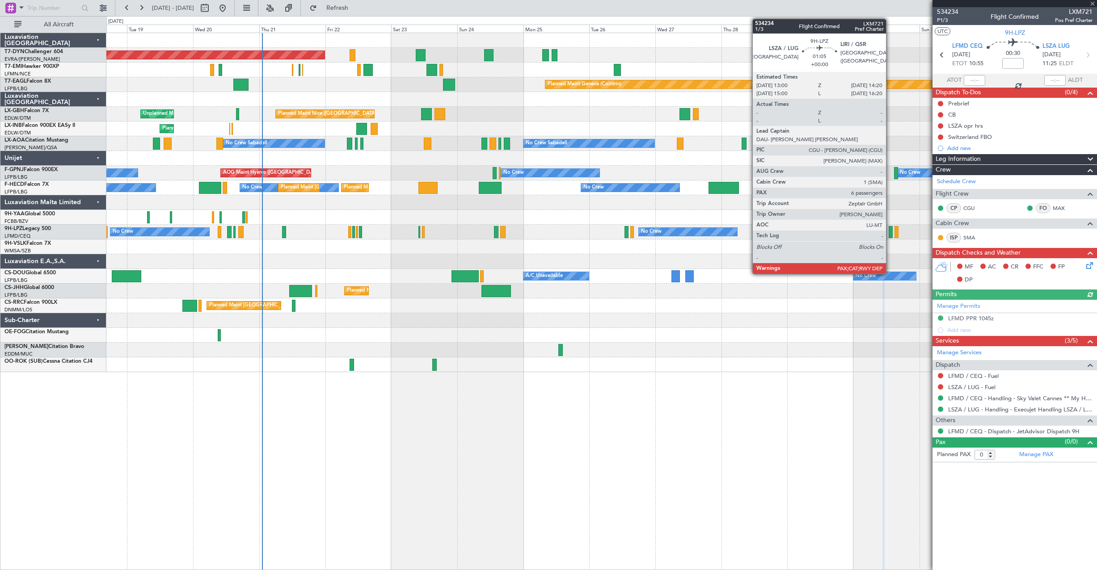
click at [890, 231] on div at bounding box center [891, 232] width 4 height 12
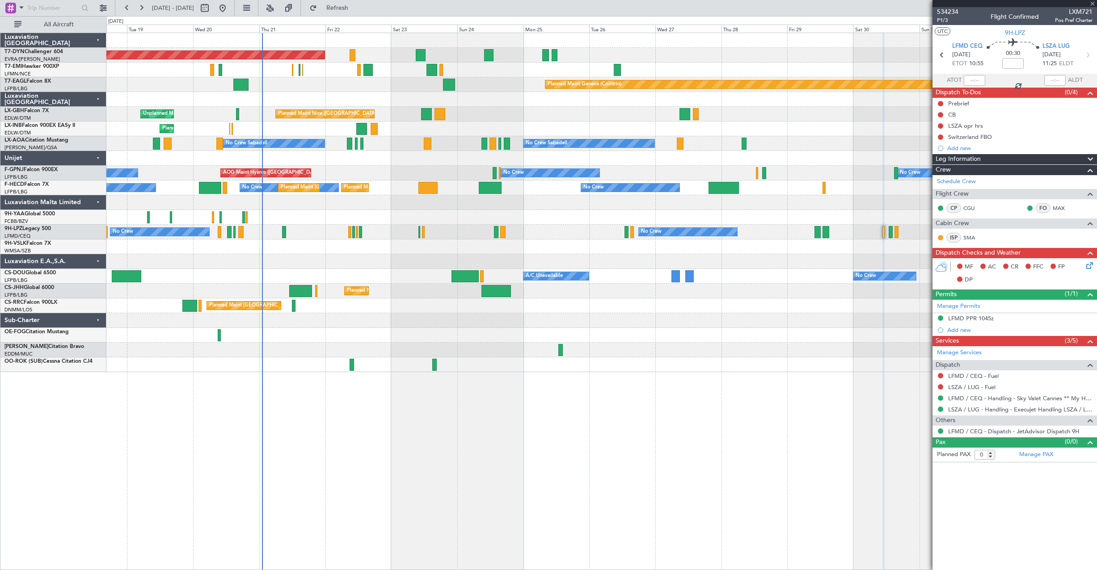
type input "6"
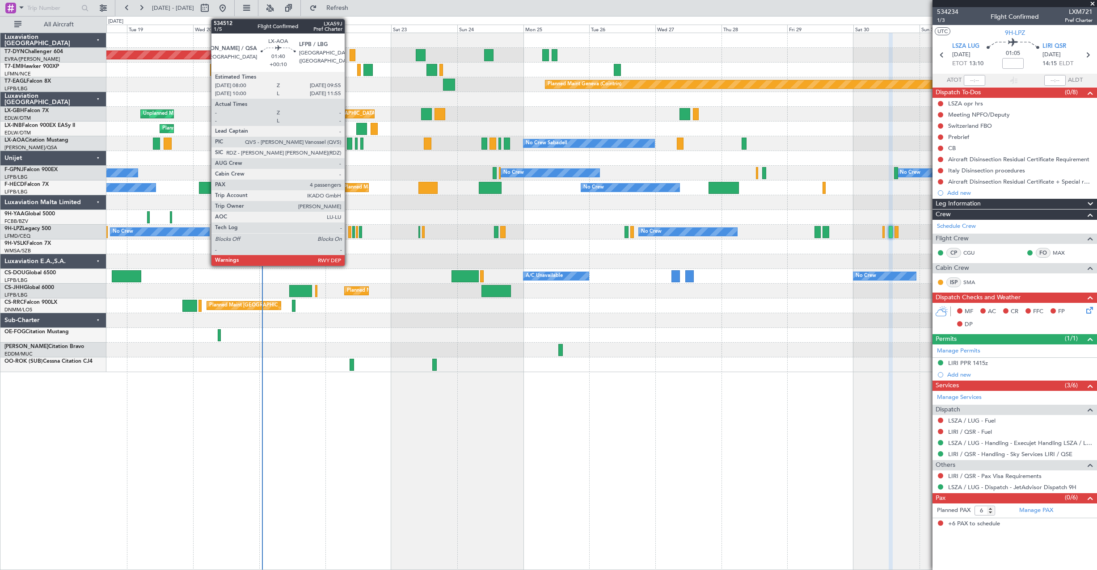
click at [349, 147] on div at bounding box center [349, 144] width 5 height 12
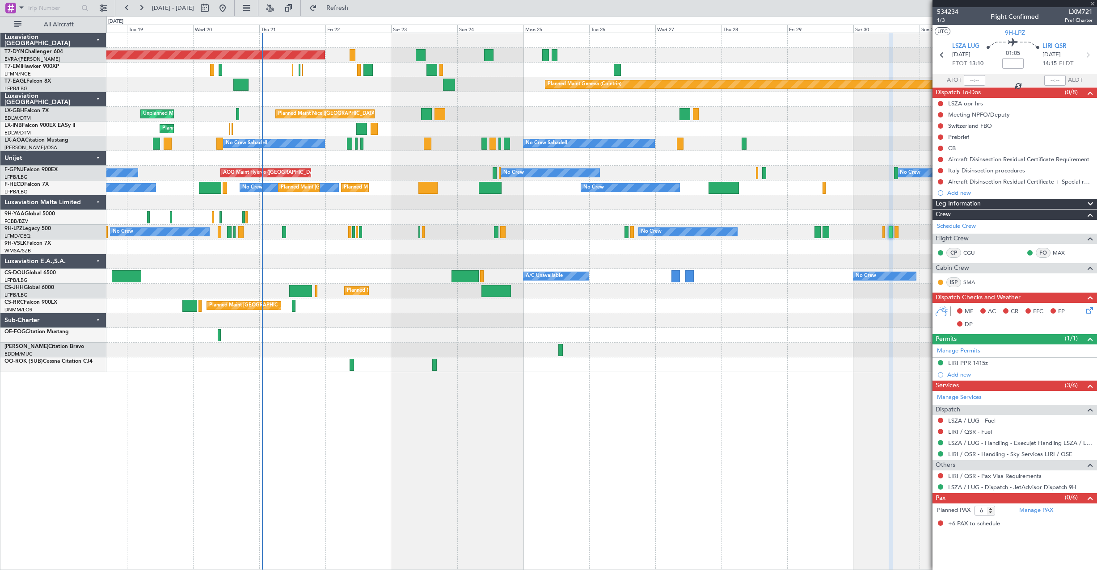
type input "+00:10"
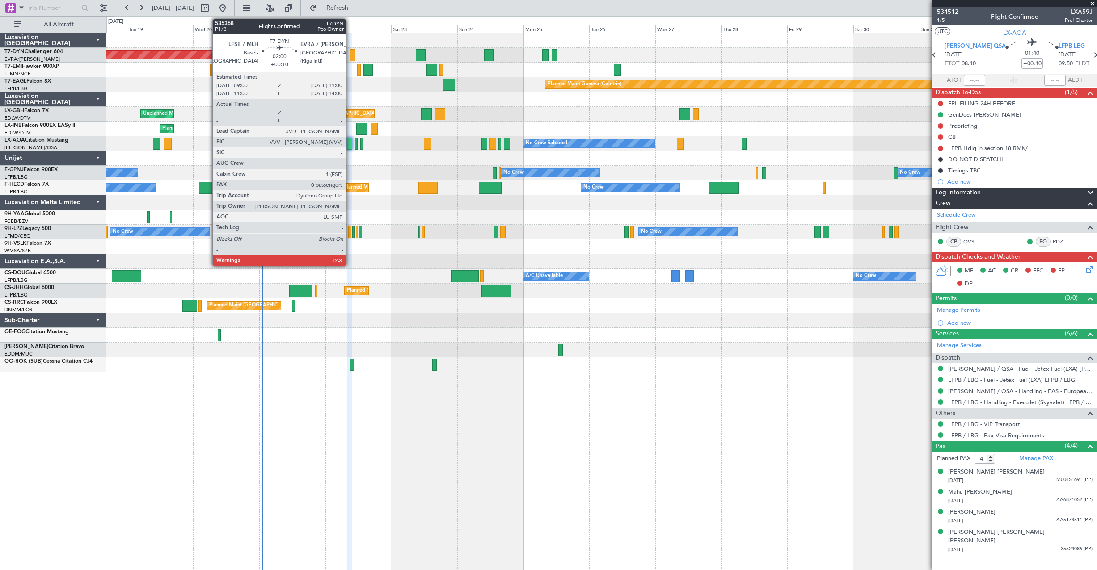
click at [350, 55] on div at bounding box center [353, 55] width 6 height 12
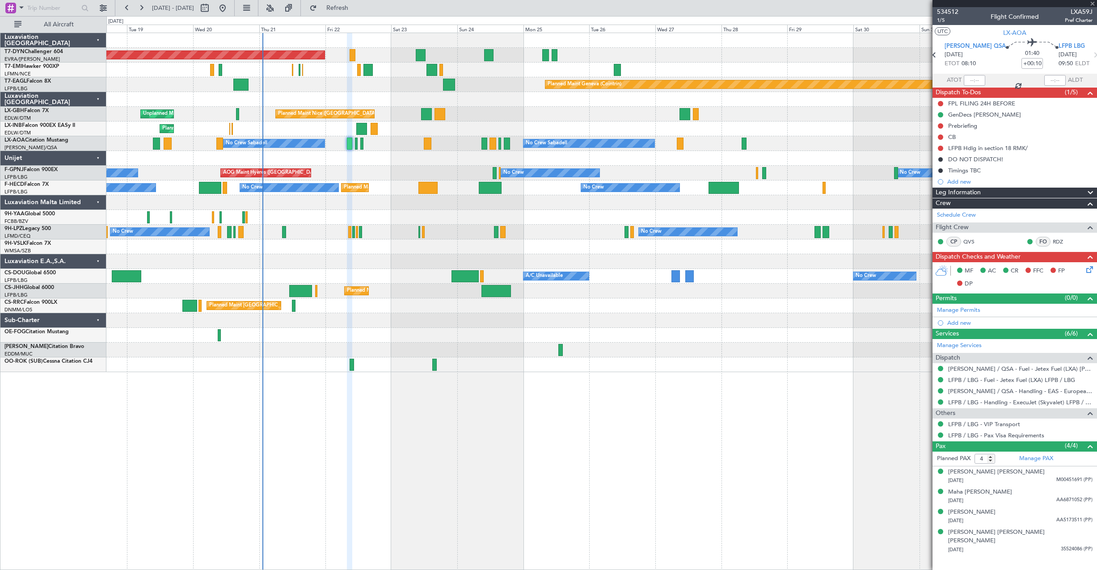
type input "0"
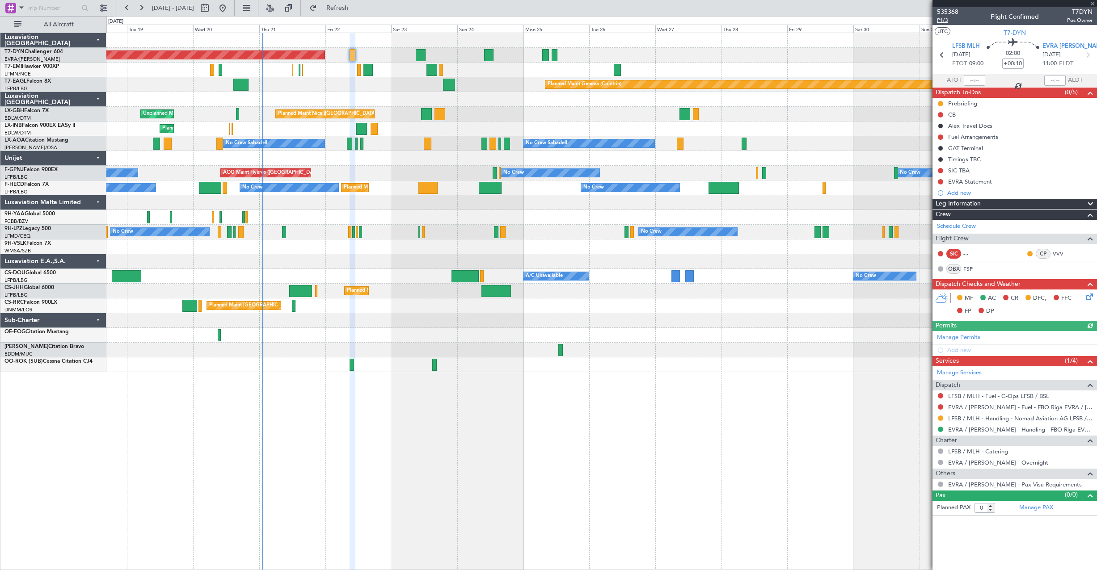
click at [939, 19] on span "P1/3" at bounding box center [947, 21] width 21 height 8
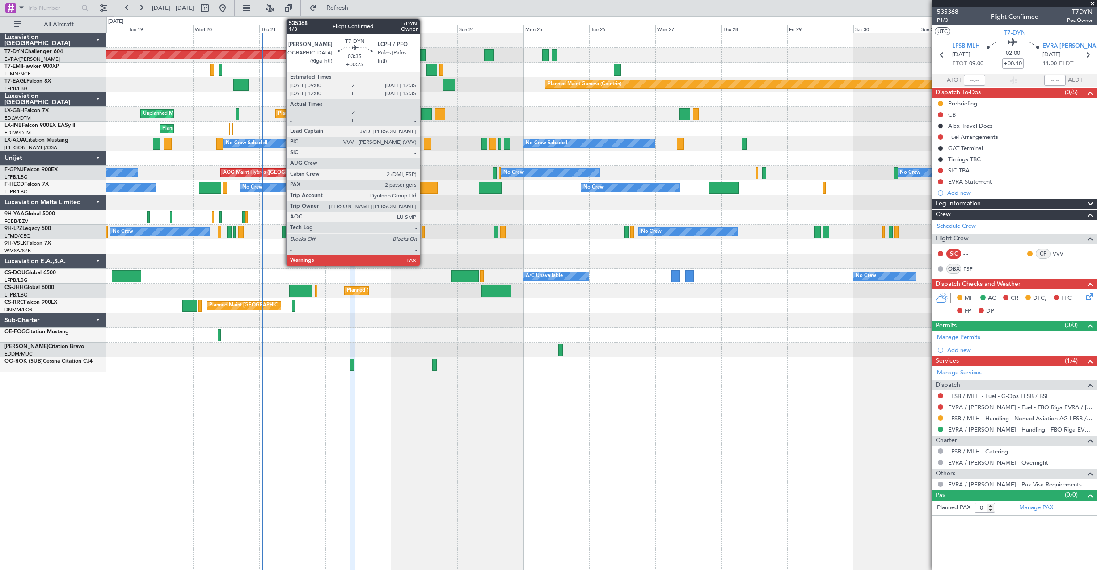
click at [424, 55] on div at bounding box center [421, 55] width 10 height 12
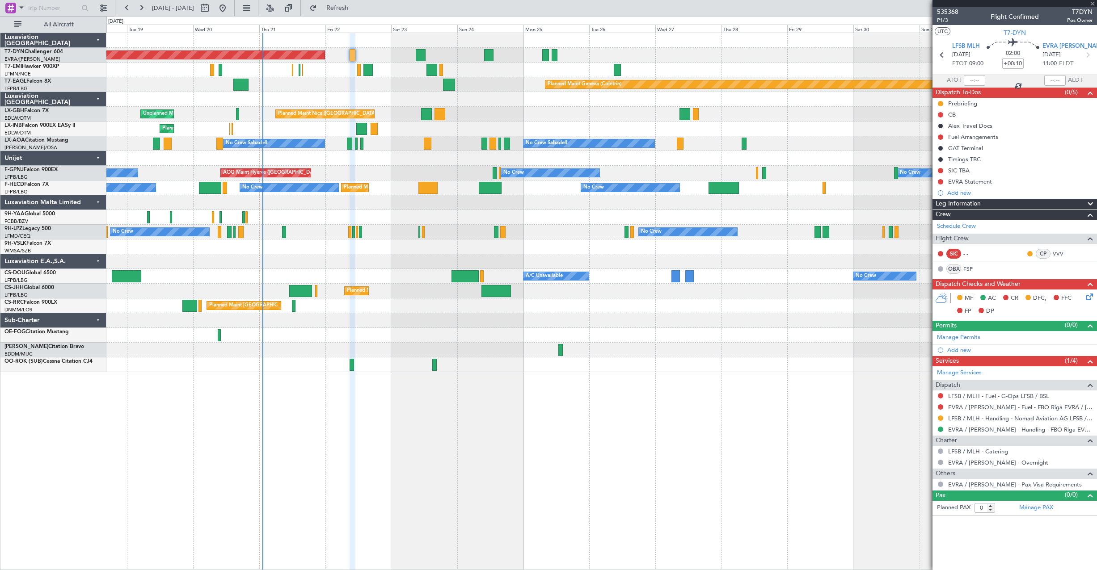
type input "+00:25"
type input "3"
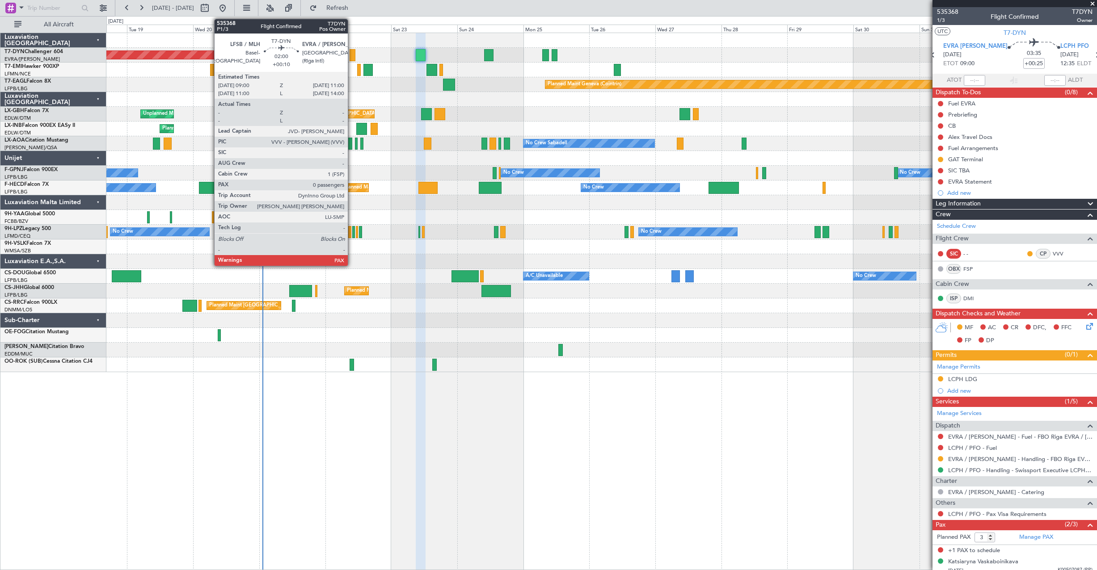
click at [352, 59] on div at bounding box center [353, 55] width 6 height 12
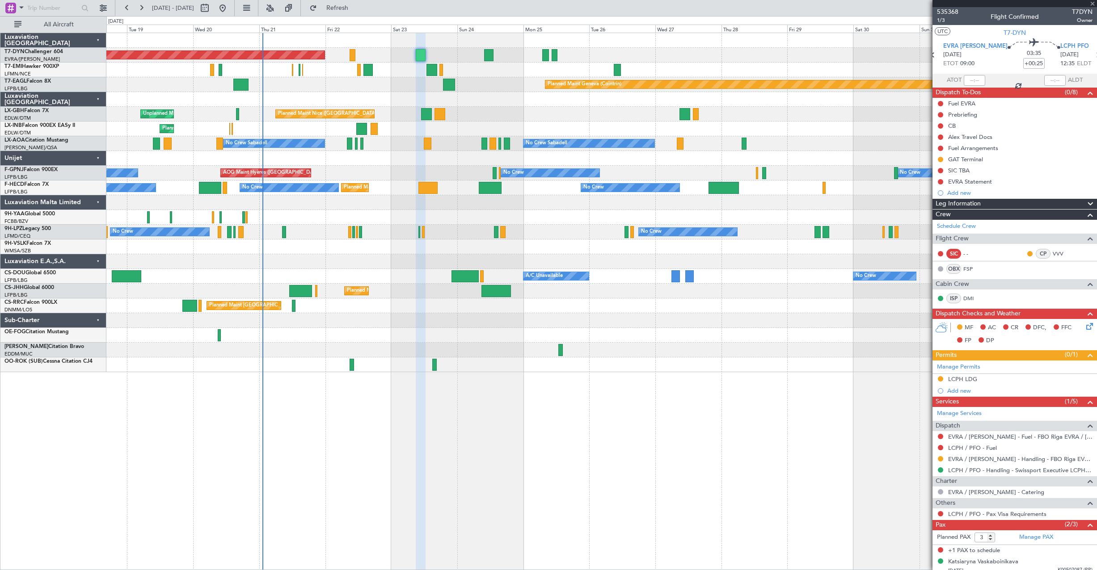
type input "+00:10"
type input "0"
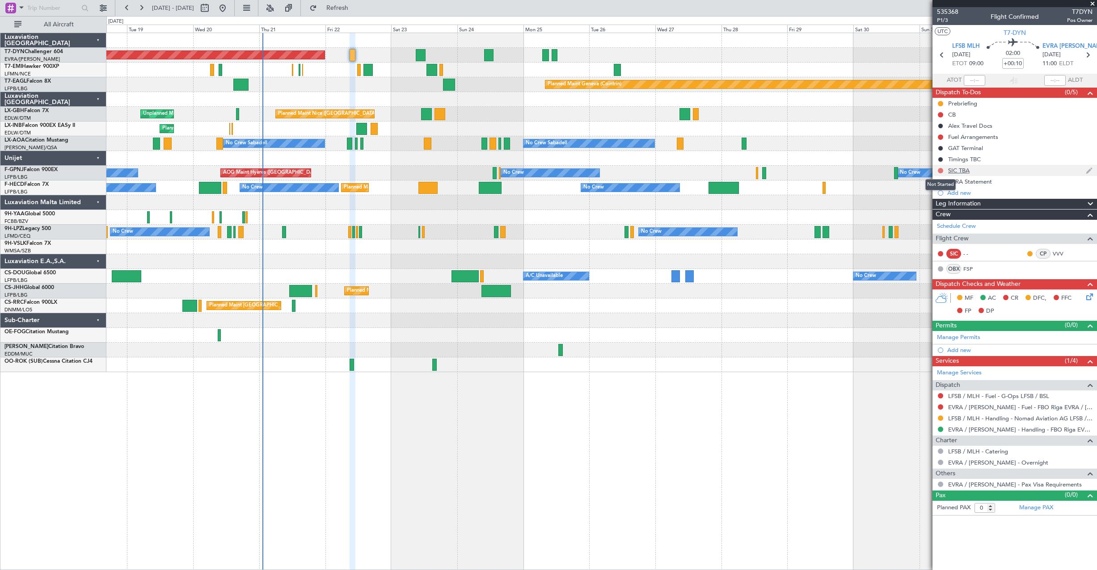
click at [939, 171] on button at bounding box center [940, 170] width 5 height 5
click at [934, 210] on span "Completed" at bounding box center [945, 210] width 30 height 9
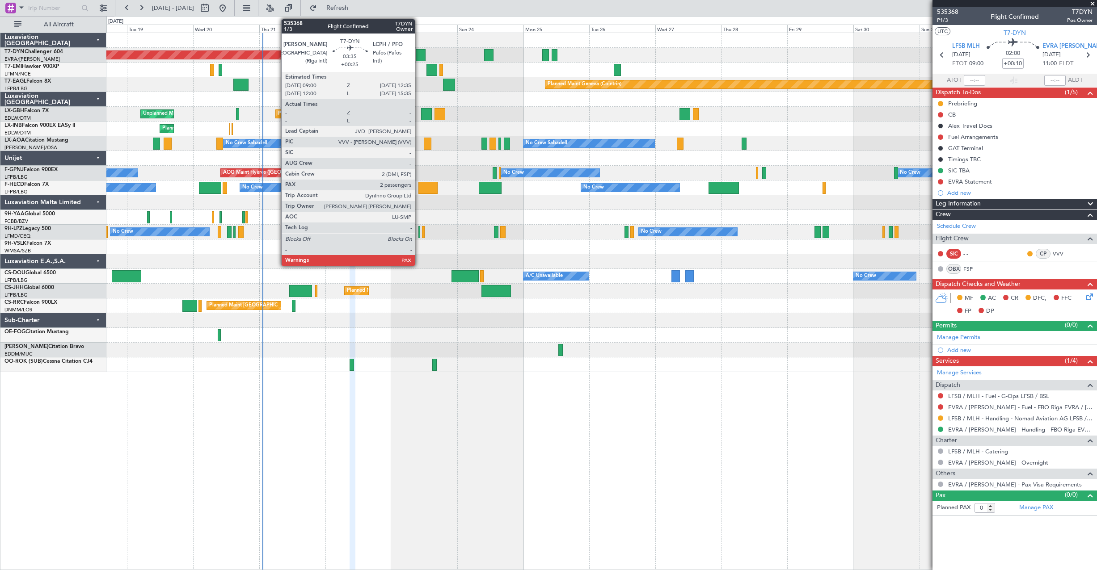
click at [419, 55] on div at bounding box center [421, 55] width 10 height 12
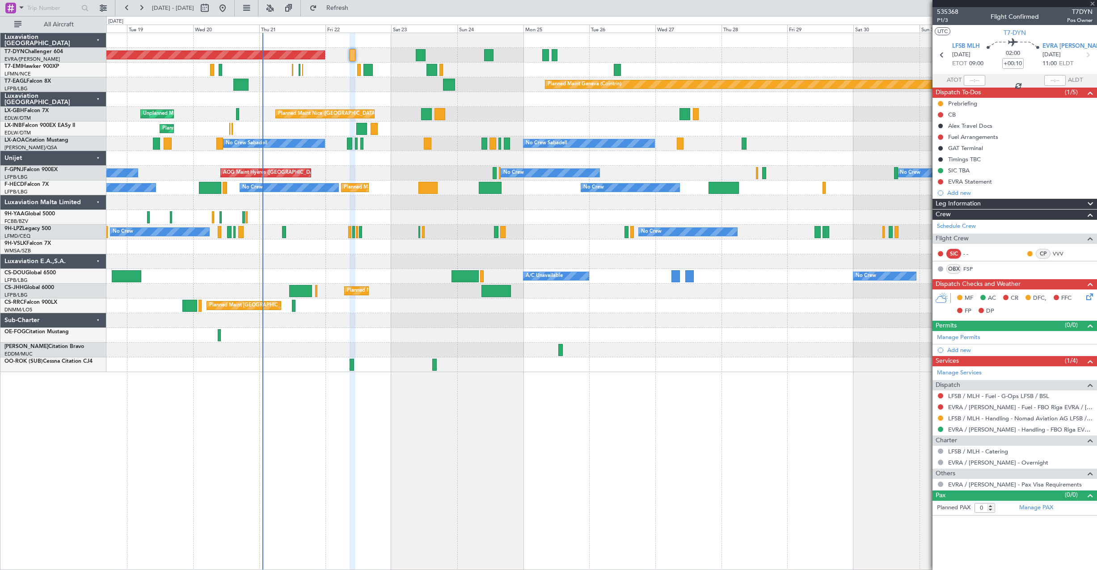
type input "+00:25"
type input "3"
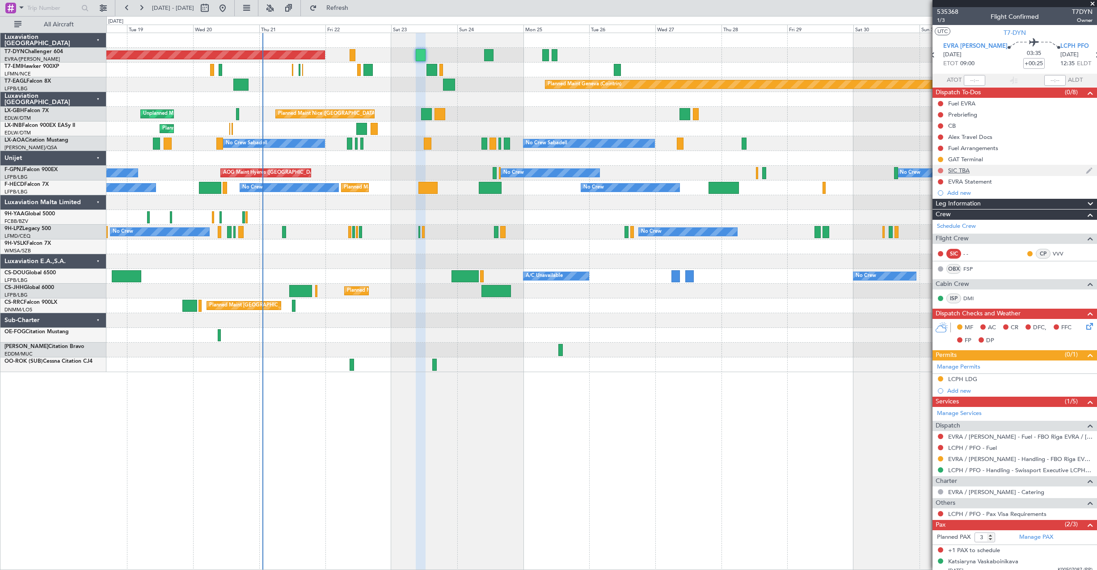
click at [940, 171] on button at bounding box center [940, 170] width 5 height 5
click at [947, 210] on span "Completed" at bounding box center [945, 210] width 30 height 9
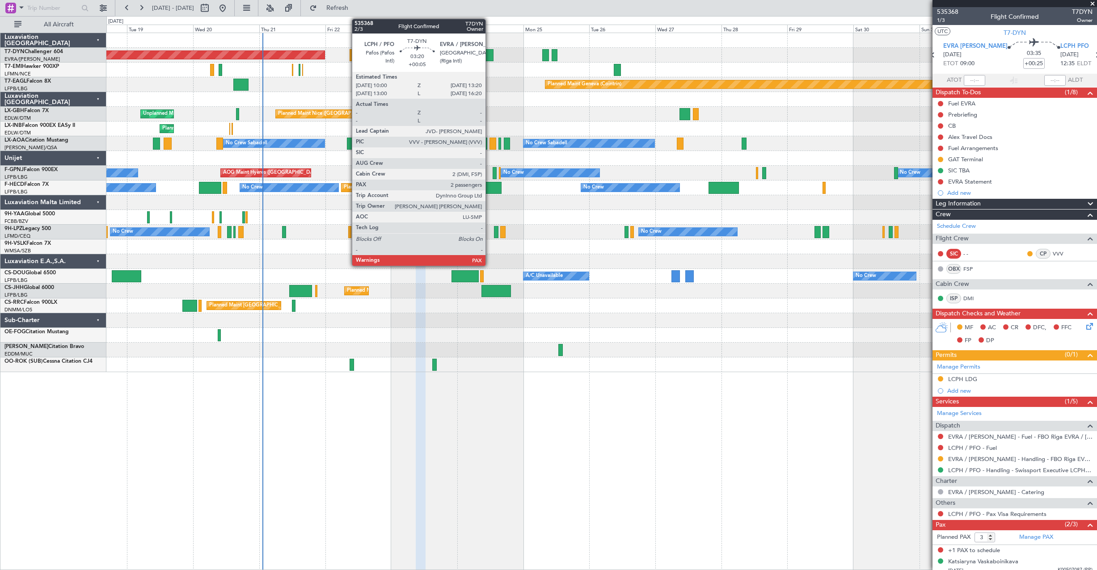
click at [489, 51] on div at bounding box center [488, 55] width 9 height 12
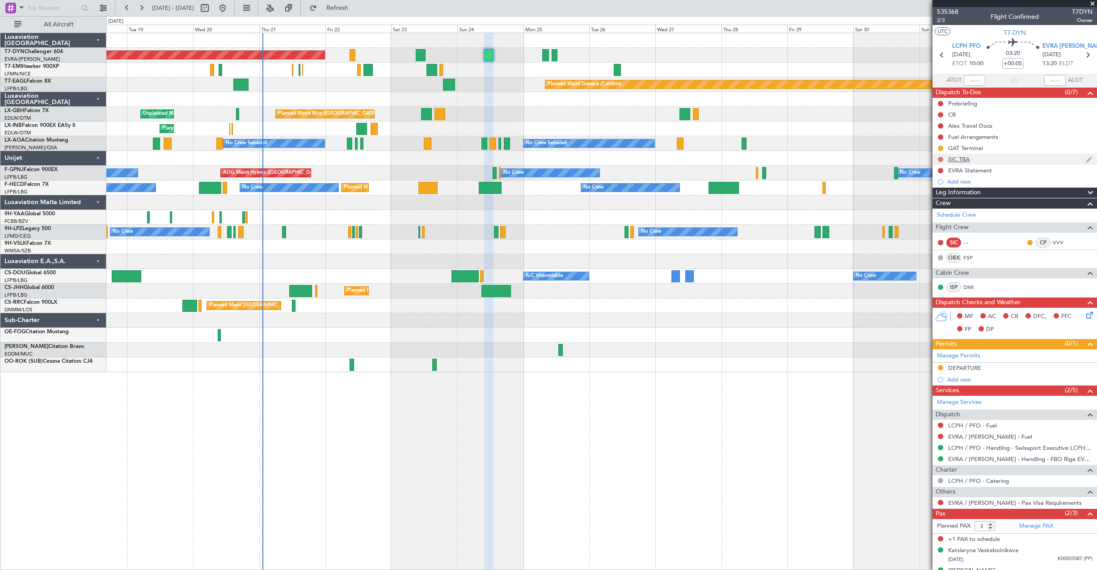
click at [942, 157] on button at bounding box center [940, 159] width 5 height 5
click at [933, 200] on span "Completed" at bounding box center [945, 198] width 30 height 9
click at [985, 158] on div "SIC TBA" at bounding box center [1014, 159] width 165 height 11
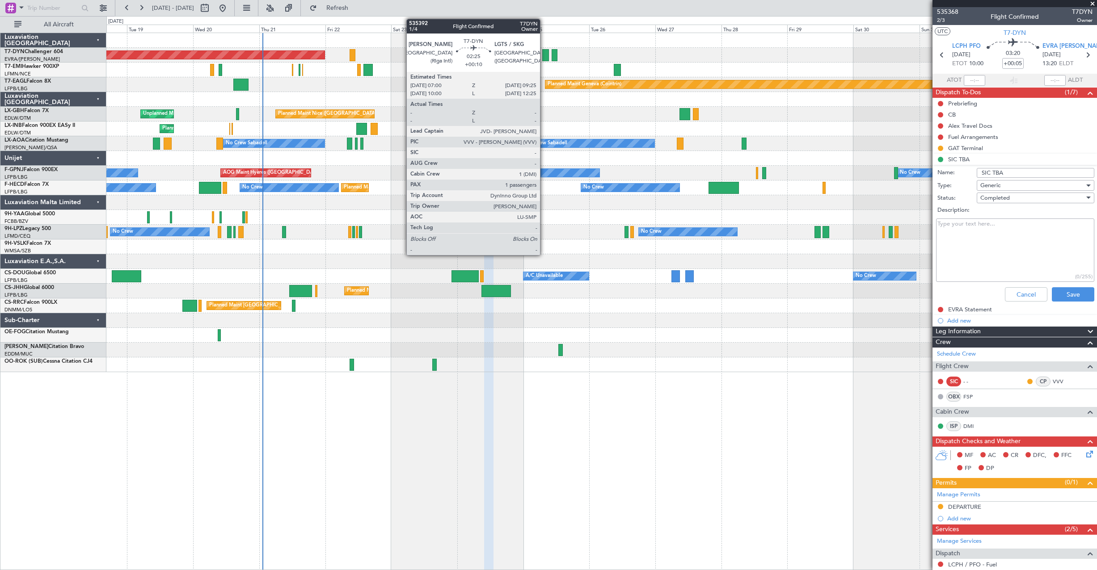
click at [544, 58] on div at bounding box center [545, 55] width 7 height 12
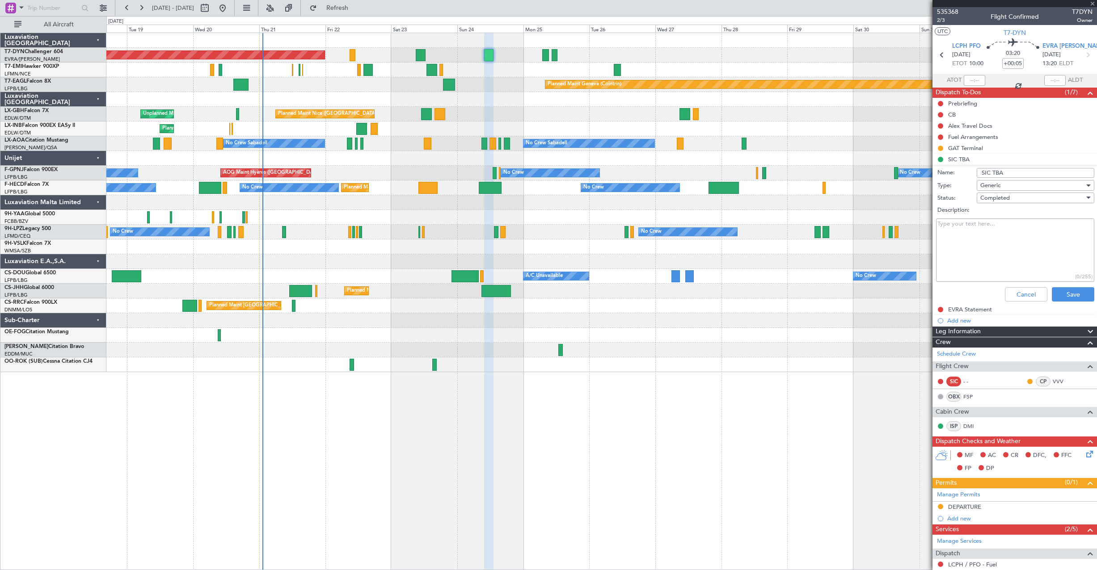
type input "+00:10"
type input "1"
